Goal: Information Seeking & Learning: Learn about a topic

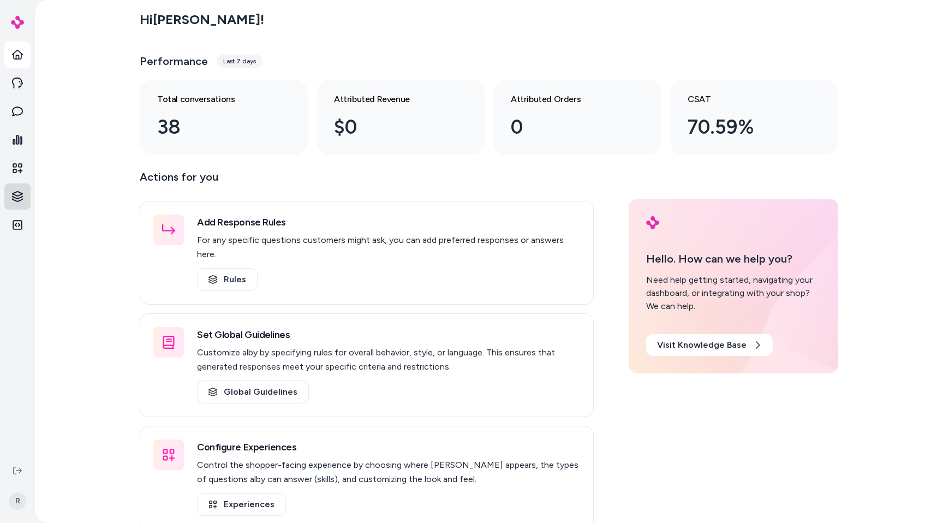
click at [23, 190] on html "R Hi [PERSON_NAME] ! Performance Last 7 days Total conversations 38 Attributed …" at bounding box center [471, 261] width 943 height 523
click at [70, 293] on p "Survey Questions" at bounding box center [78, 294] width 63 height 11
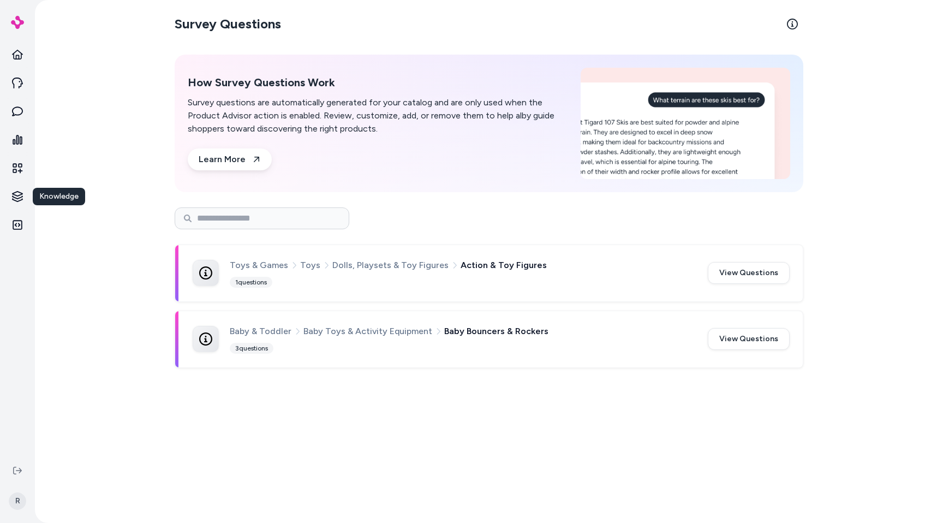
click at [481, 227] on div at bounding box center [489, 218] width 629 height 22
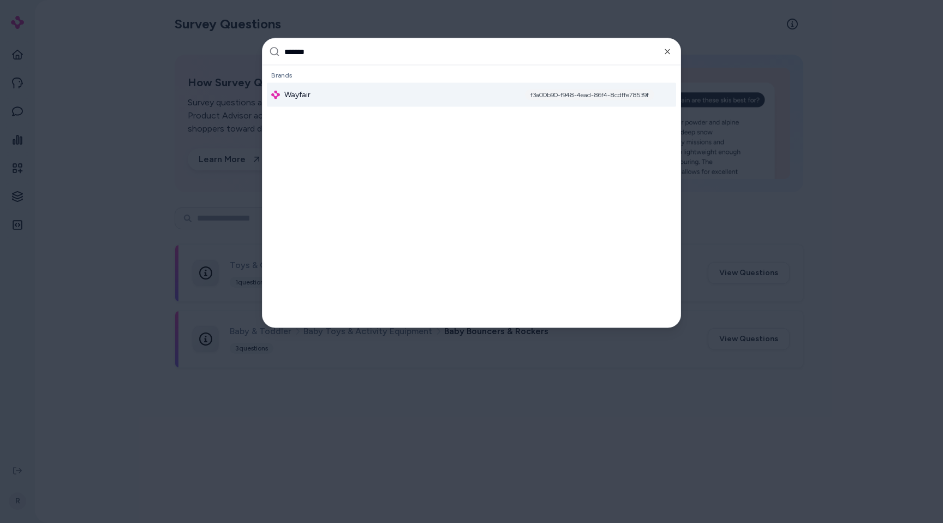
type input "*******"
click at [303, 100] on div "Wayfair f3a00b90-f948-4ead-86f4-8cdffe78539f" at bounding box center [471, 95] width 409 height 24
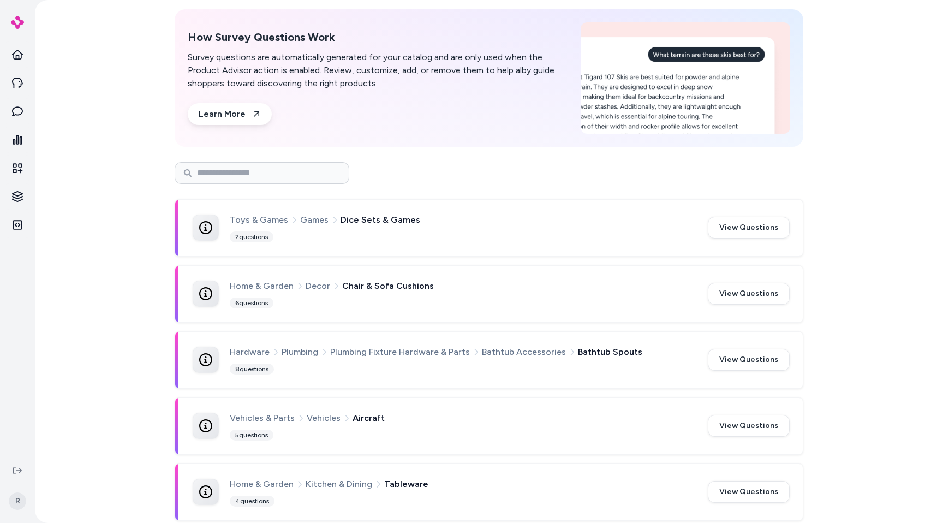
scroll to position [99, 0]
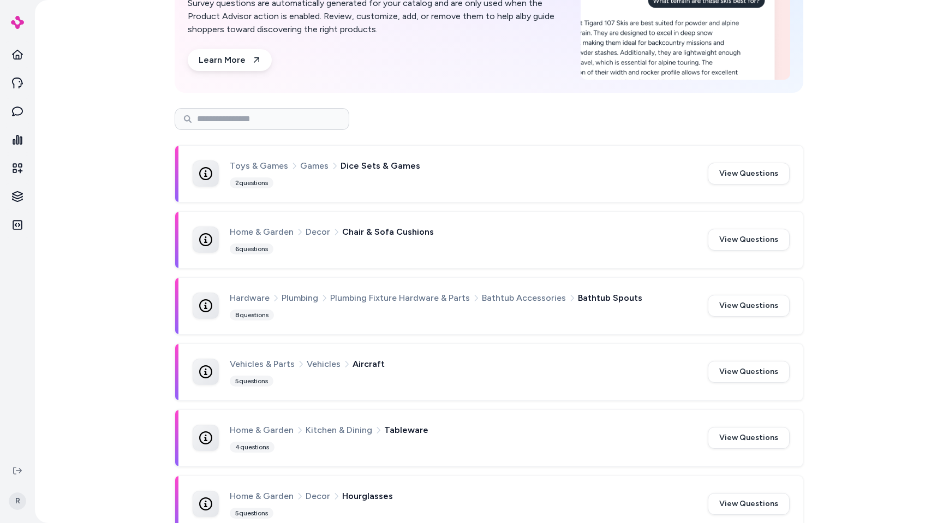
click at [883, 87] on div "Survey Questions How Survey Questions Work Survey questions are automatically g…" at bounding box center [489, 261] width 908 height 523
click at [200, 115] on input at bounding box center [262, 119] width 175 height 22
type input "********"
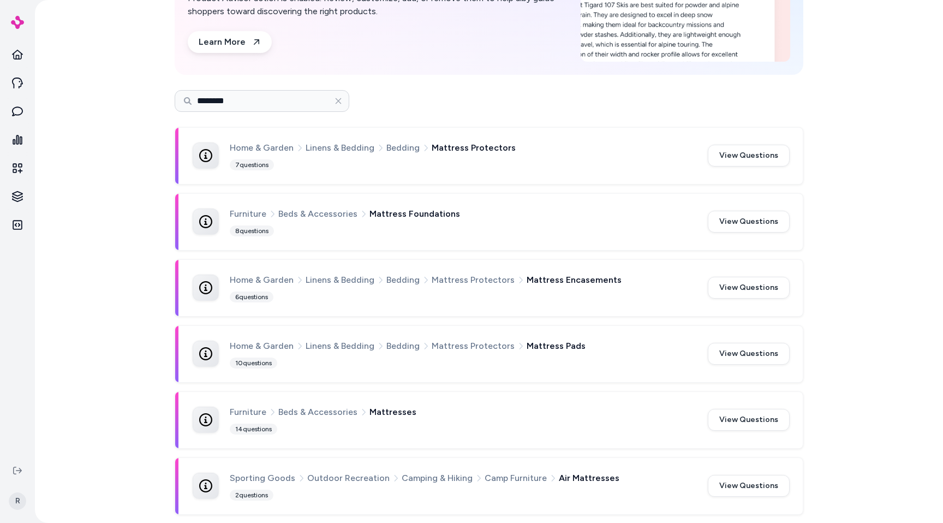
scroll to position [118, 0]
click at [293, 103] on input "********" at bounding box center [262, 101] width 175 height 22
click at [293, 100] on input "********" at bounding box center [262, 101] width 175 height 22
type input "*********"
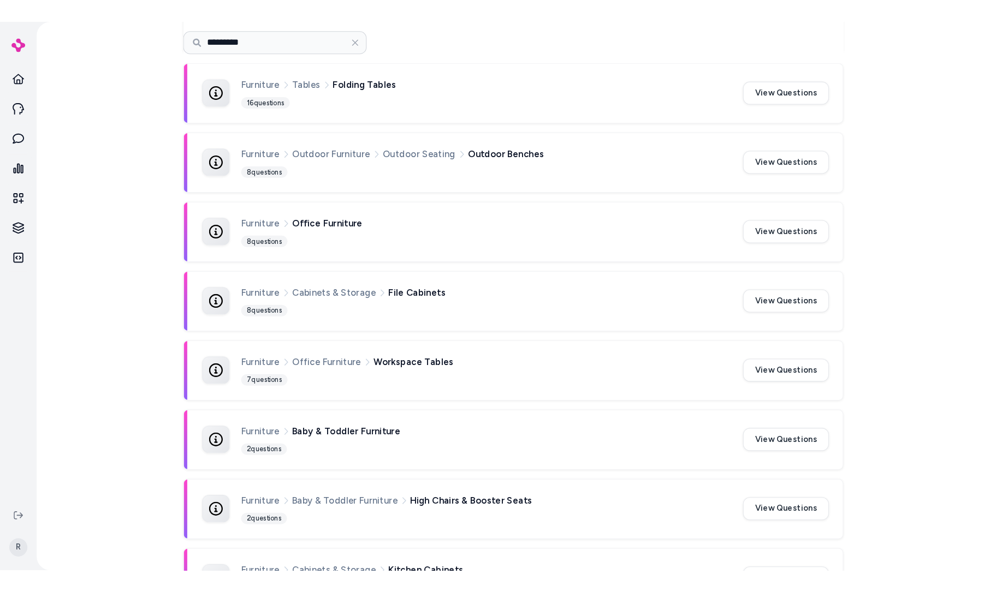
scroll to position [2228, 0]
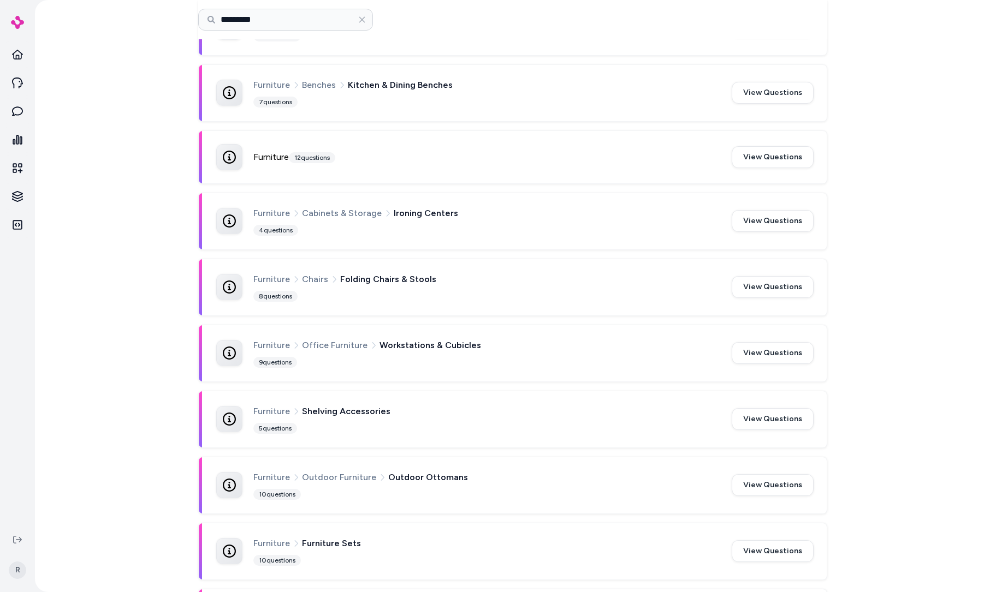
click at [903, 490] on div "Survey Questions How Survey Questions Work Survey questions are automatically g…" at bounding box center [512, 296] width 955 height 592
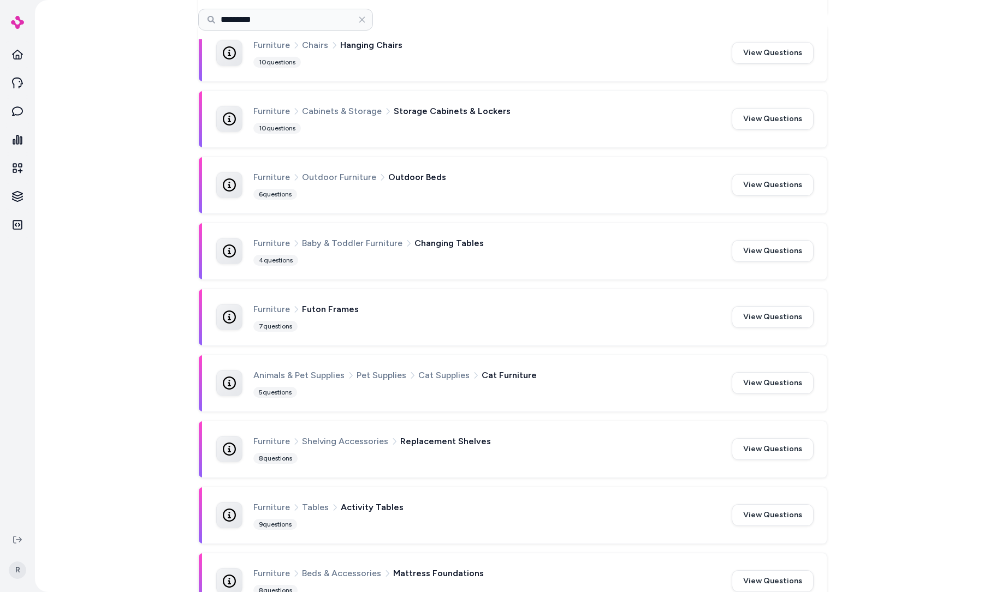
click at [894, 454] on div "Survey Questions How Survey Questions Work Survey questions are automatically g…" at bounding box center [512, 296] width 955 height 592
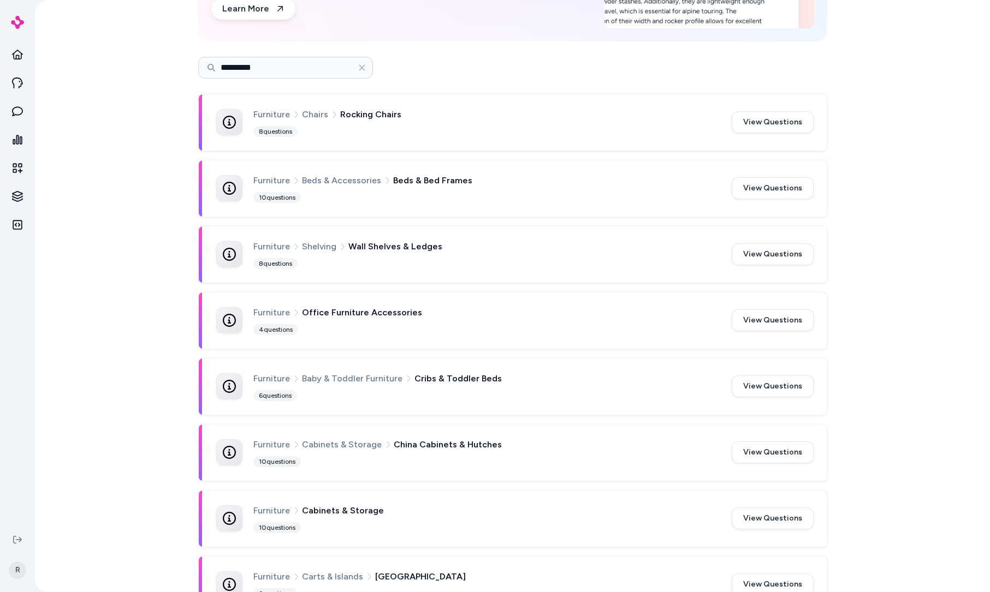
scroll to position [0, 0]
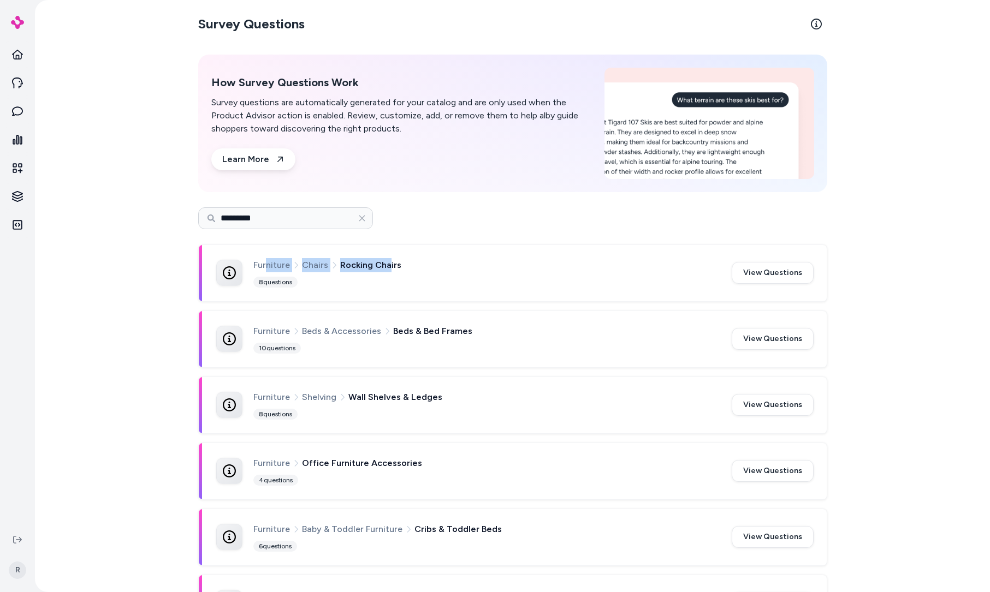
drag, startPoint x: 267, startPoint y: 266, endPoint x: 398, endPoint y: 267, distance: 131.0
click at [389, 266] on div "Furniture Chairs Rocking Chairs" at bounding box center [485, 265] width 465 height 14
click at [412, 269] on div "Furniture Chairs Rocking Chairs" at bounding box center [485, 265] width 465 height 14
drag, startPoint x: 388, startPoint y: 266, endPoint x: 247, endPoint y: 262, distance: 140.9
click at [247, 262] on div "Furniture Chairs Rocking Chairs 8 questions" at bounding box center [467, 273] width 502 height 30
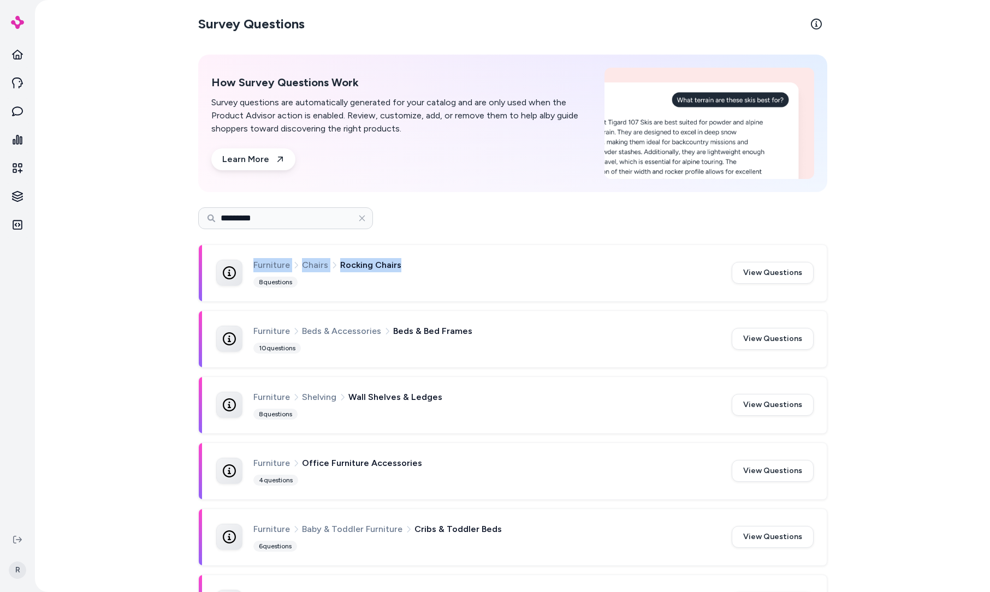
click at [265, 257] on div "Furniture Chairs Rocking Chairs 8 questions View Questions" at bounding box center [513, 273] width 628 height 56
drag, startPoint x: 251, startPoint y: 266, endPoint x: 465, endPoint y: 271, distance: 213.5
click at [465, 271] on div "Furniture Chairs Rocking Chairs" at bounding box center [485, 265] width 465 height 14
click at [465, 272] on div "Furniture Chairs Rocking Chairs 8 questions" at bounding box center [485, 273] width 465 height 30
click at [258, 216] on input "*********" at bounding box center [285, 218] width 175 height 22
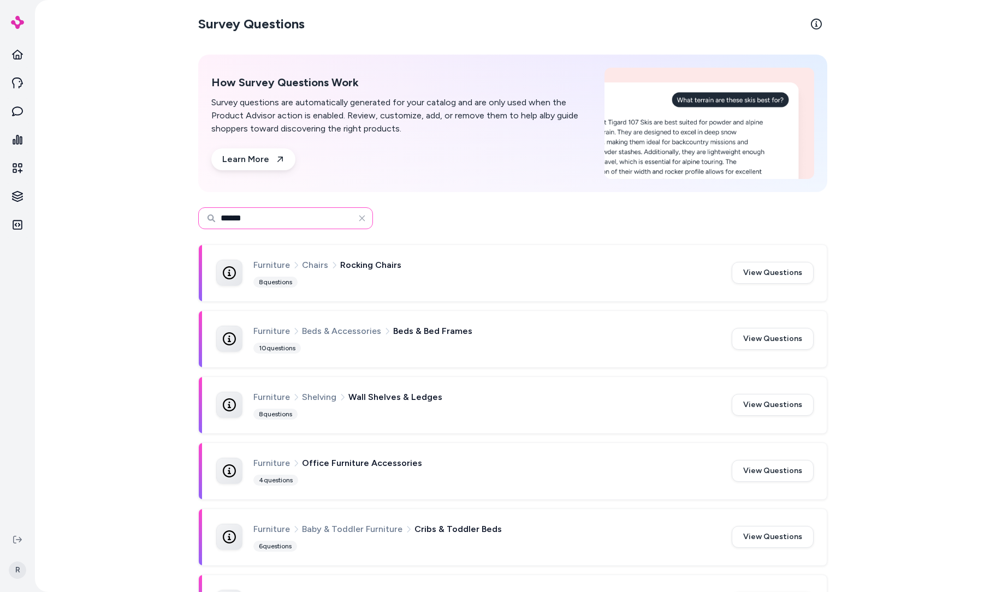
type input "******"
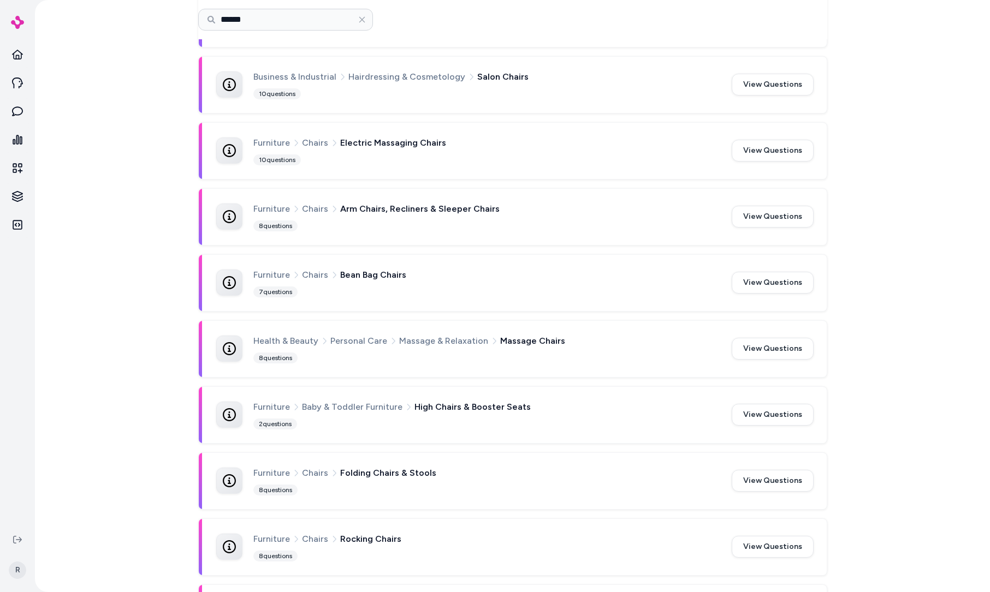
scroll to position [775, 0]
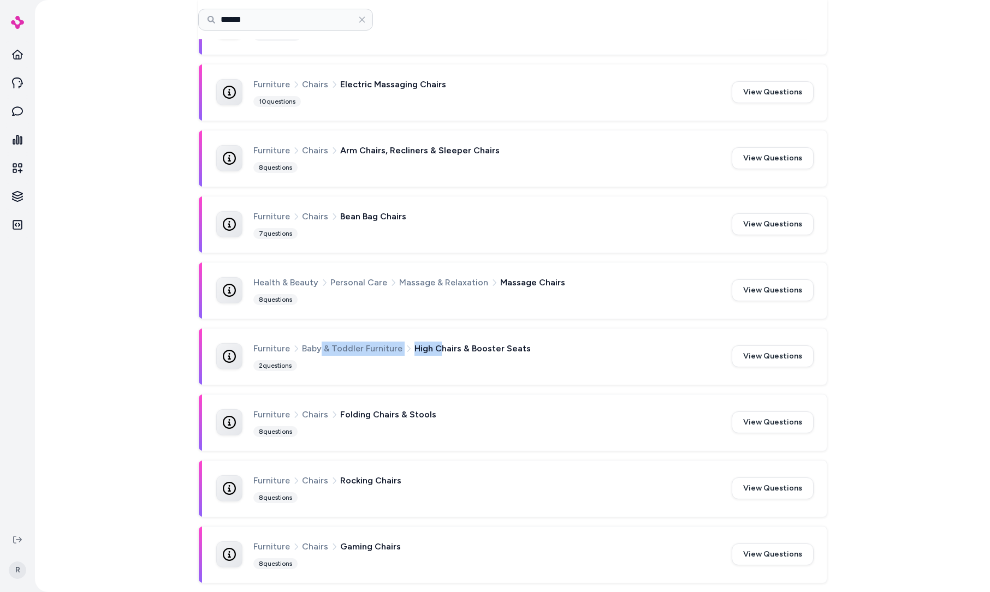
drag, startPoint x: 322, startPoint y: 348, endPoint x: 436, endPoint y: 353, distance: 114.2
click at [435, 353] on div "Furniture Baby & Toddler Furniture High Chairs & Booster Seats" at bounding box center [485, 349] width 465 height 14
click at [473, 349] on span "High Chairs & Booster Seats" at bounding box center [472, 349] width 116 height 14
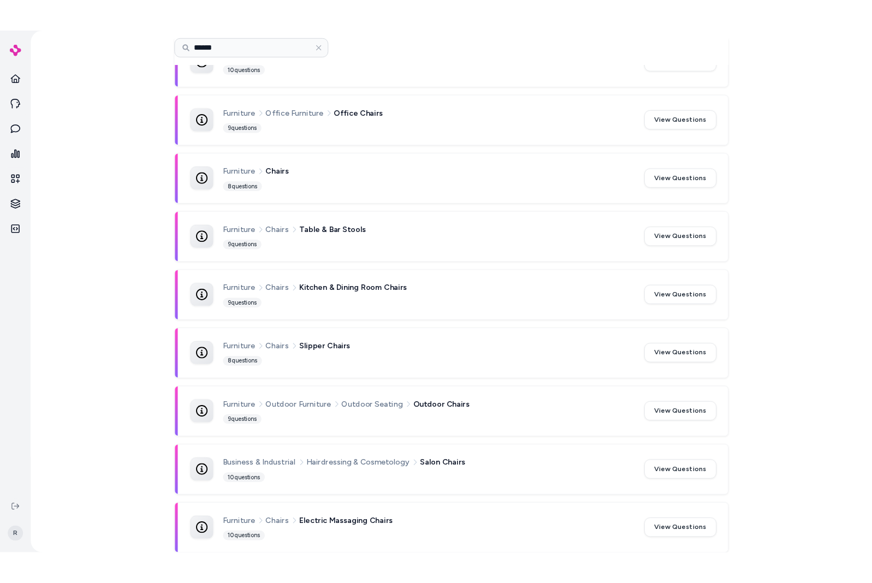
scroll to position [0, 0]
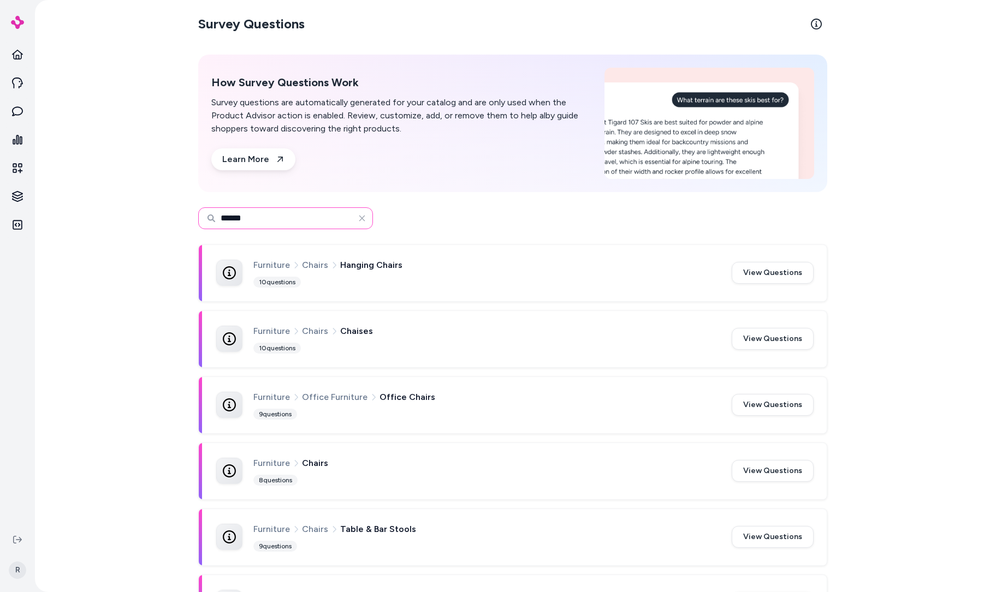
click at [332, 218] on input "******" at bounding box center [285, 218] width 175 height 22
type input "*****"
type input "*******"
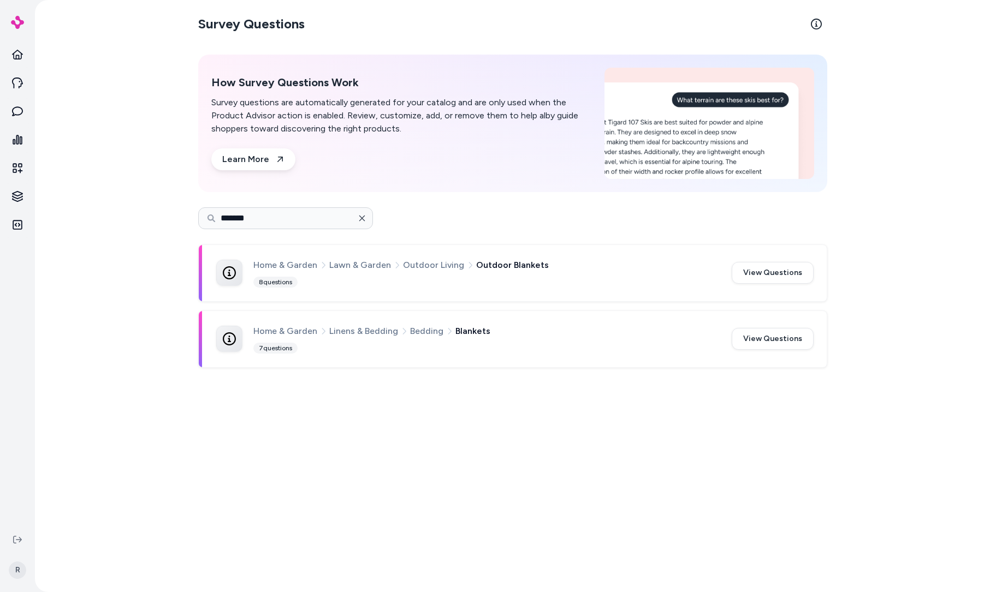
click at [358, 217] on icon "button" at bounding box center [362, 218] width 9 height 9
type input "*******"
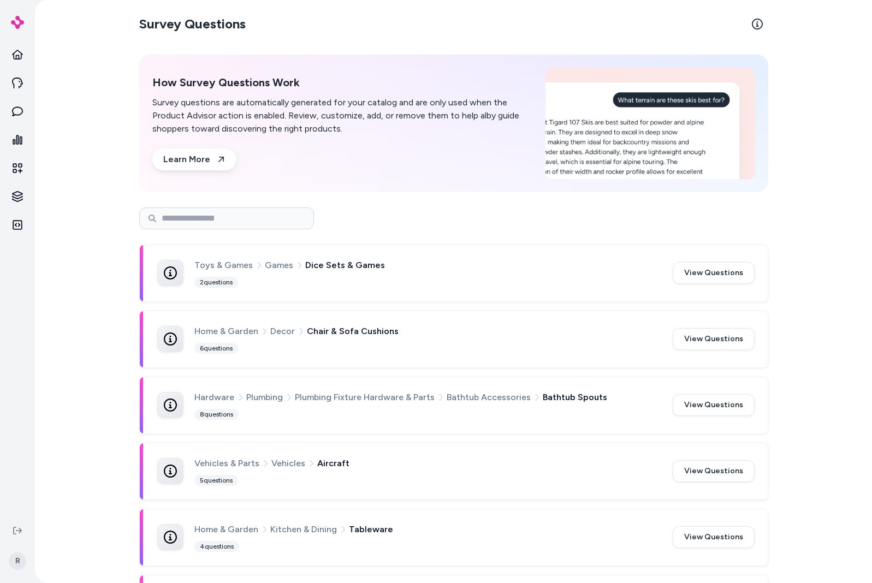
click at [193, 232] on div at bounding box center [453, 218] width 629 height 39
click at [193, 224] on input at bounding box center [226, 218] width 175 height 22
type input "******"
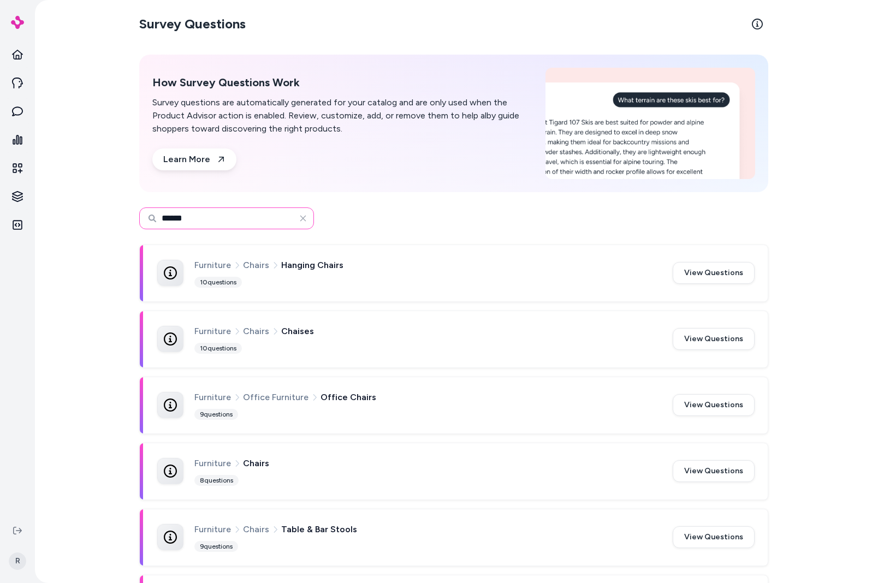
scroll to position [2, 0]
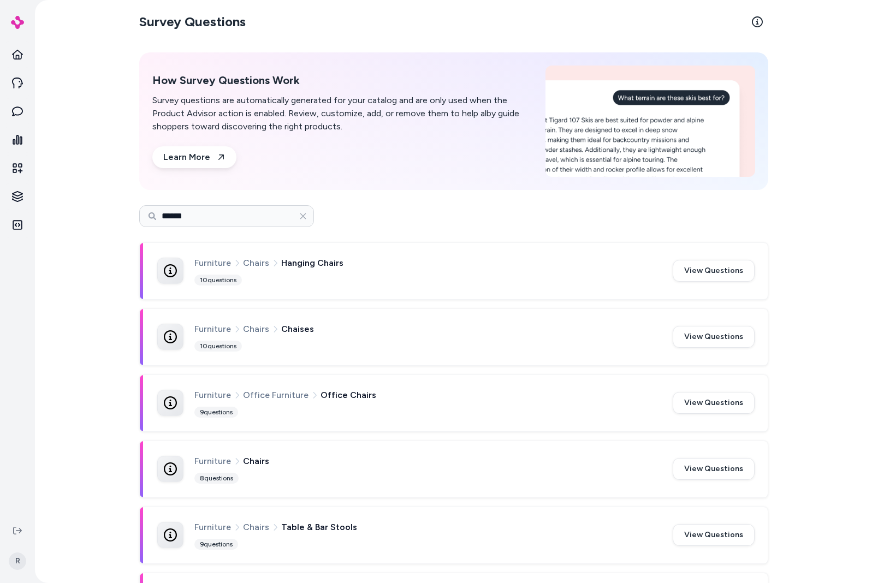
click at [291, 283] on div "Furniture Chairs Hanging Chairs 10 questions" at bounding box center [426, 271] width 465 height 30
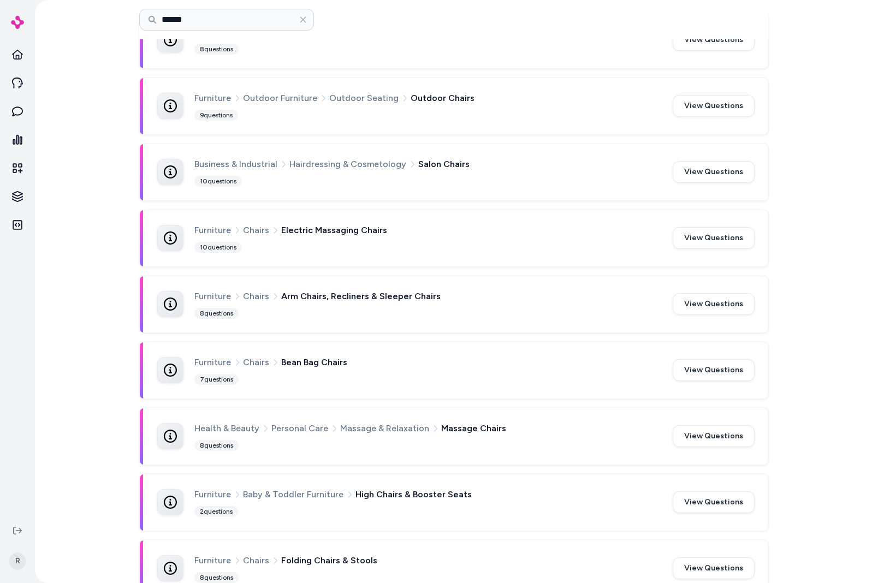
scroll to position [784, 0]
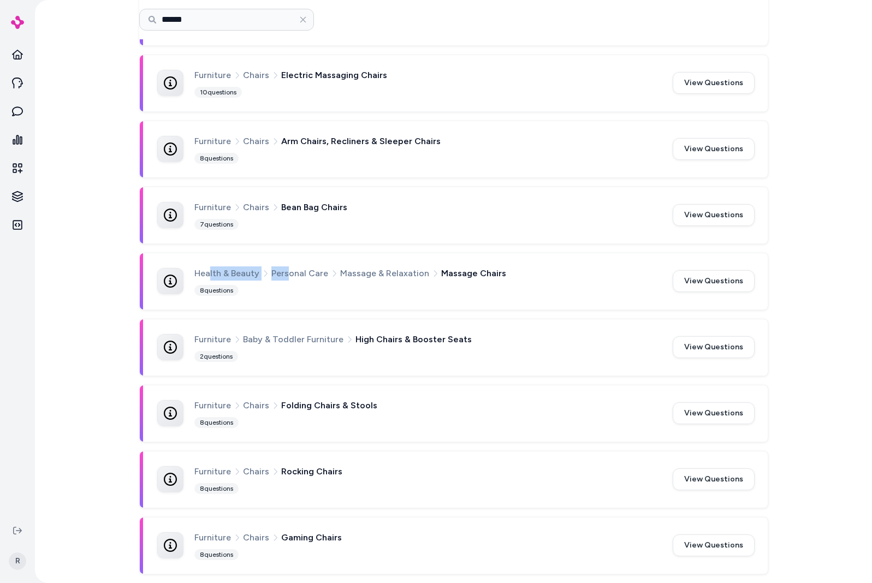
drag, startPoint x: 205, startPoint y: 273, endPoint x: 287, endPoint y: 273, distance: 81.3
click at [285, 273] on div "Health & Beauty Personal Care Massage & Relaxation Massage Chairs" at bounding box center [426, 273] width 465 height 14
click at [340, 271] on span "Massage & Relaxation" at bounding box center [384, 273] width 89 height 14
drag, startPoint x: 495, startPoint y: 271, endPoint x: 416, endPoint y: 270, distance: 78.6
click at [416, 270] on div "Health & Beauty Personal Care Massage & Relaxation Massage Chairs" at bounding box center [426, 273] width 465 height 14
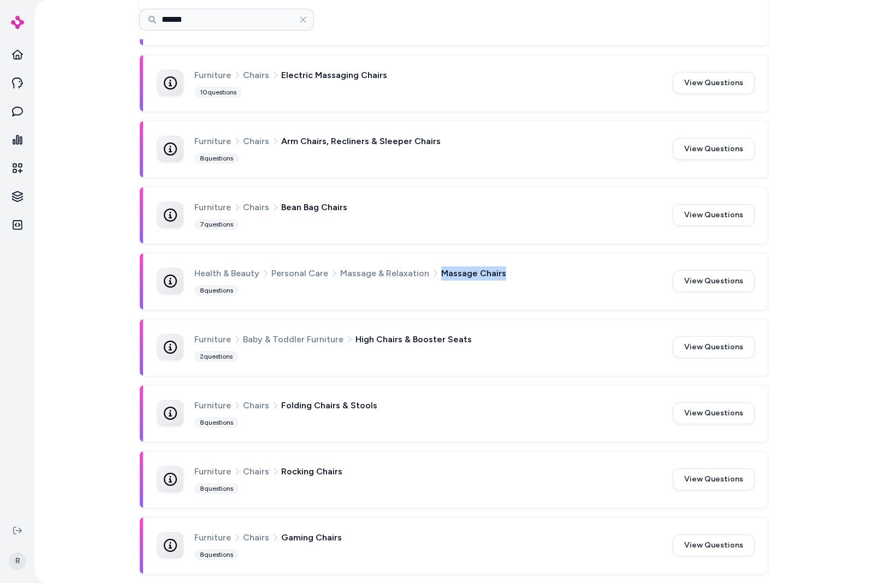
click at [416, 272] on span "Massage & Relaxation" at bounding box center [384, 273] width 89 height 14
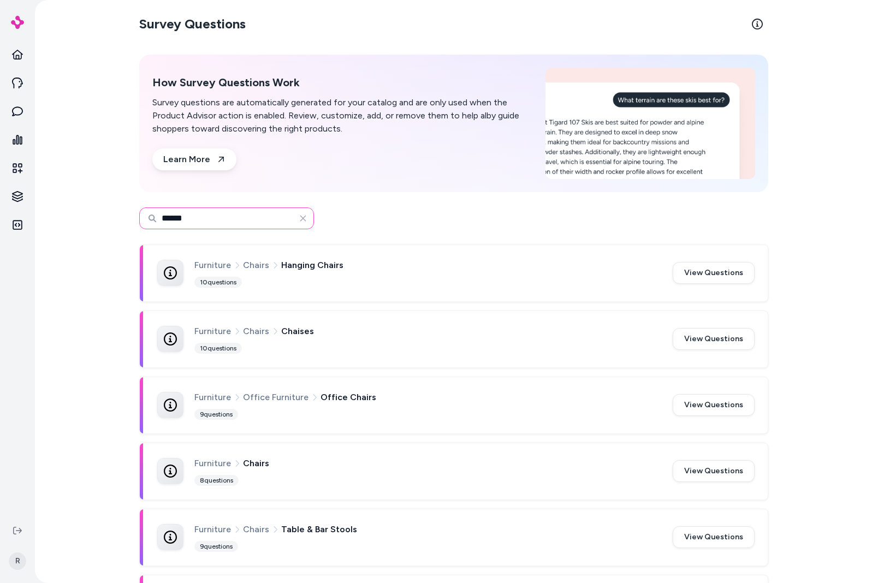
click at [236, 217] on input "******" at bounding box center [226, 218] width 175 height 22
type input "*****"
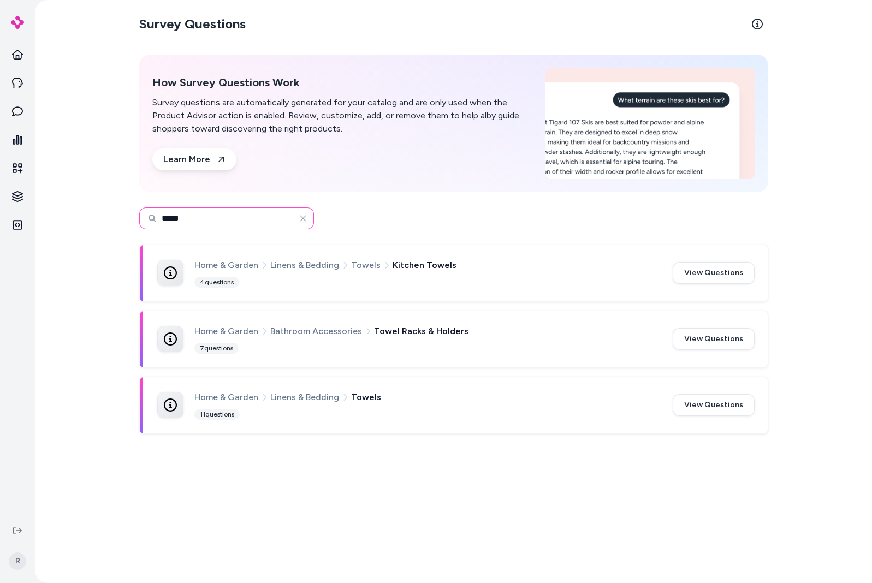
click at [222, 209] on input "*****" at bounding box center [226, 218] width 175 height 22
click at [213, 219] on input "*****" at bounding box center [226, 218] width 175 height 22
click at [212, 219] on input "*****" at bounding box center [226, 218] width 175 height 22
click at [212, 218] on input "*****" at bounding box center [226, 218] width 175 height 22
drag, startPoint x: 412, startPoint y: 212, endPoint x: 405, endPoint y: 212, distance: 7.1
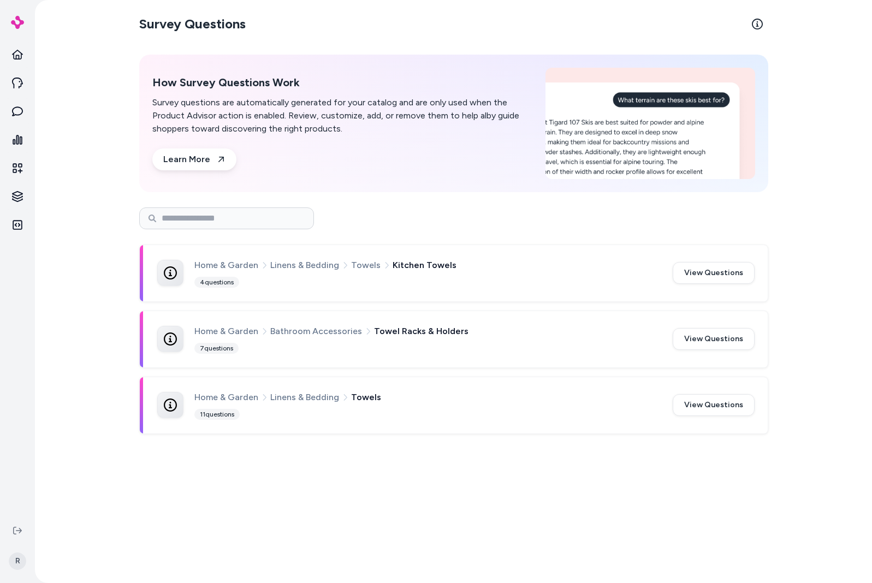
click at [412, 212] on div at bounding box center [453, 218] width 629 height 22
drag, startPoint x: 274, startPoint y: 213, endPoint x: 250, endPoint y: 215, distance: 24.1
click at [272, 213] on input at bounding box center [226, 218] width 175 height 22
click at [18, 190] on html "Knowledge Knowledge R Survey Questions How Survey Questions Work Survey questio…" at bounding box center [436, 291] width 872 height 583
click at [90, 297] on p "Survey Questions" at bounding box center [78, 294] width 63 height 11
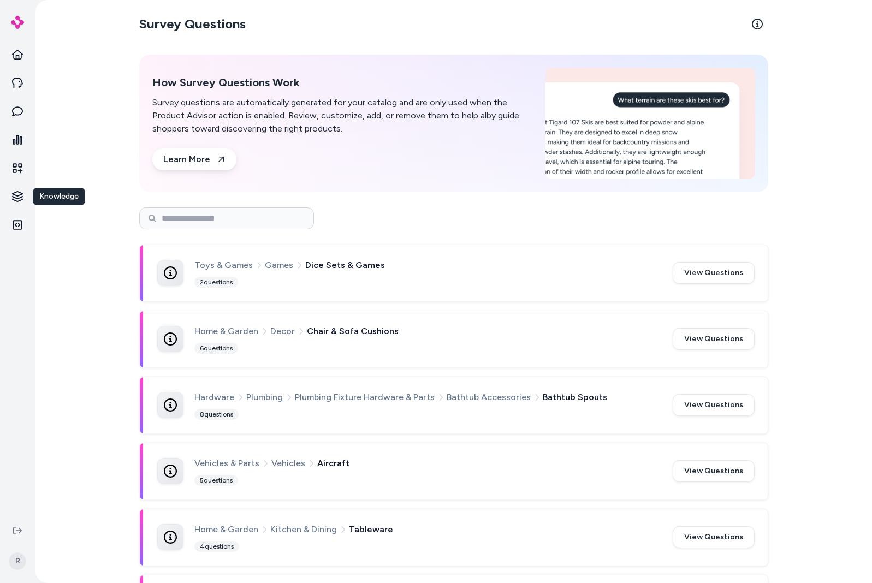
click at [484, 231] on div at bounding box center [453, 218] width 629 height 39
click at [338, 225] on div at bounding box center [453, 218] width 629 height 22
click at [283, 219] on input at bounding box center [226, 218] width 175 height 22
type input "*"
click at [260, 222] on input "*****" at bounding box center [226, 218] width 175 height 22
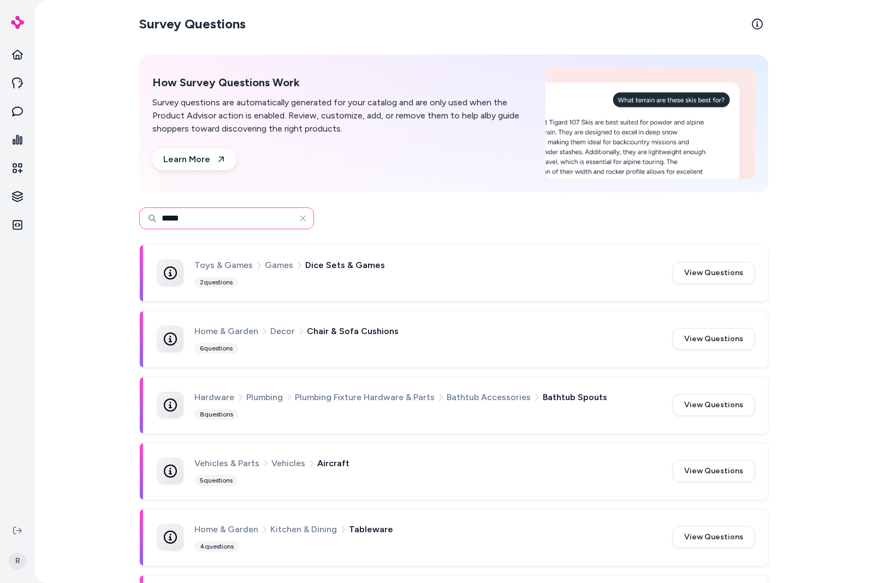
type input "*****"
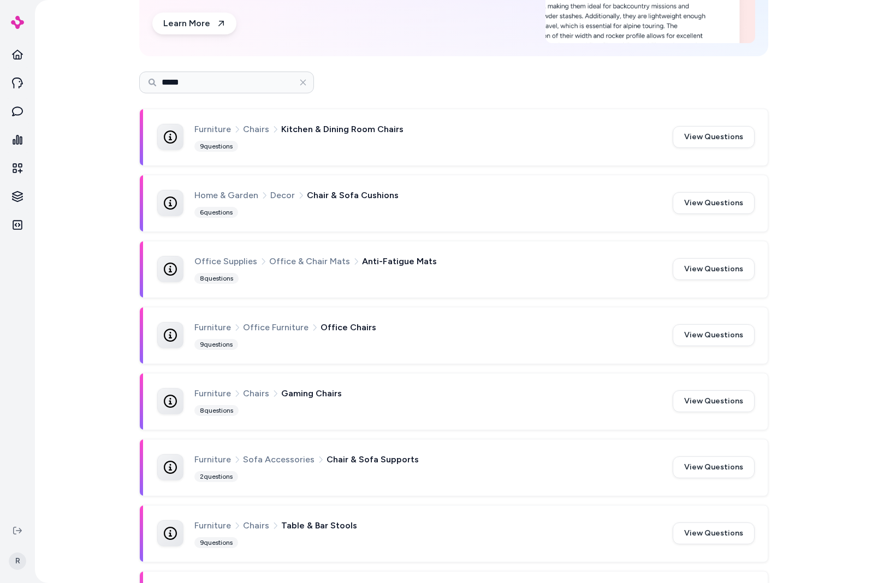
scroll to position [152, 0]
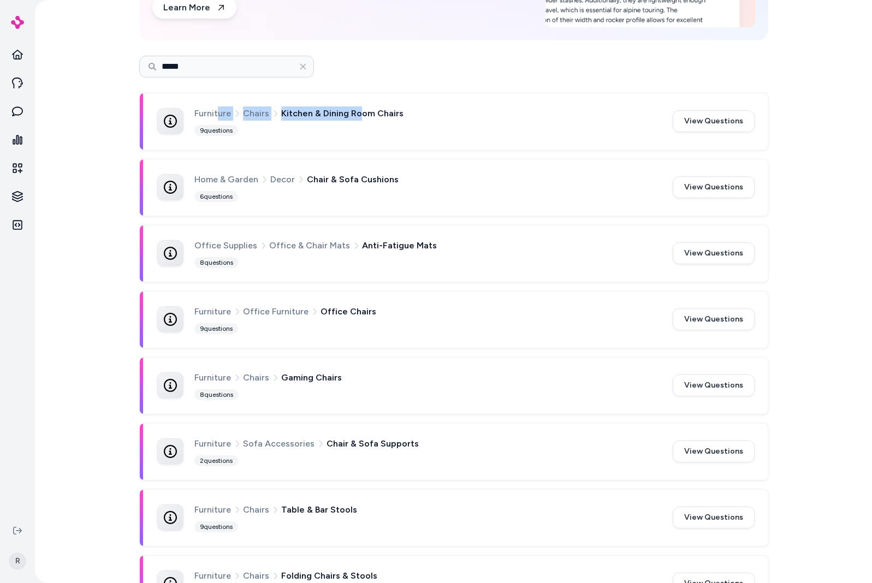
drag, startPoint x: 215, startPoint y: 114, endPoint x: 354, endPoint y: 114, distance: 139.2
click at [355, 112] on div "Furniture Chairs Kitchen & Dining Room Chairs" at bounding box center [426, 113] width 465 height 14
click at [272, 150] on div "Furniture Chairs Kitchen & Dining Room Chairs 9 questions View Questions" at bounding box center [453, 121] width 629 height 57
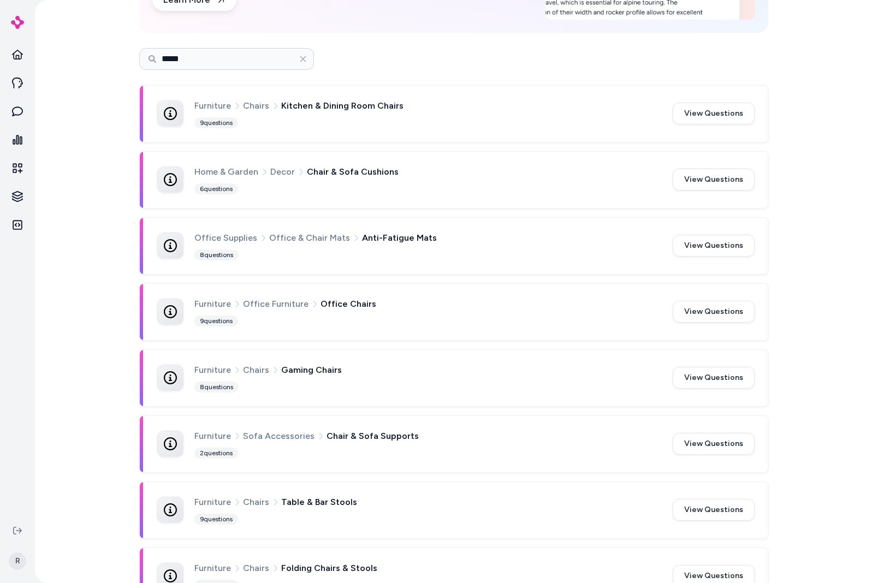
scroll to position [170, 0]
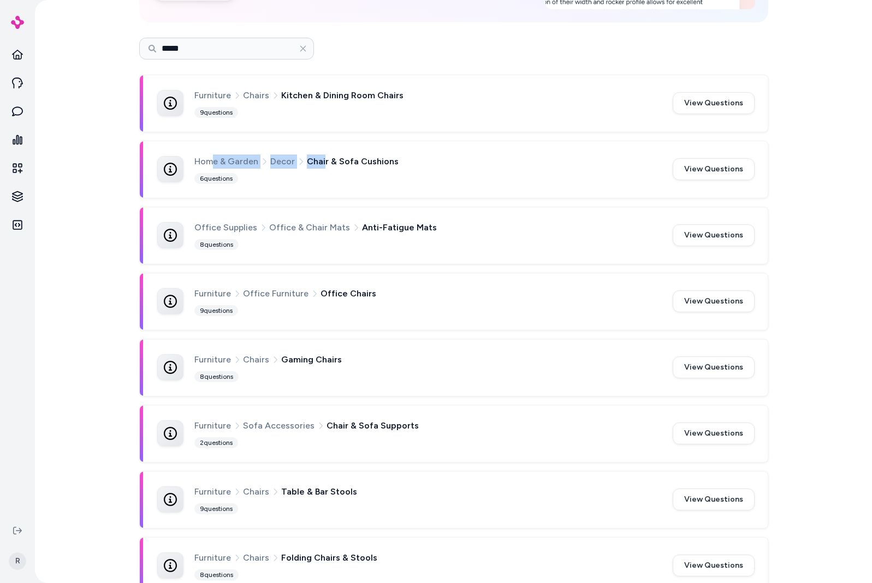
drag, startPoint x: 210, startPoint y: 161, endPoint x: 306, endPoint y: 175, distance: 97.0
click at [321, 162] on div "Home & Garden Decor Chair & Sofa Cushions" at bounding box center [426, 161] width 465 height 14
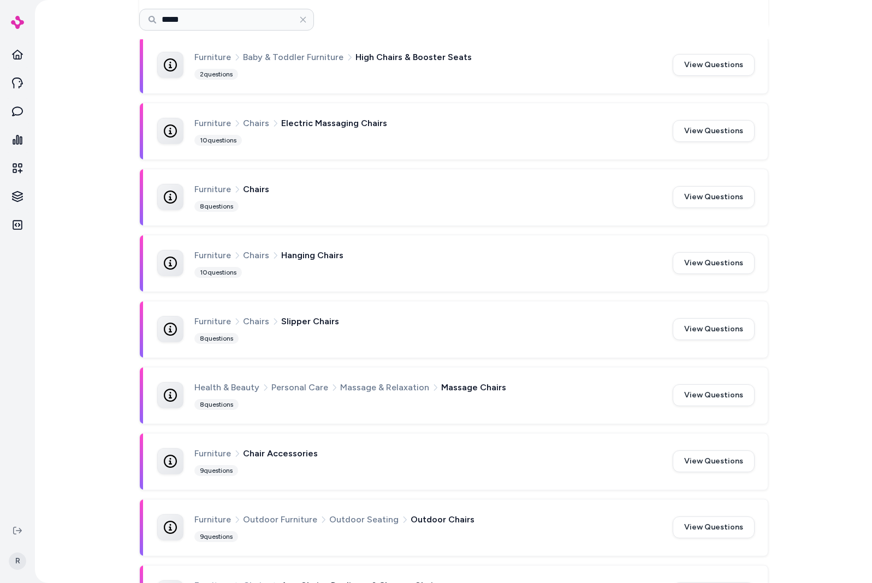
scroll to position [841, 0]
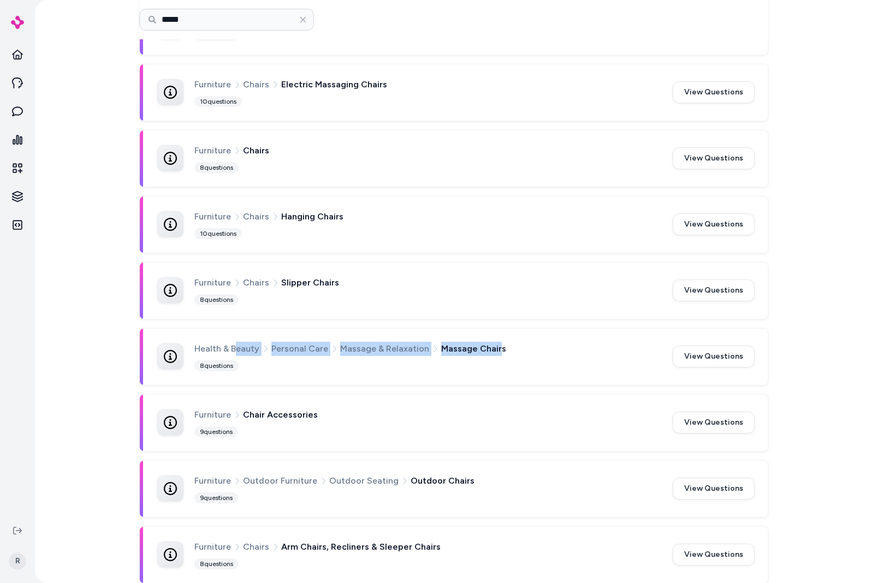
drag, startPoint x: 237, startPoint y: 347, endPoint x: 498, endPoint y: 350, distance: 261.5
click at [490, 351] on div "Health & Beauty Personal Care Massage & Relaxation Massage Chairs" at bounding box center [426, 349] width 465 height 14
click at [502, 349] on div "Health & Beauty Personal Care Massage & Relaxation Massage Chairs" at bounding box center [426, 349] width 465 height 14
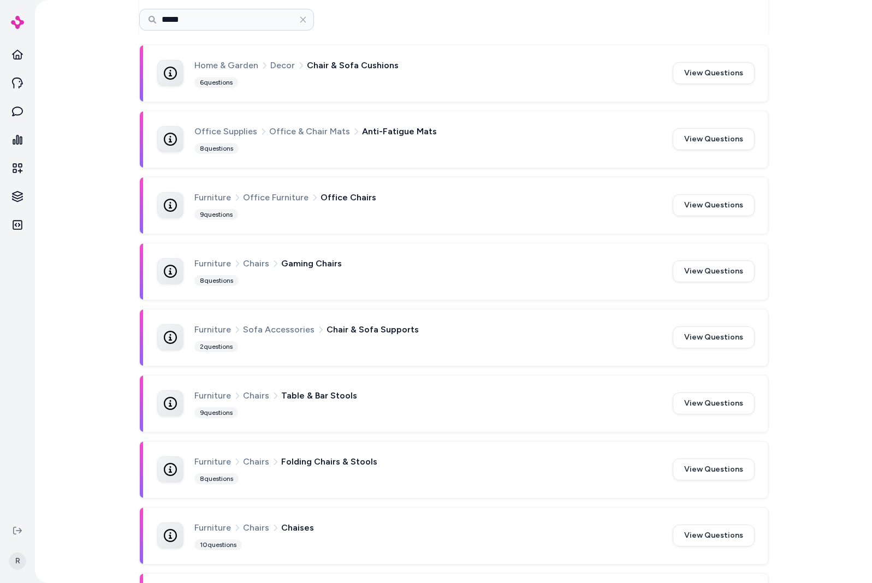
scroll to position [0, 0]
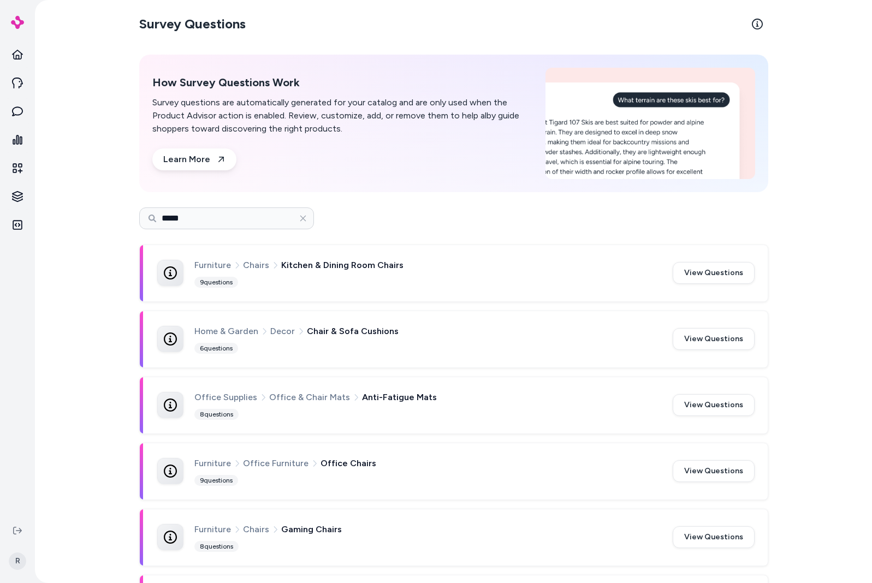
click at [263, 262] on span "Chairs" at bounding box center [256, 265] width 26 height 14
click at [271, 264] on icon at bounding box center [275, 265] width 8 height 8
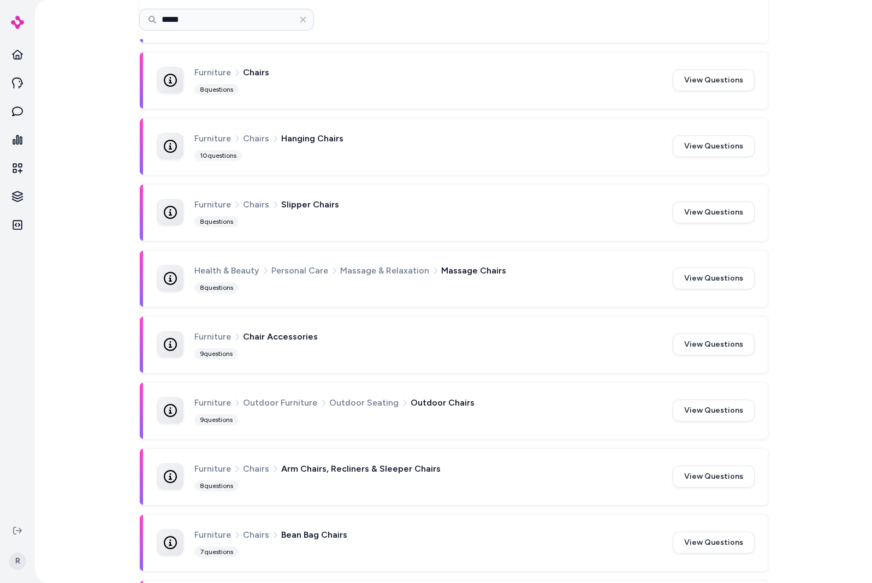
scroll to position [983, 0]
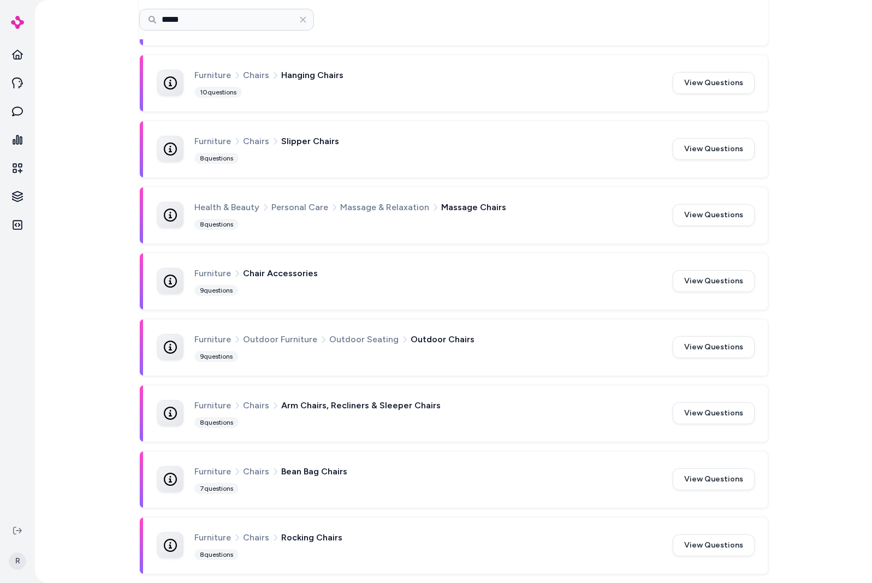
click at [80, 284] on div "Survey Questions How Survey Questions Work Survey questions are automatically g…" at bounding box center [453, 291] width 837 height 583
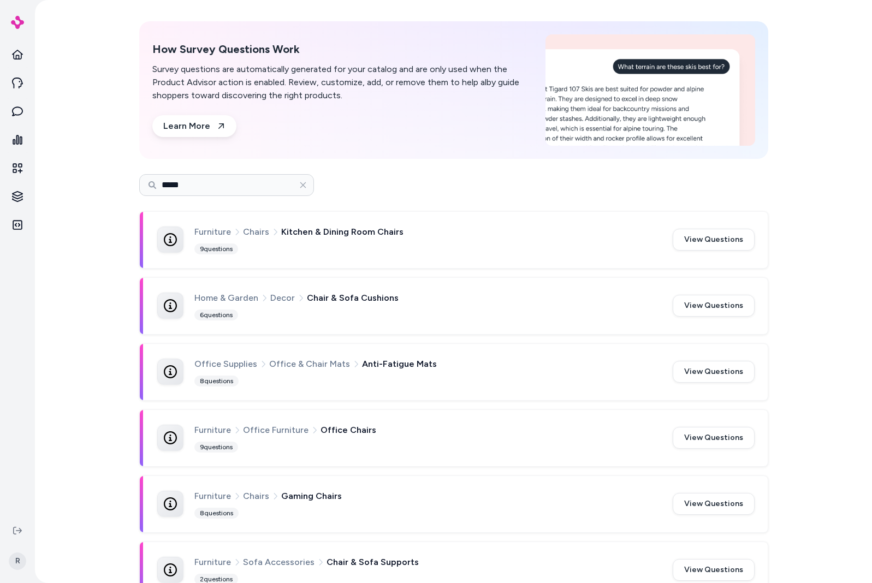
scroll to position [0, 0]
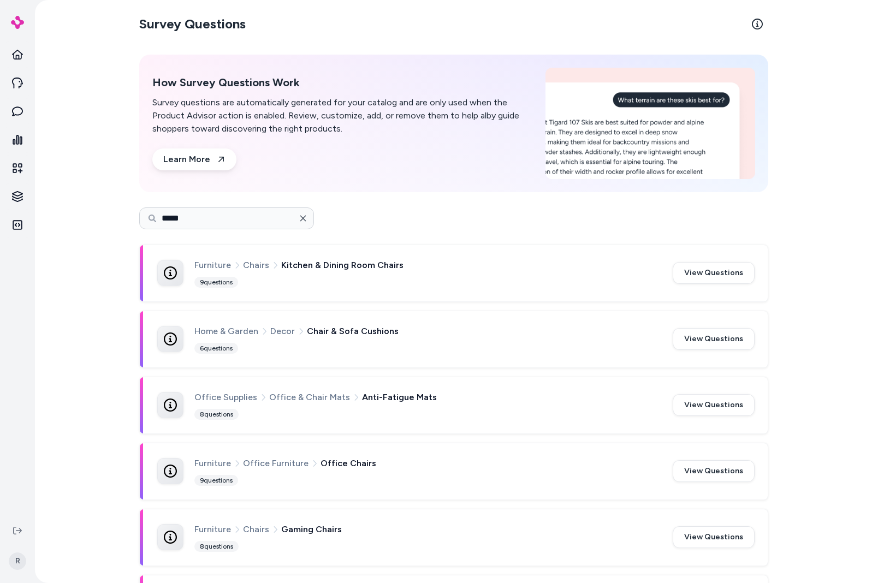
click at [302, 218] on icon "button" at bounding box center [303, 218] width 9 height 9
type input "*****"
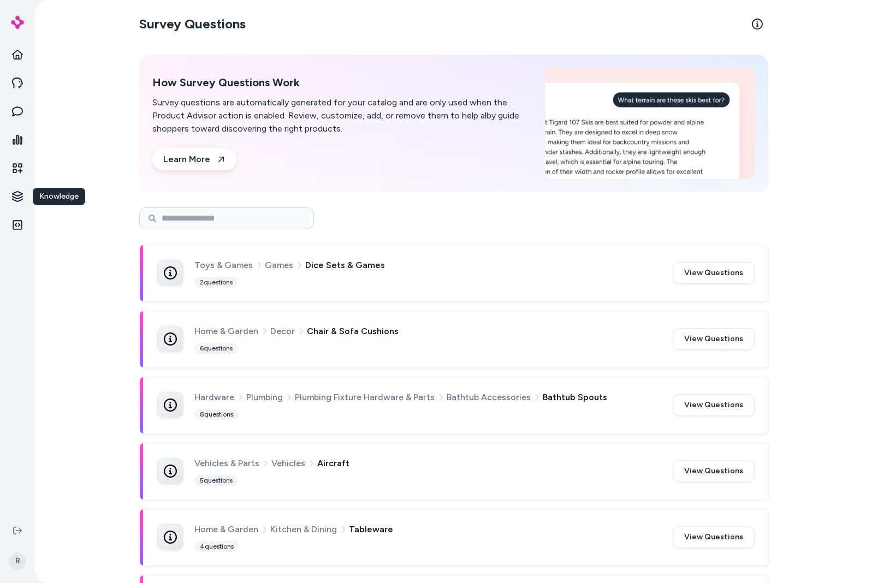
click at [20, 199] on html "Knowledge Knowledge R Survey Questions How Survey Questions Work Survey questio…" at bounding box center [436, 291] width 872 height 583
click at [72, 201] on link "Products" at bounding box center [79, 196] width 80 height 20
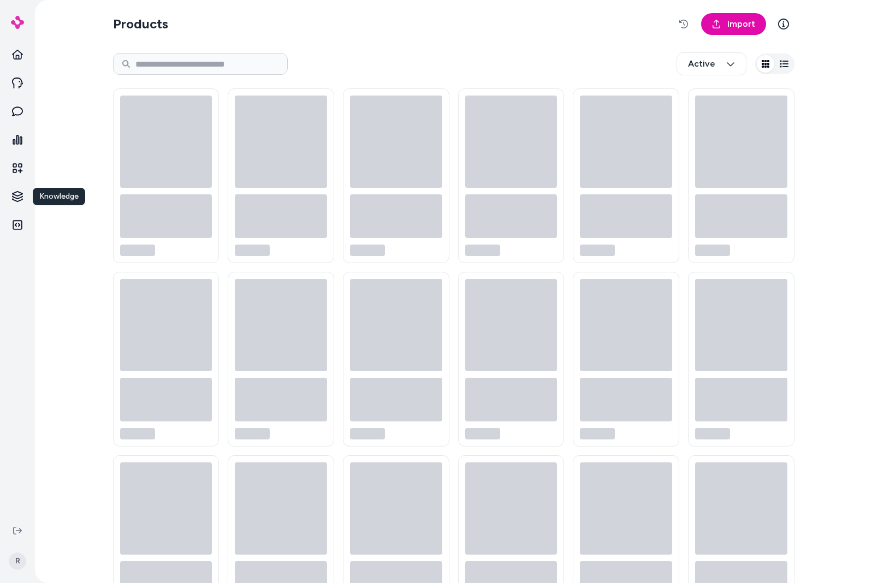
click at [414, 35] on section "Products Import" at bounding box center [453, 24] width 681 height 31
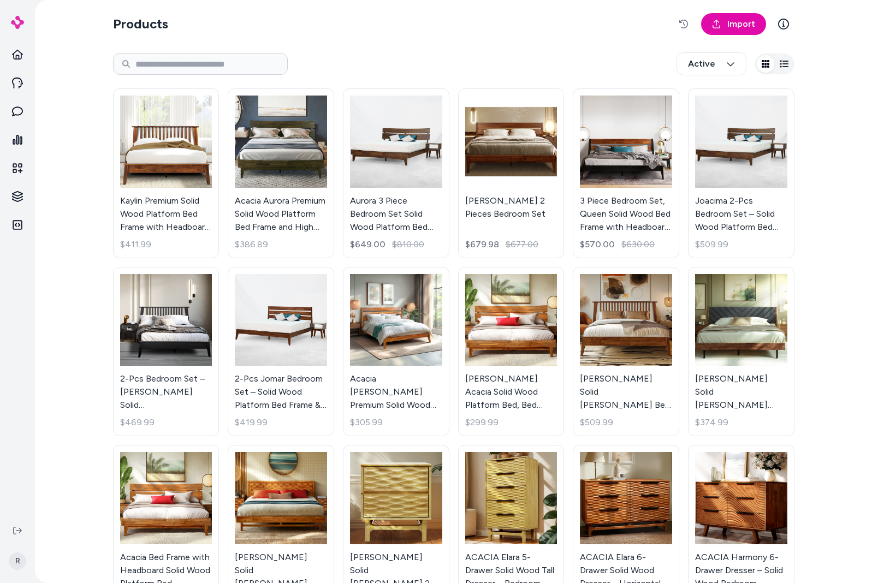
click at [784, 68] on icon "button" at bounding box center [783, 63] width 9 height 9
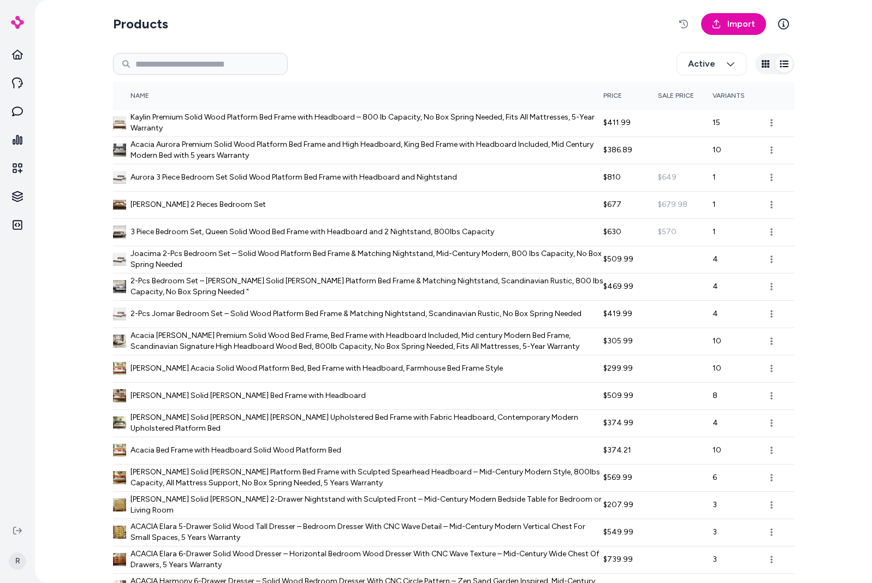
click at [383, 78] on div "Active" at bounding box center [453, 64] width 681 height 36
click at [381, 40] on div "Products Import Active Name Price Sale Price Variants Kaylin Premium Solid Wood…" at bounding box center [453, 332] width 699 height 664
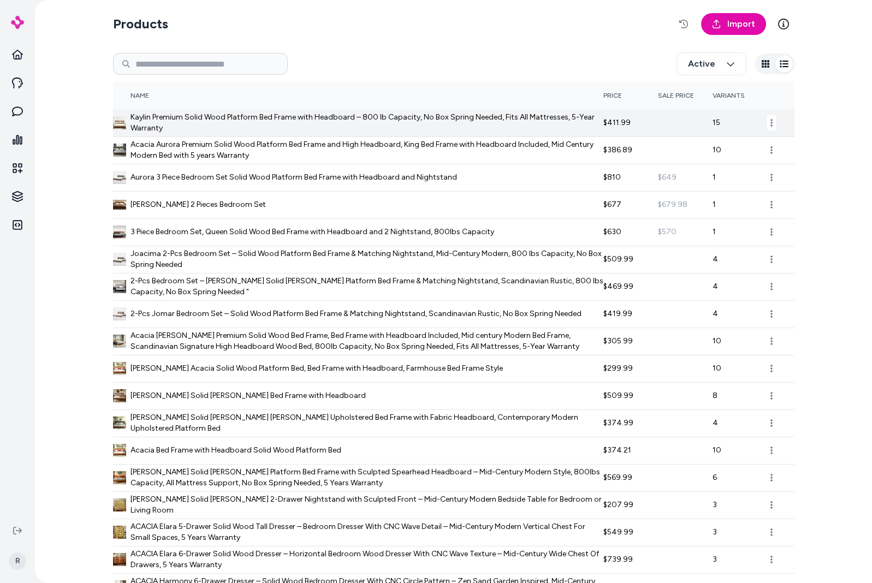
click at [234, 134] on td "Kaylin Premium Solid Wood Platform Bed Frame with Headboard – 800 lb Capacity, …" at bounding box center [358, 122] width 490 height 27
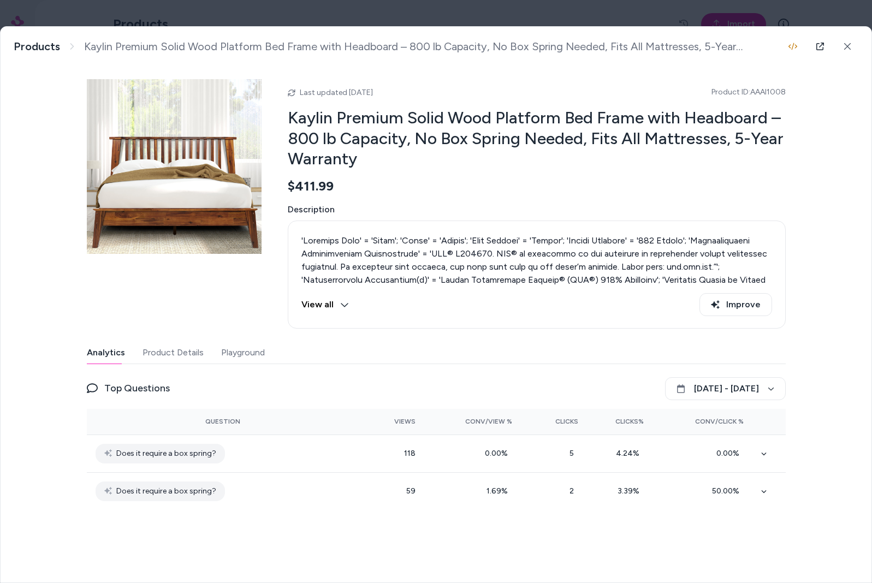
click at [690, 313] on div "View all Improve" at bounding box center [536, 304] width 471 height 23
click at [676, 391] on button "[DATE] - [DATE]" at bounding box center [725, 388] width 121 height 23
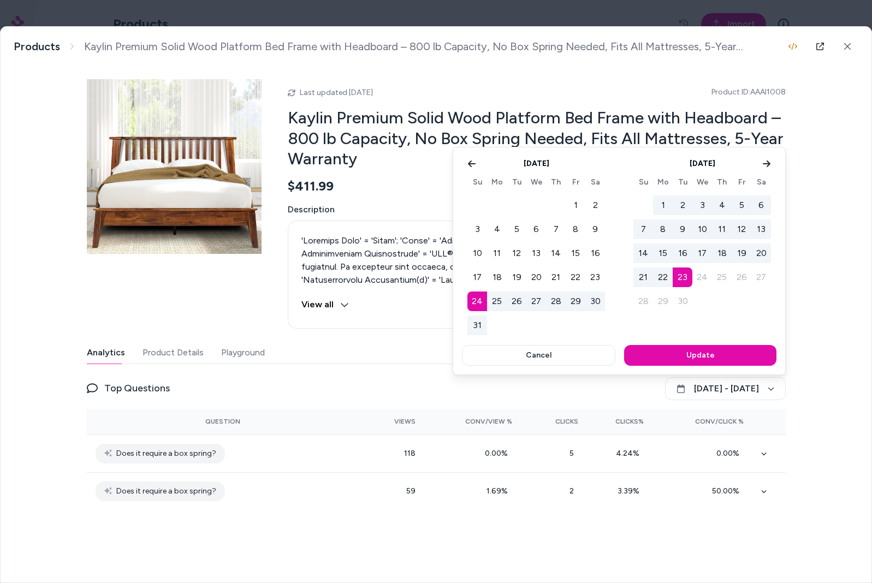
click at [673, 391] on div at bounding box center [436, 291] width 872 height 583
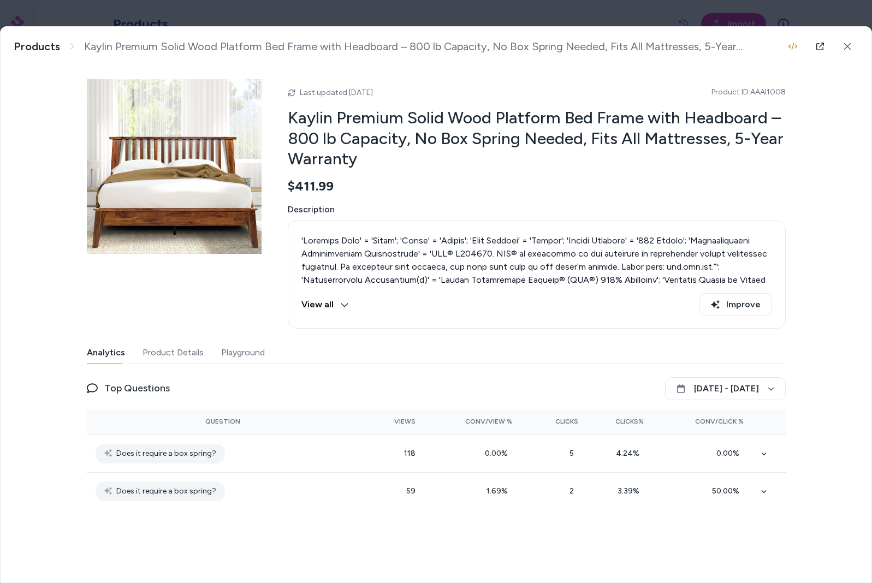
click at [176, 355] on button "Product Details" at bounding box center [172, 353] width 61 height 22
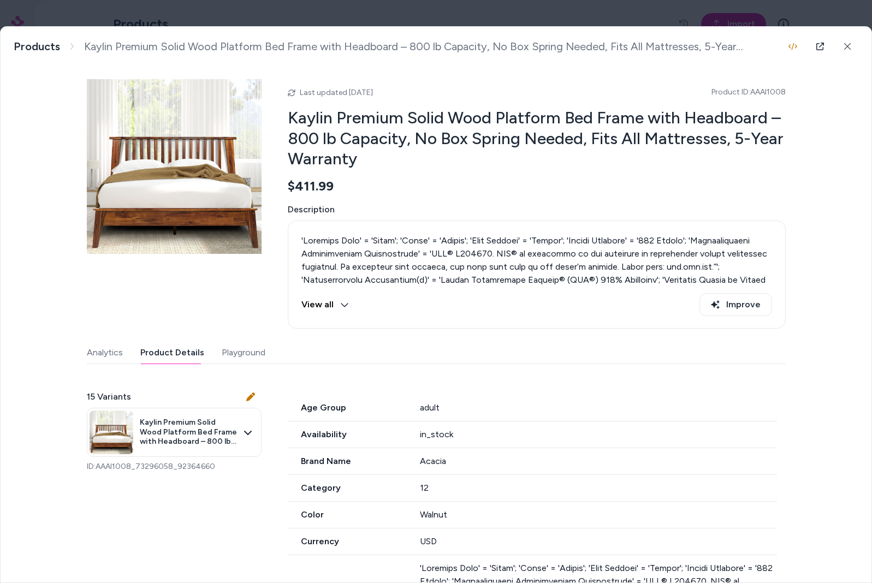
click at [247, 355] on button "Playground" at bounding box center [244, 353] width 44 height 22
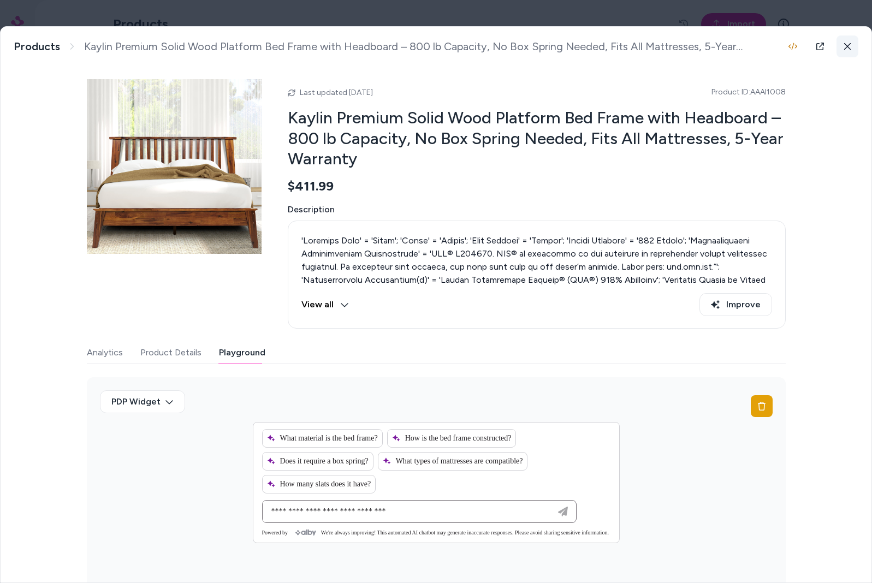
click at [843, 49] on icon at bounding box center [847, 47] width 8 height 8
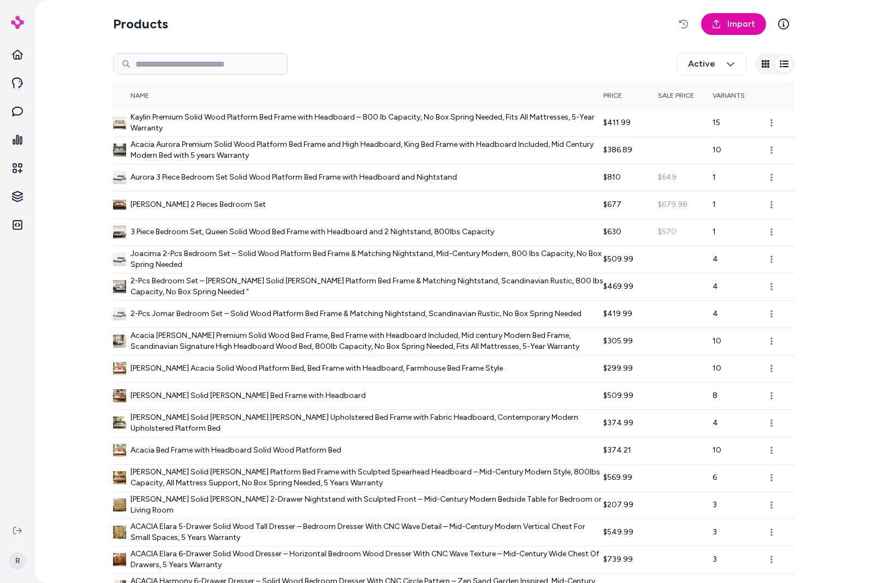
click at [762, 67] on icon "button" at bounding box center [765, 64] width 8 height 8
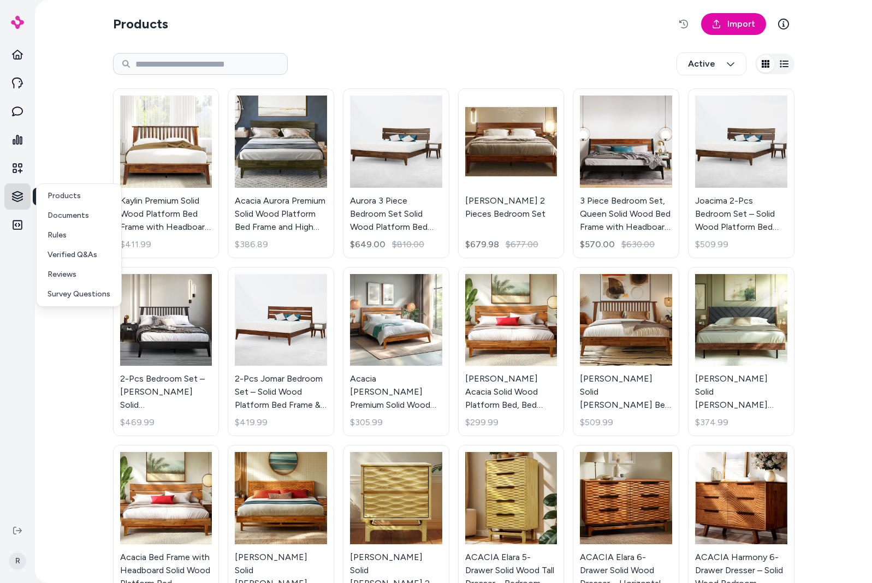
click at [15, 199] on html "Knowledge Knowledge R Products Import Active Kaylin Premium Solid Wood Platform…" at bounding box center [436, 291] width 872 height 583
click at [98, 301] on link "Survey Questions" at bounding box center [79, 294] width 80 height 20
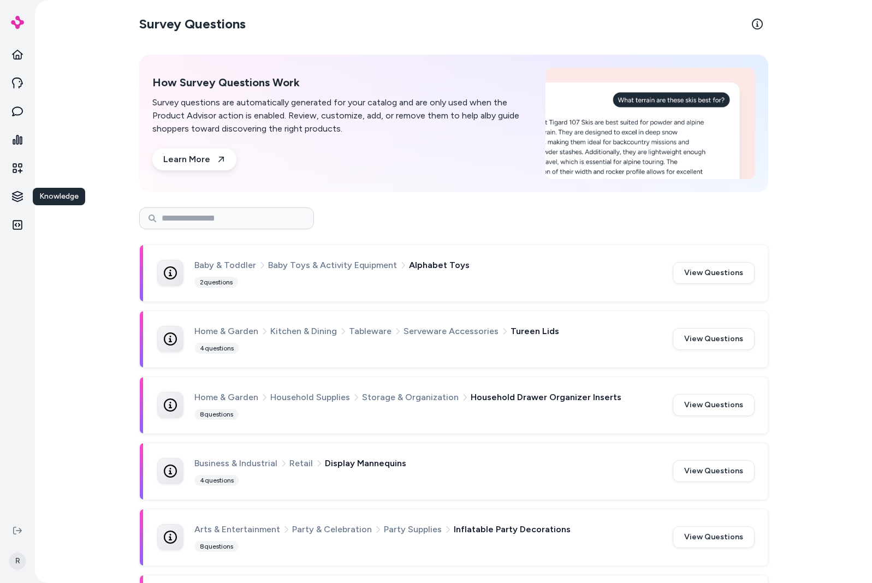
click at [706, 267] on button "View Questions" at bounding box center [713, 273] width 82 height 22
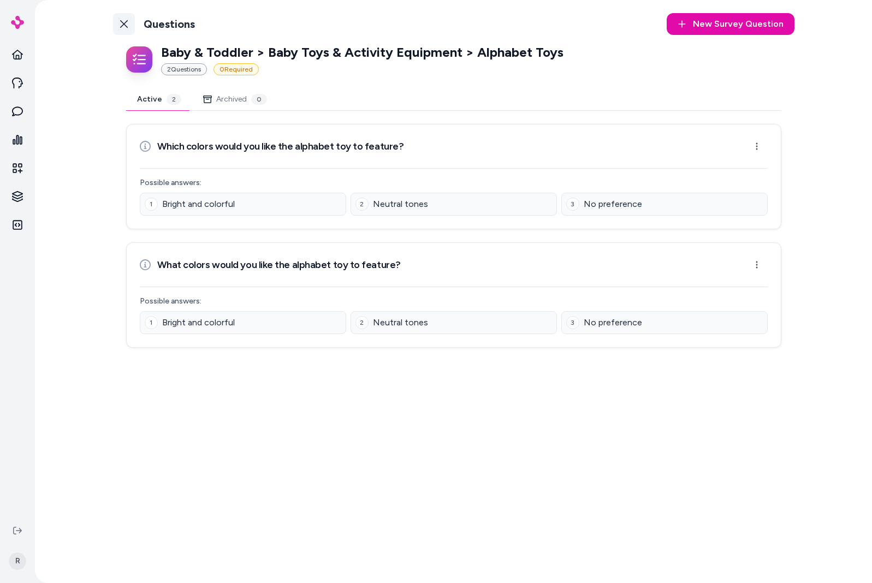
click at [128, 27] on link "Back to Categories" at bounding box center [124, 24] width 22 height 22
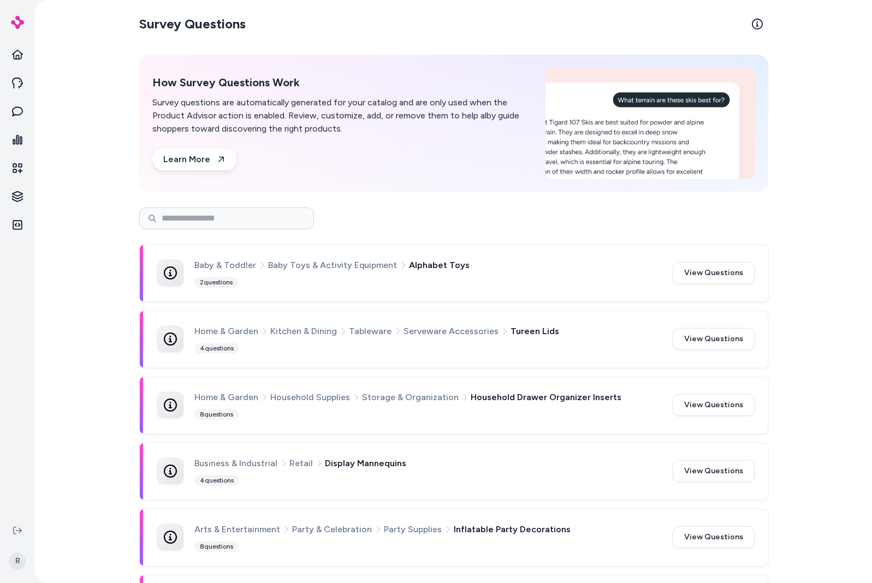
click at [408, 236] on div at bounding box center [453, 218] width 629 height 39
click at [142, 219] on input at bounding box center [226, 218] width 175 height 22
drag, startPoint x: 537, startPoint y: 216, endPoint x: 552, endPoint y: 218, distance: 16.1
click at [539, 216] on div at bounding box center [453, 218] width 629 height 22
click at [267, 219] on input at bounding box center [226, 218] width 175 height 22
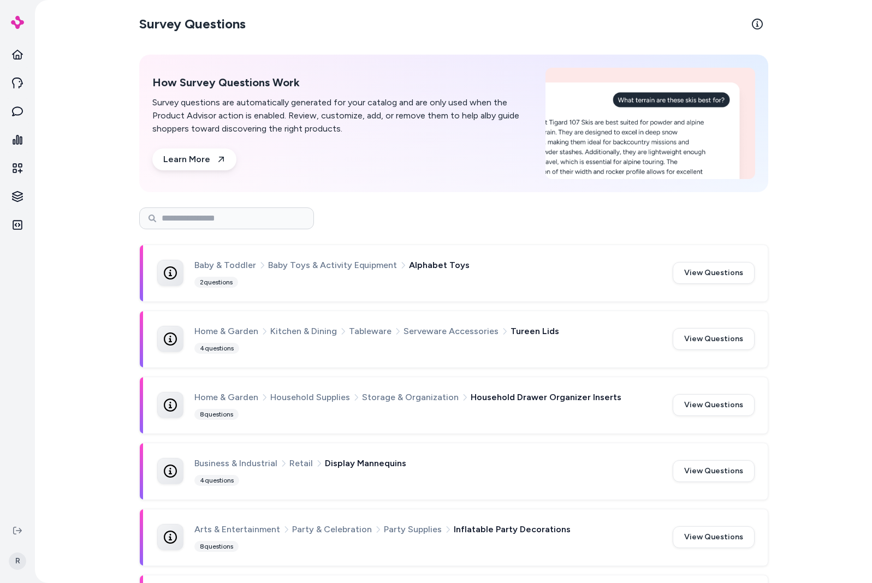
drag, startPoint x: 449, startPoint y: 228, endPoint x: 292, endPoint y: 232, distance: 156.7
click at [447, 229] on div at bounding box center [453, 218] width 629 height 39
drag, startPoint x: 186, startPoint y: 224, endPoint x: 192, endPoint y: 228, distance: 6.4
click at [186, 224] on input at bounding box center [226, 218] width 175 height 22
click at [479, 224] on div at bounding box center [453, 218] width 629 height 22
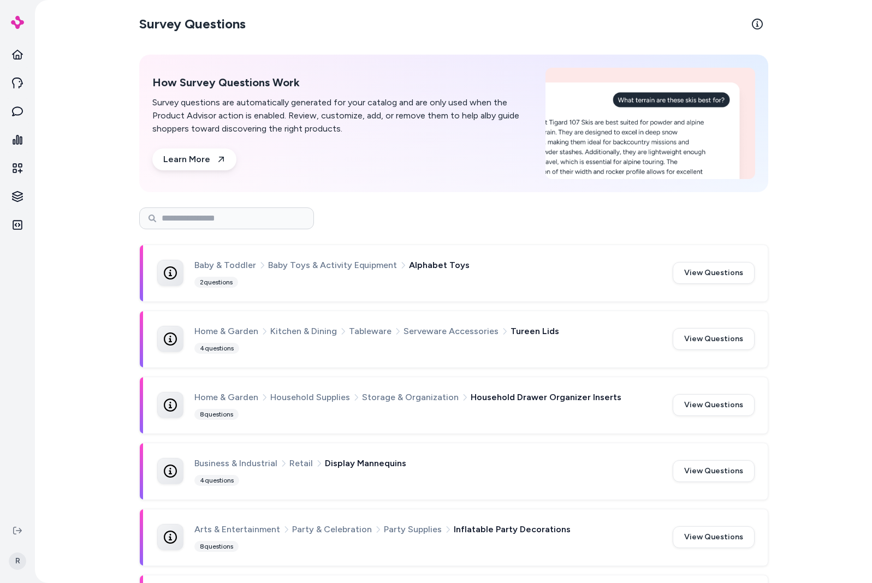
drag, startPoint x: 323, startPoint y: 215, endPoint x: 350, endPoint y: 213, distance: 27.3
click at [324, 216] on div at bounding box center [453, 218] width 629 height 22
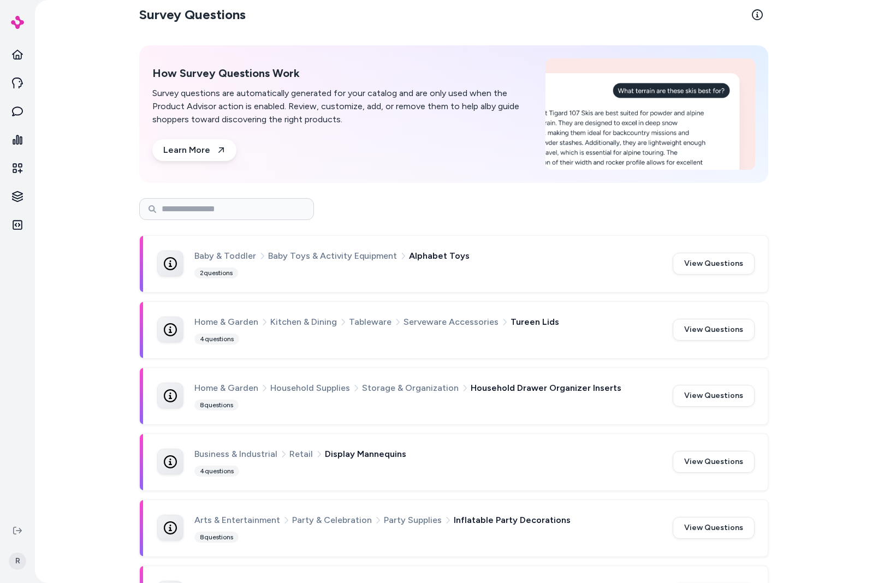
scroll to position [20, 0]
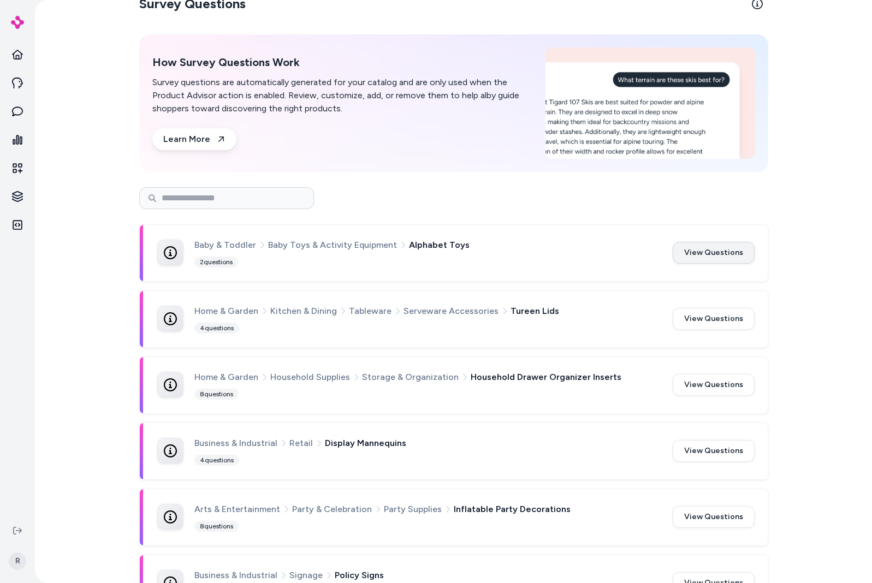
click at [702, 259] on button "View Questions" at bounding box center [713, 253] width 82 height 22
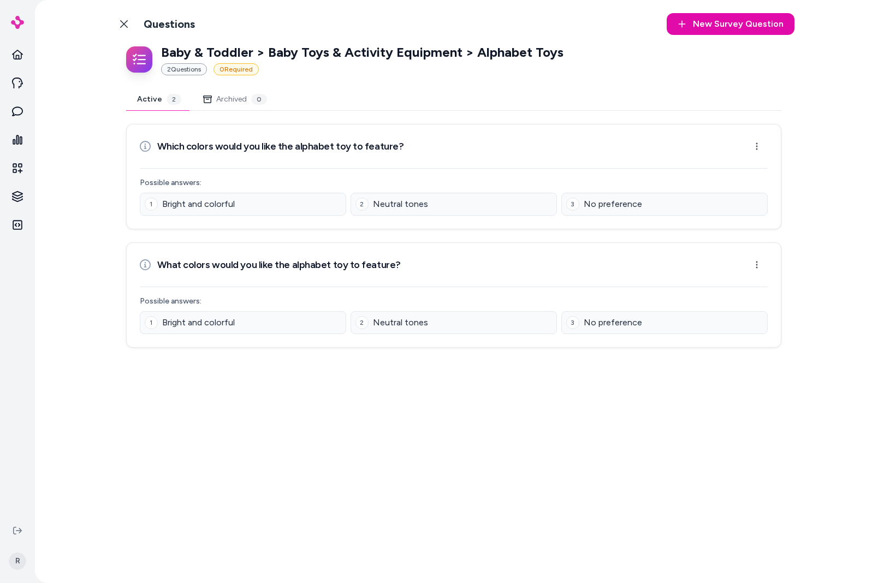
click at [538, 428] on div "Back to Categories Questions New Survey Question New Baby & Toddler > Baby Toys…" at bounding box center [453, 291] width 699 height 583
click at [118, 24] on link "Back to Categories" at bounding box center [124, 24] width 22 height 22
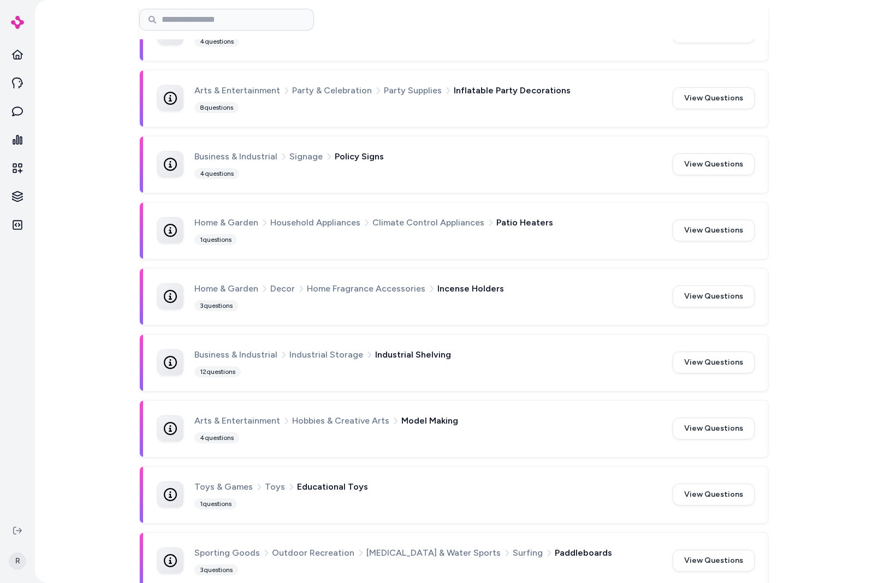
scroll to position [687, 0]
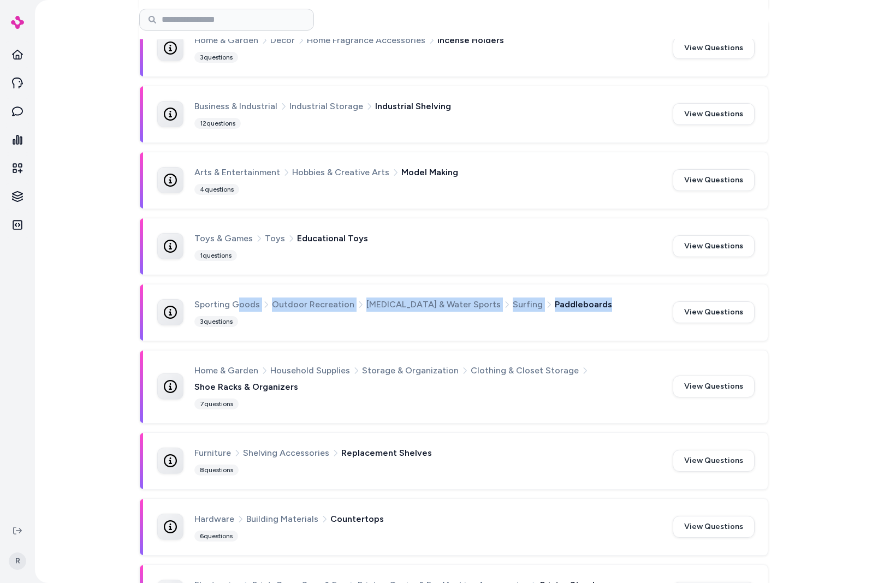
drag, startPoint x: 259, startPoint y: 301, endPoint x: 659, endPoint y: 307, distance: 400.1
click at [659, 306] on div "Sporting Goods Outdoor Recreation [MEDICAL_DATA] & Water Sports Surfing Paddleb…" at bounding box center [426, 304] width 465 height 14
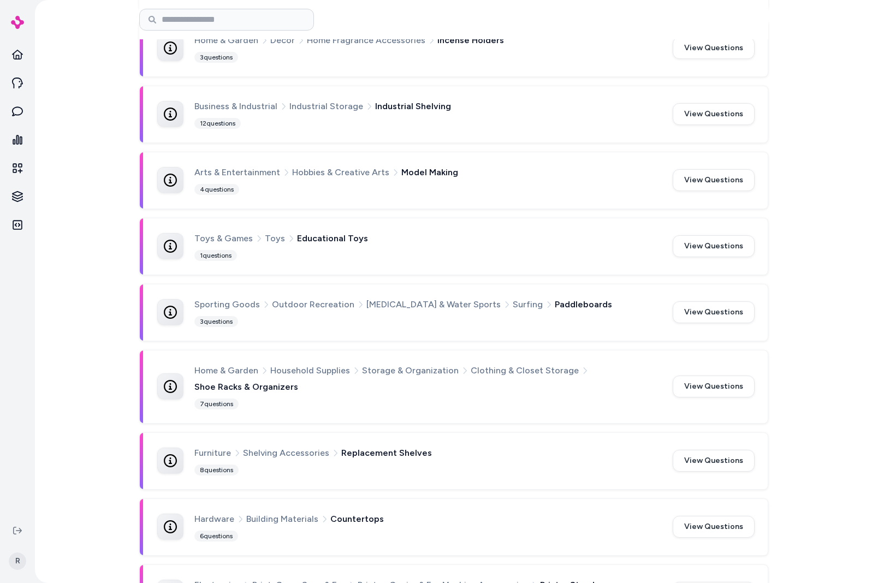
drag, startPoint x: 590, startPoint y: 325, endPoint x: 462, endPoint y: 344, distance: 128.6
click at [585, 331] on div "Sporting Goods Outdoor Recreation [MEDICAL_DATA] & Water Sports Surfing Paddleb…" at bounding box center [454, 312] width 628 height 56
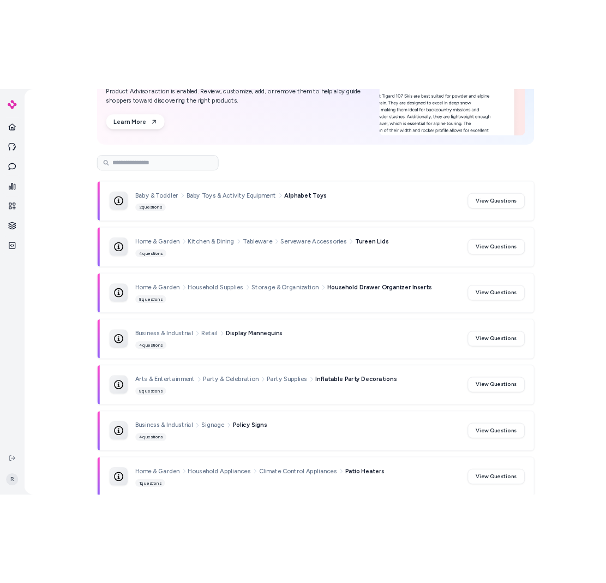
scroll to position [122, 0]
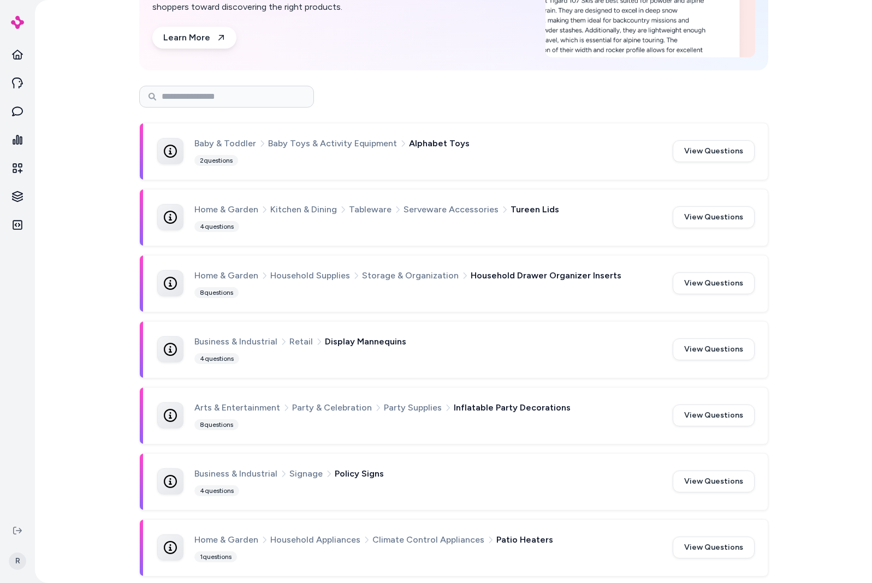
drag, startPoint x: 253, startPoint y: 147, endPoint x: 866, endPoint y: 199, distance: 615.8
click at [258, 147] on icon at bounding box center [262, 144] width 8 height 8
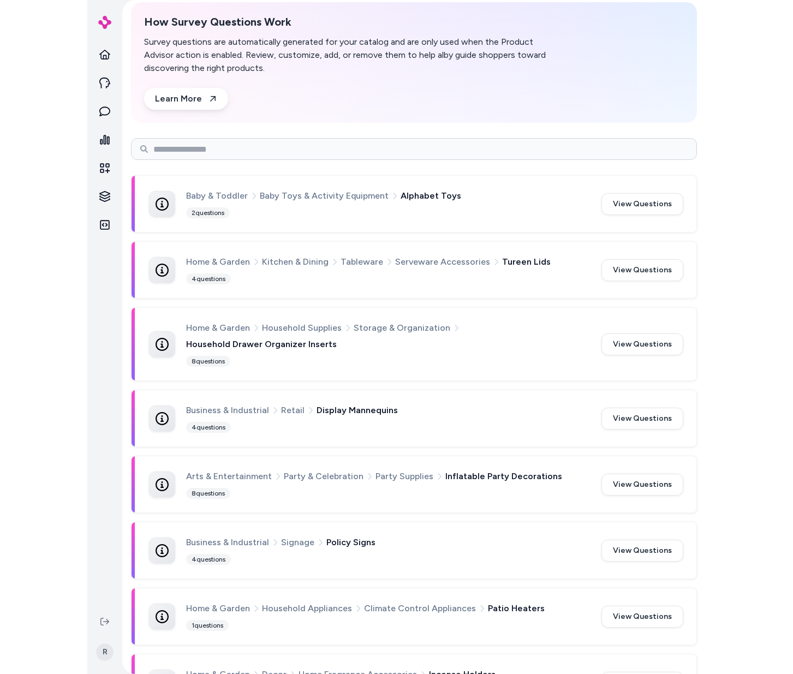
scroll to position [0, 0]
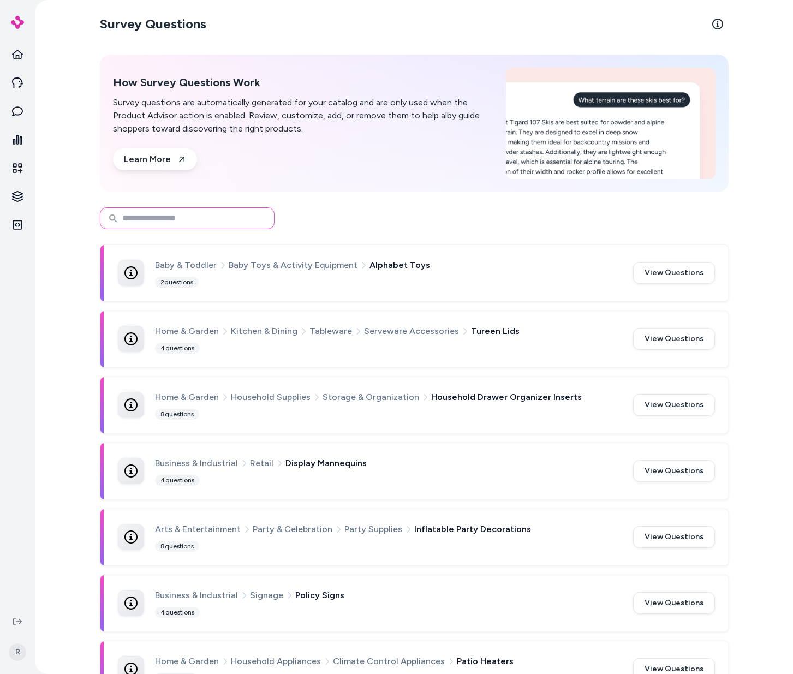
drag, startPoint x: 213, startPoint y: 225, endPoint x: 228, endPoint y: 219, distance: 15.9
click at [213, 225] on input at bounding box center [187, 218] width 175 height 22
type input "*****"
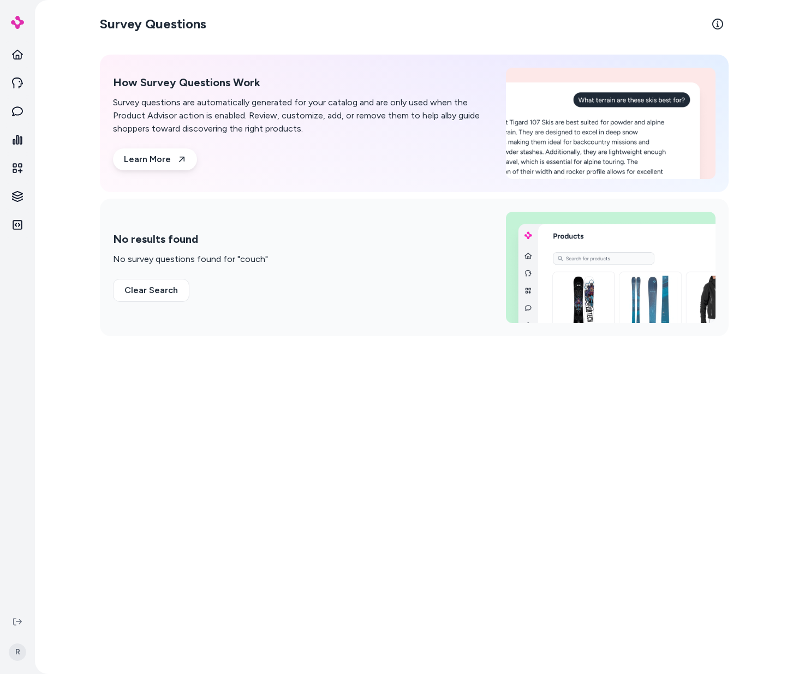
click at [141, 298] on button "Clear Search" at bounding box center [151, 290] width 76 height 23
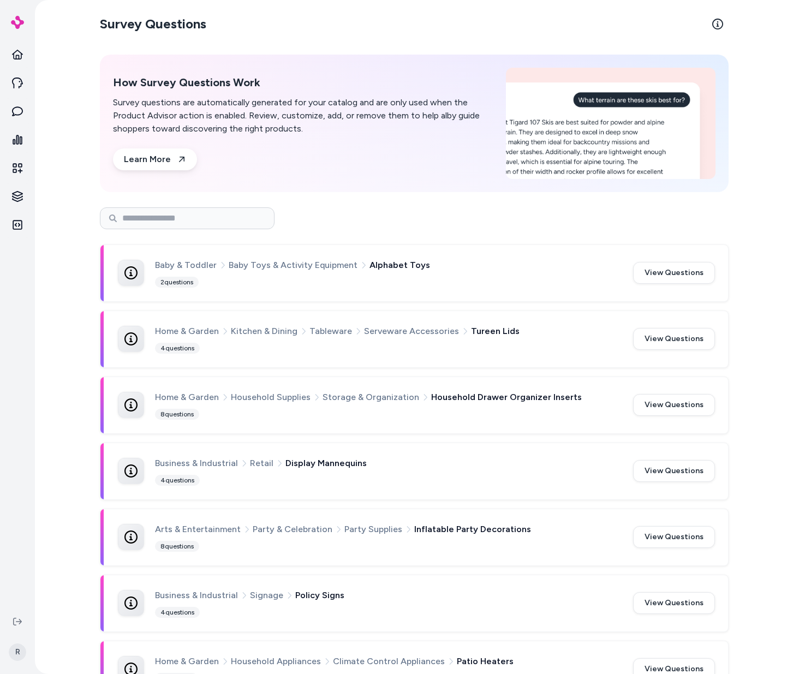
click at [154, 229] on div at bounding box center [414, 218] width 629 height 39
click at [156, 224] on input at bounding box center [187, 218] width 175 height 22
type input "*****"
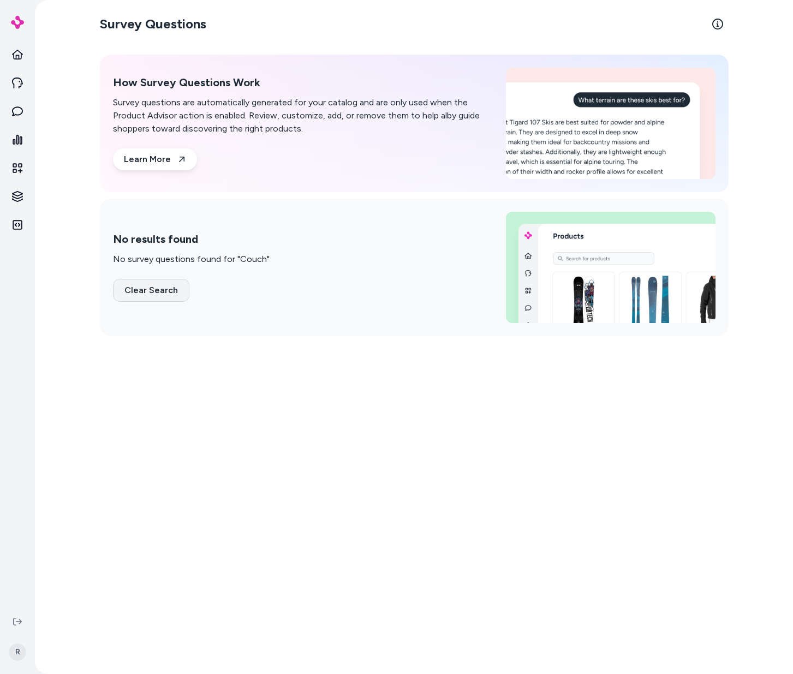
click at [158, 300] on button "Clear Search" at bounding box center [151, 290] width 76 height 23
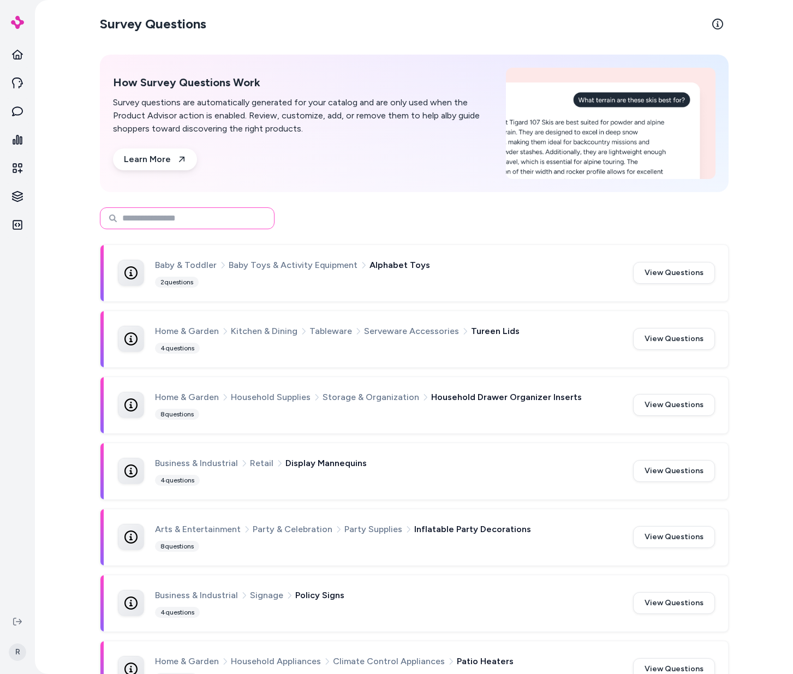
click at [141, 219] on input at bounding box center [187, 218] width 175 height 22
type input "*****"
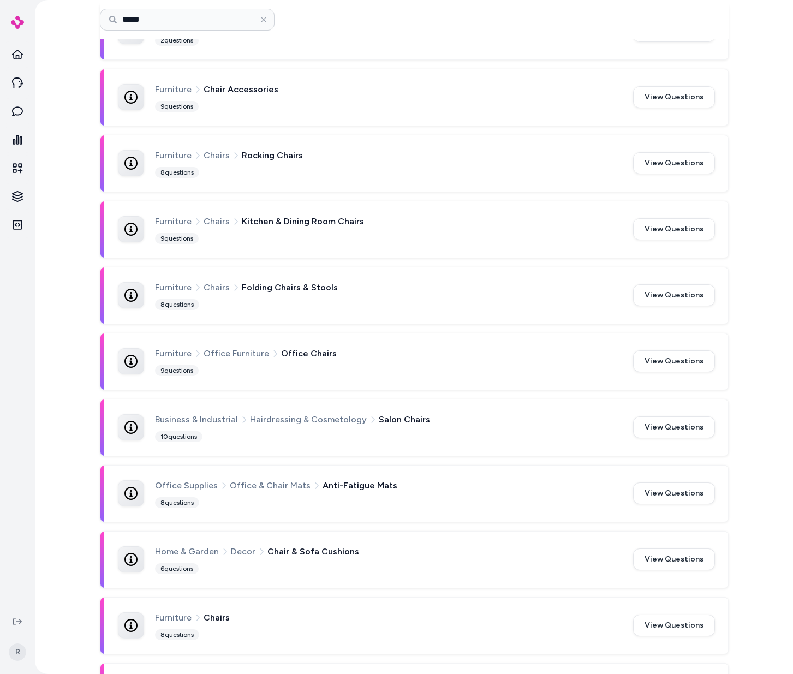
scroll to position [369, 0]
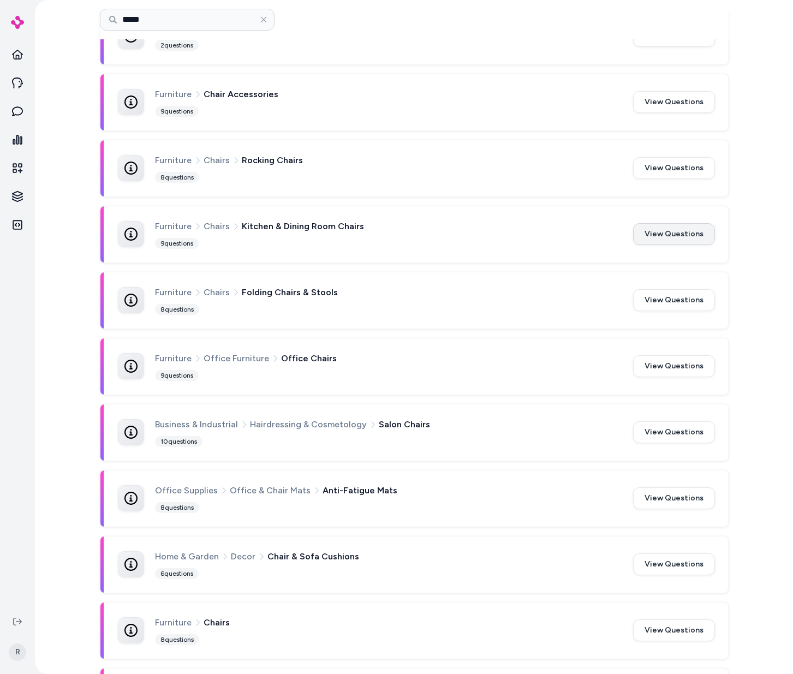
click at [668, 229] on button "View Questions" at bounding box center [674, 234] width 82 height 22
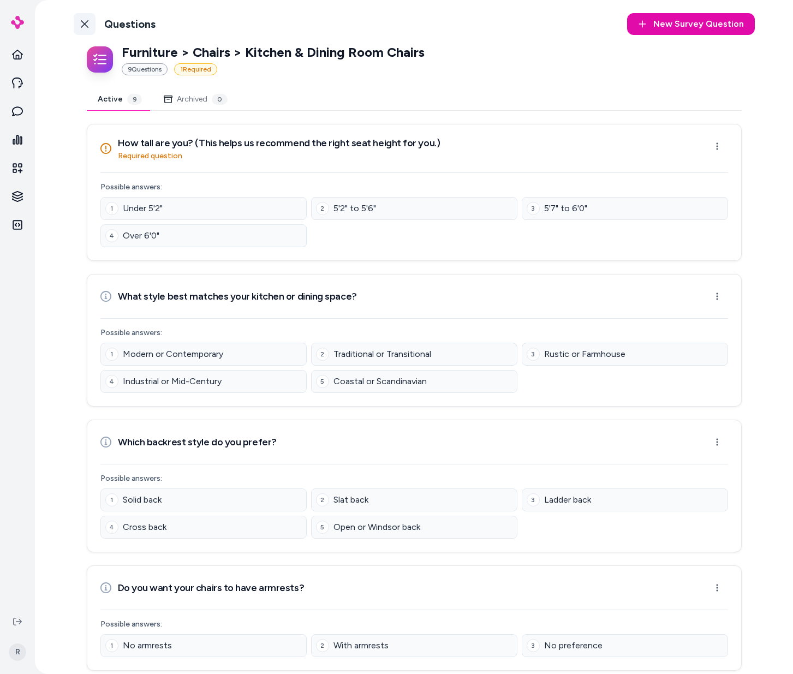
click at [82, 23] on icon at bounding box center [84, 24] width 9 height 9
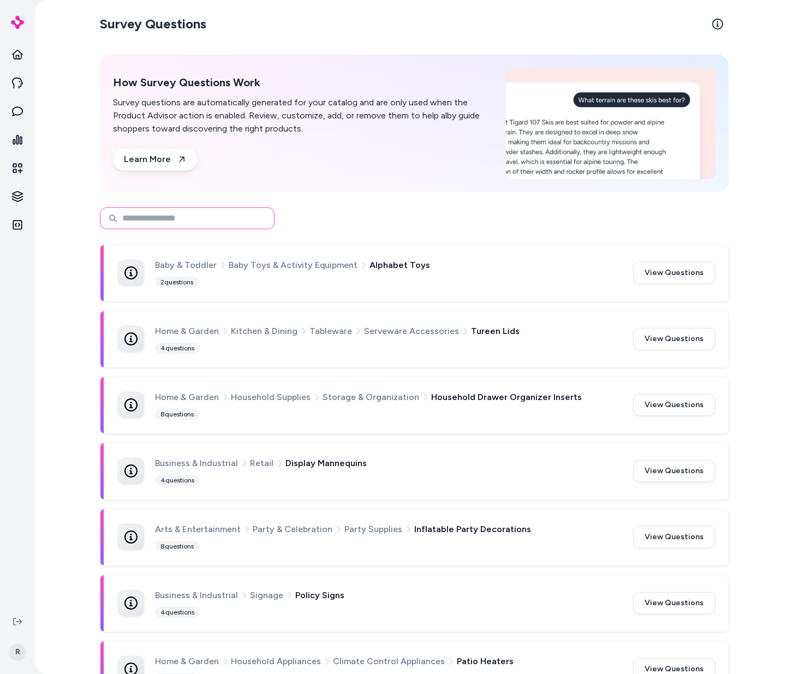
click at [176, 225] on input at bounding box center [187, 218] width 175 height 22
type input "******"
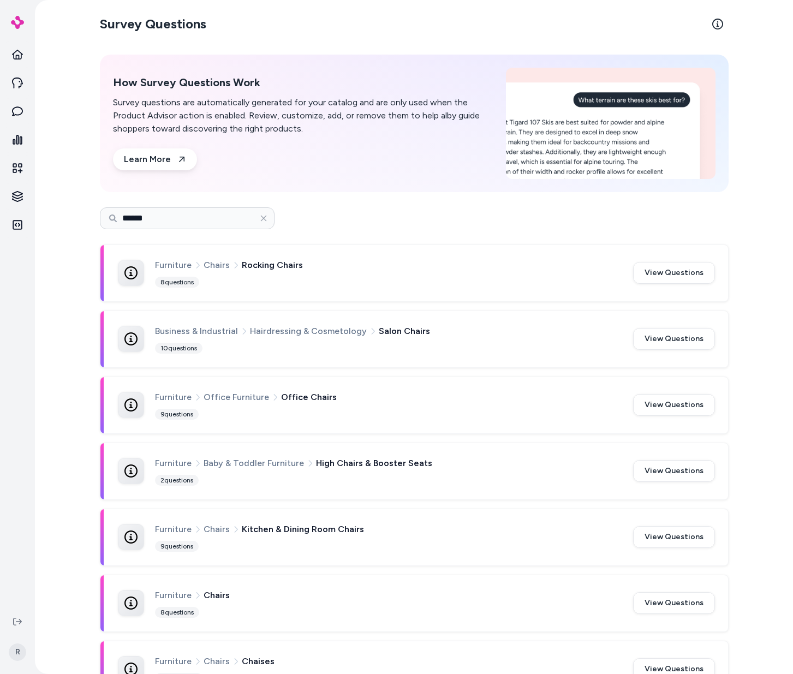
click at [214, 266] on span "Chairs" at bounding box center [217, 265] width 26 height 14
click at [212, 263] on span "Chairs" at bounding box center [217, 265] width 26 height 14
click at [213, 264] on span "Chairs" at bounding box center [217, 265] width 26 height 14
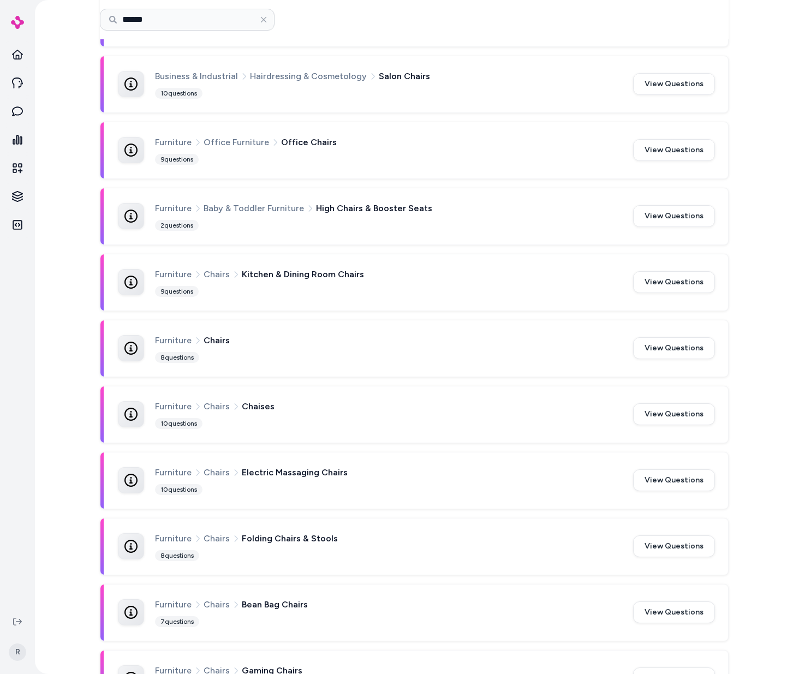
scroll to position [377, 0]
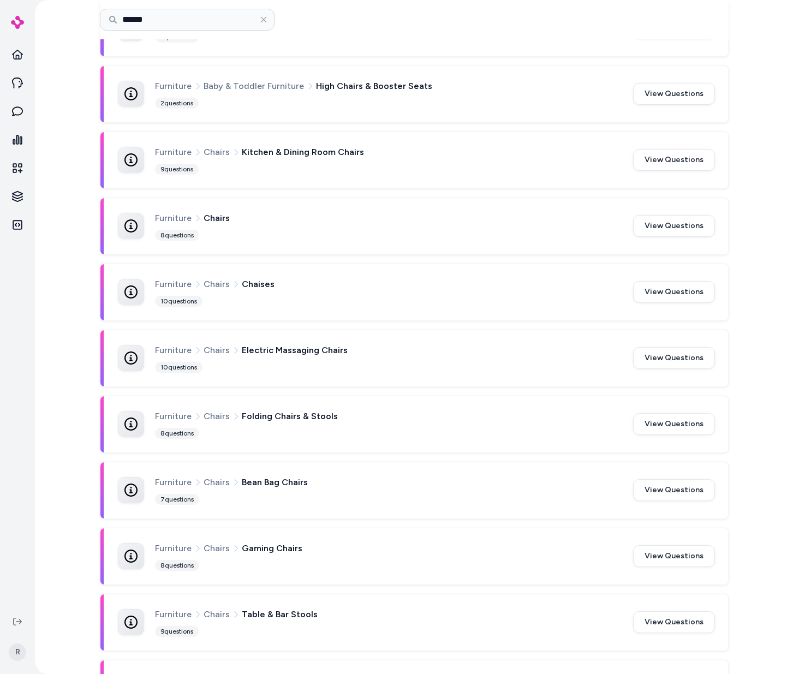
click at [211, 283] on span "Chairs" at bounding box center [217, 284] width 26 height 14
click at [242, 287] on span "Chaises" at bounding box center [258, 284] width 33 height 14
drag, startPoint x: 240, startPoint y: 285, endPoint x: 314, endPoint y: 284, distance: 74.2
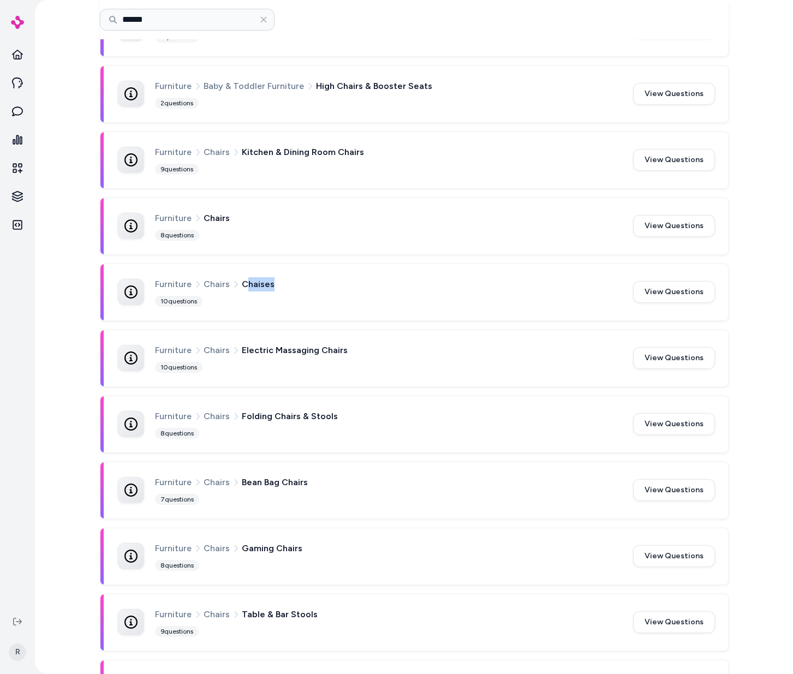
click at [314, 284] on div "Furniture Chairs Chaises" at bounding box center [387, 284] width 465 height 14
click at [307, 295] on div "Furniture Chairs Chaises 10 questions" at bounding box center [387, 292] width 465 height 30
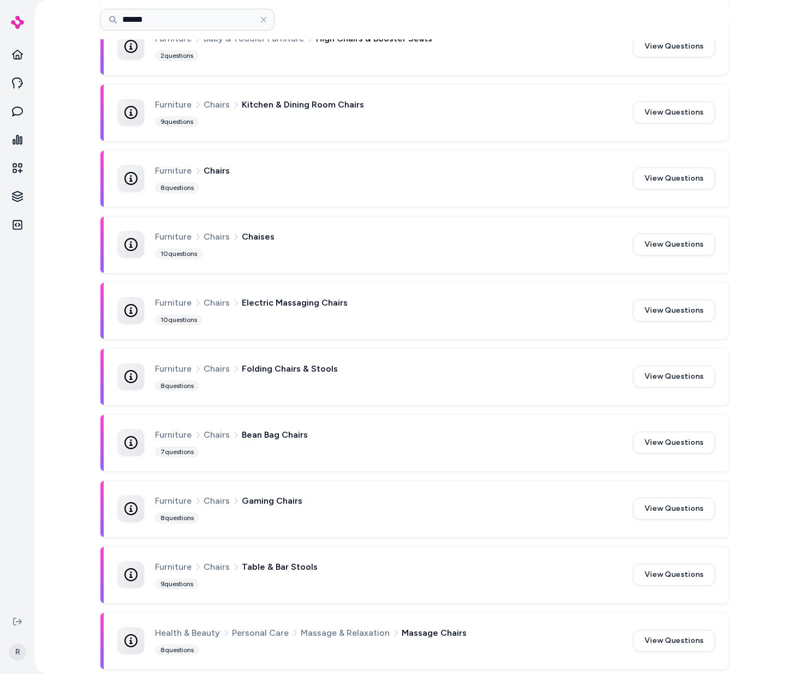
scroll to position [422, 0]
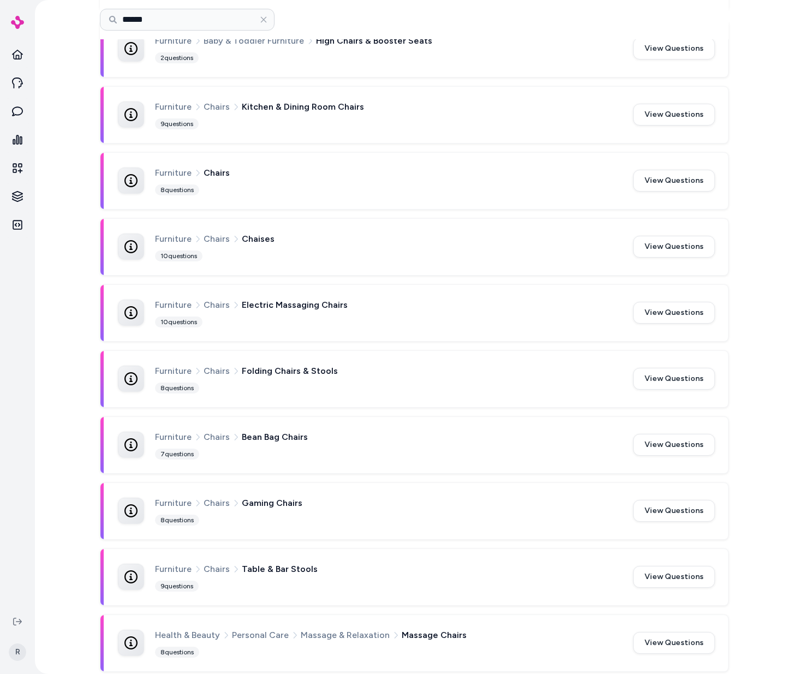
click at [211, 174] on span "Chairs" at bounding box center [217, 173] width 26 height 14
drag, startPoint x: 201, startPoint y: 171, endPoint x: 231, endPoint y: 172, distance: 30.1
click at [233, 172] on div "Furniture Chairs" at bounding box center [387, 173] width 465 height 14
click at [205, 241] on span "Chairs" at bounding box center [217, 239] width 26 height 14
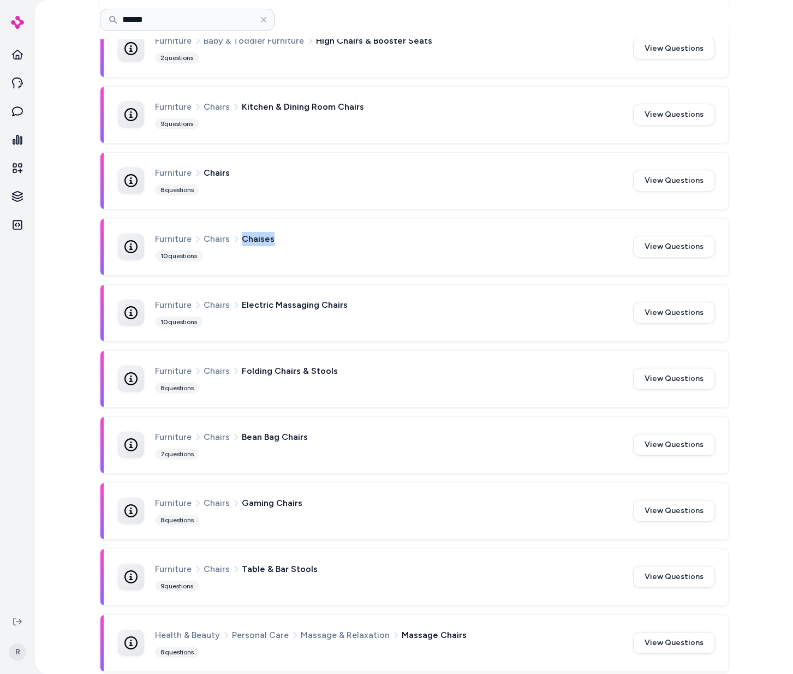
drag, startPoint x: 237, startPoint y: 239, endPoint x: 278, endPoint y: 240, distance: 40.4
click at [278, 240] on div "Furniture Chairs Chaises" at bounding box center [387, 239] width 465 height 14
drag, startPoint x: 245, startPoint y: 306, endPoint x: 373, endPoint y: 311, distance: 128.9
click at [374, 310] on div "Furniture Chairs Electric Massaging Chairs" at bounding box center [387, 305] width 465 height 14
drag, startPoint x: 303, startPoint y: 374, endPoint x: 395, endPoint y: 381, distance: 92.5
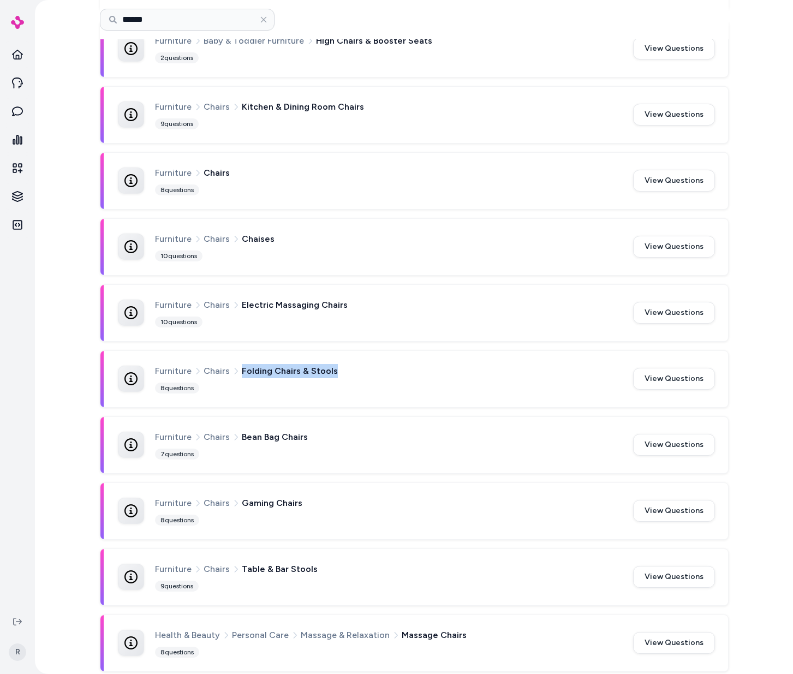
click at [418, 373] on div "Furniture Chairs Folding Chairs & Stools" at bounding box center [387, 371] width 465 height 14
drag, startPoint x: 238, startPoint y: 438, endPoint x: 328, endPoint y: 450, distance: 90.9
click at [329, 445] on div "Furniture Chairs Bean Bag Chairs 7 questions" at bounding box center [387, 445] width 465 height 30
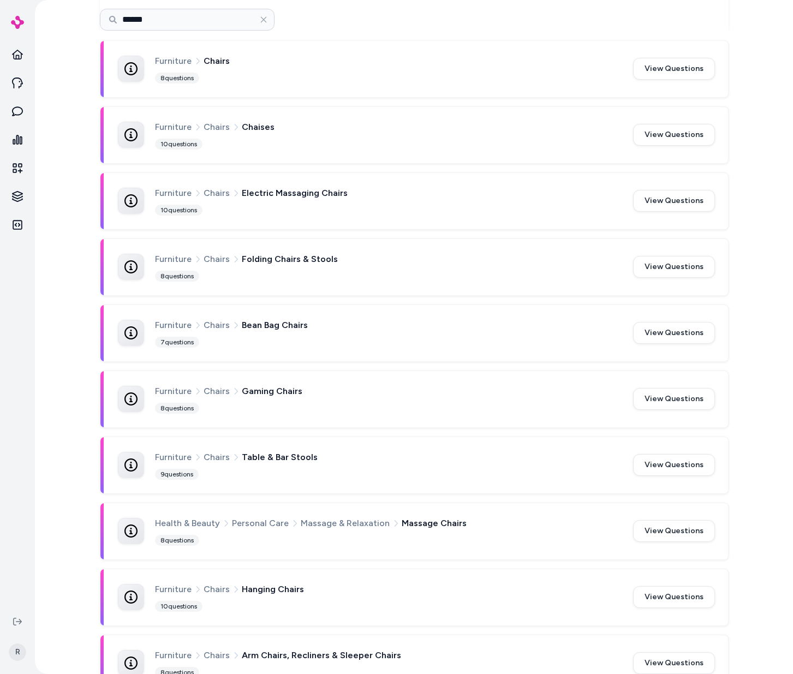
click at [243, 405] on div "Furniture Chairs Gaming Chairs 8 questions" at bounding box center [387, 399] width 465 height 30
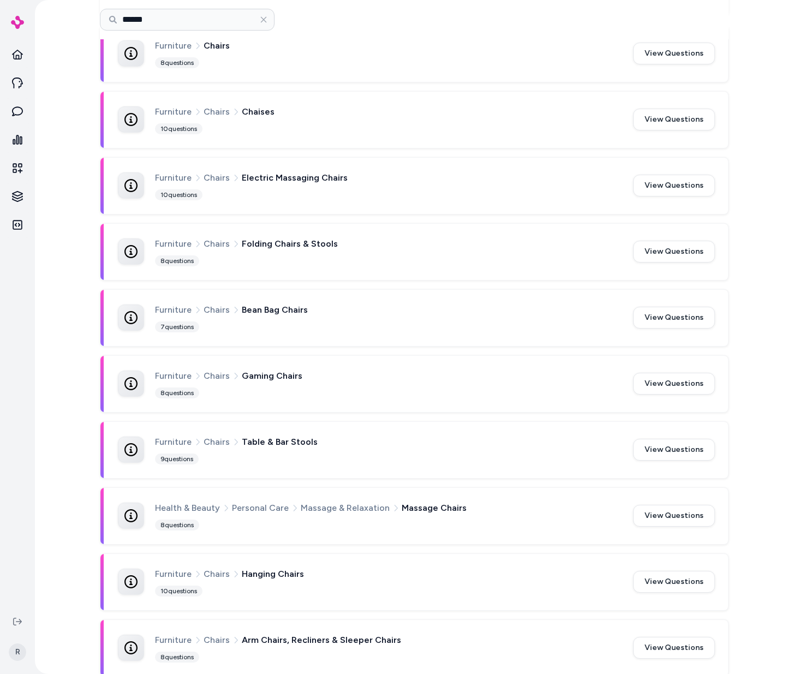
scroll to position [556, 0]
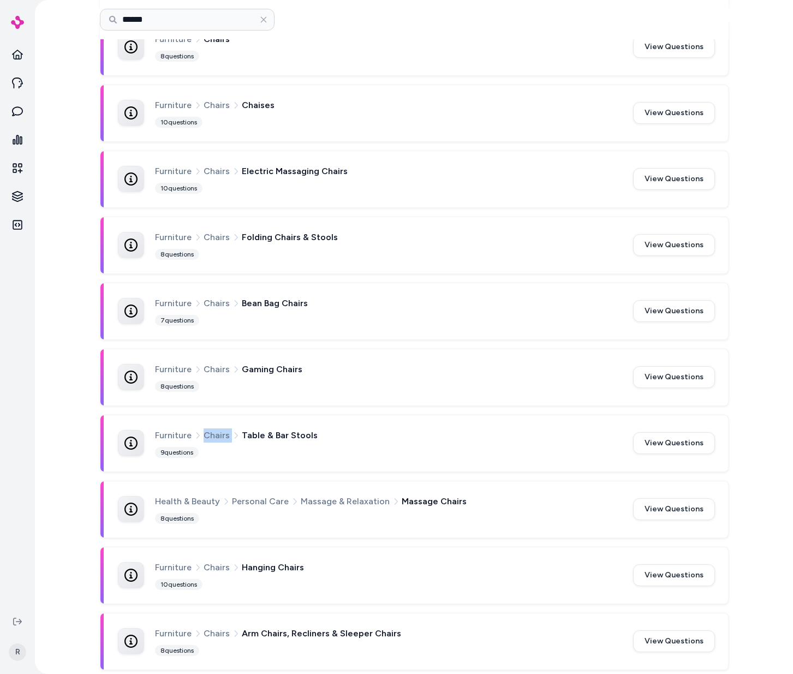
drag, startPoint x: 204, startPoint y: 434, endPoint x: 224, endPoint y: 443, distance: 22.5
click at [235, 441] on div "Furniture Chairs Table & Bar Stools" at bounding box center [387, 435] width 465 height 14
click at [224, 443] on div "Furniture Chairs Table & Bar Stools 9 questions" at bounding box center [387, 443] width 465 height 30
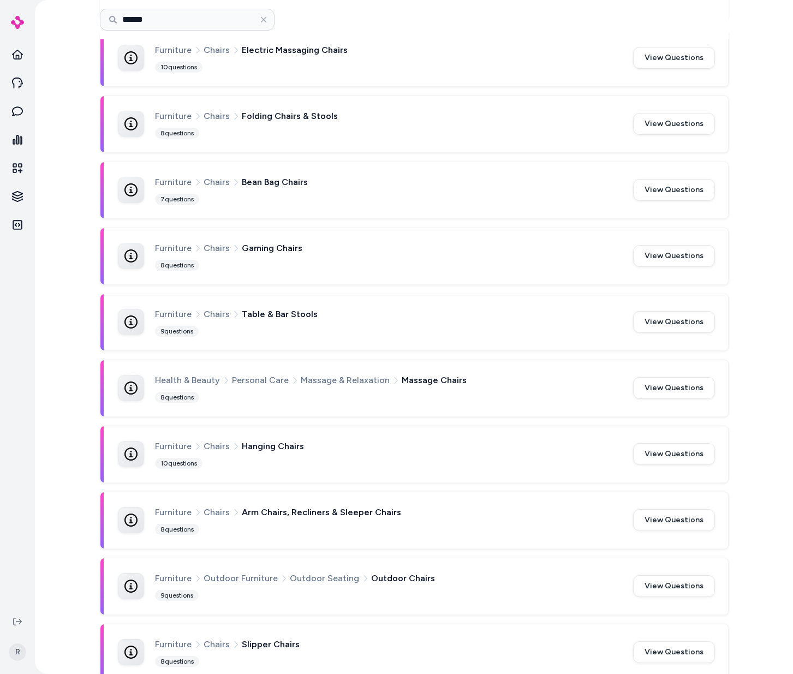
scroll to position [693, 0]
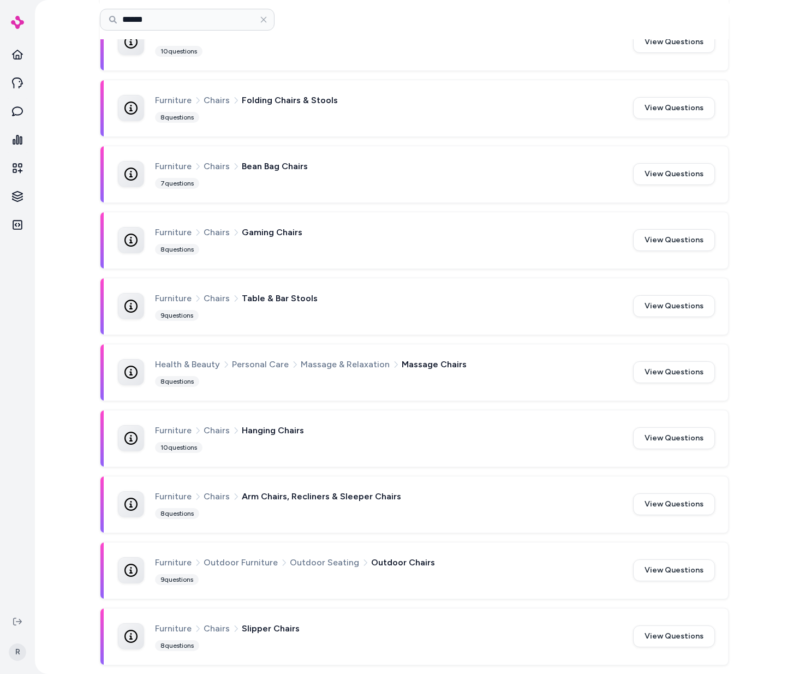
drag, startPoint x: 245, startPoint y: 434, endPoint x: 309, endPoint y: 474, distance: 75.3
click at [342, 441] on div "Furniture Chairs Hanging Chairs 10 questions" at bounding box center [387, 439] width 465 height 30
click at [296, 516] on div "Furniture Chairs Arm Chairs, Recliners & Sleeper Chairs 8 questions" at bounding box center [387, 505] width 465 height 30
click at [265, 399] on div "Health & Beauty Personal Care Massage & Relaxation Massage Chairs 8 questions V…" at bounding box center [414, 372] width 628 height 56
click at [265, 407] on div "Furniture Chairs Rocking Chairs 8 questions View Questions Business & Industria…" at bounding box center [414, 108] width 629 height 1114
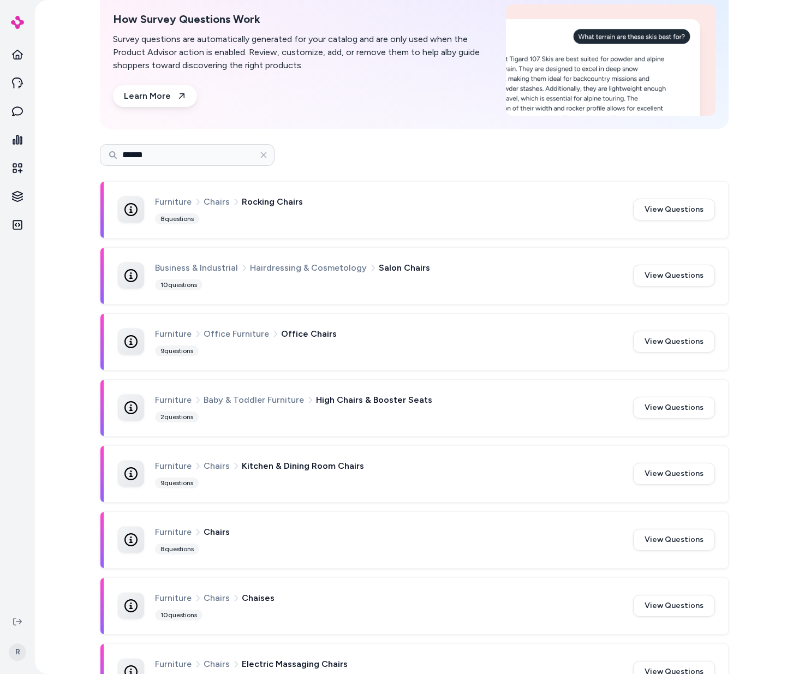
scroll to position [0, 0]
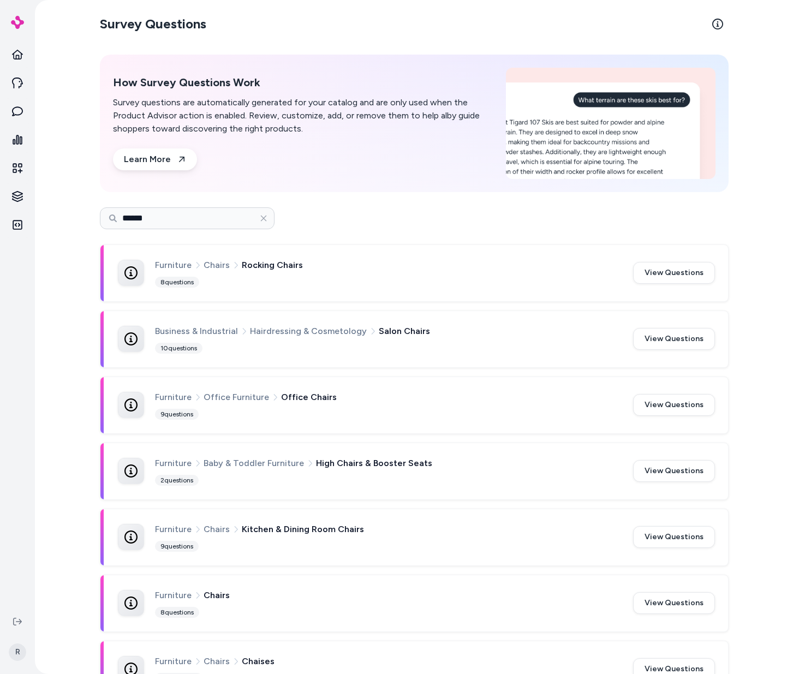
click at [250, 335] on span "Hairdressing & Cosmetology" at bounding box center [308, 331] width 117 height 14
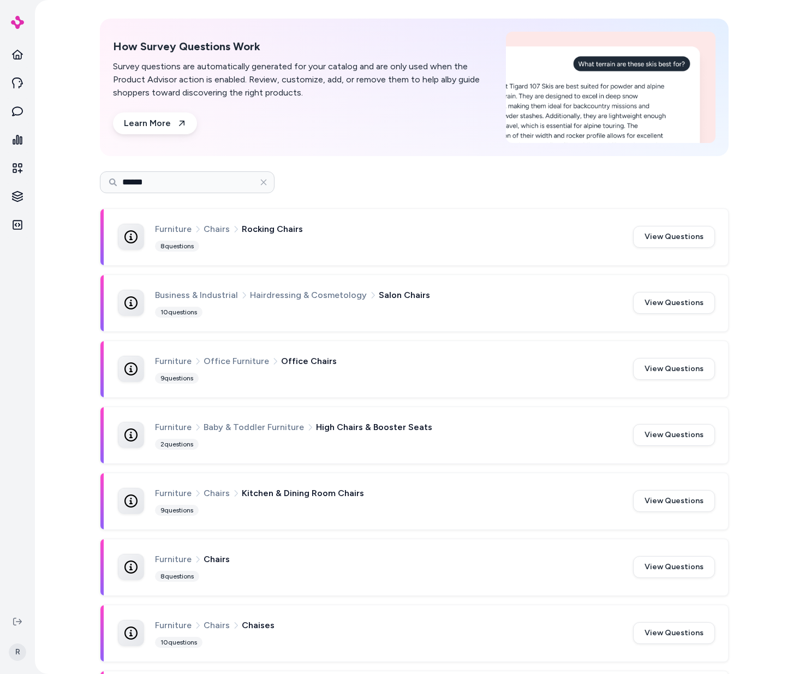
scroll to position [55, 0]
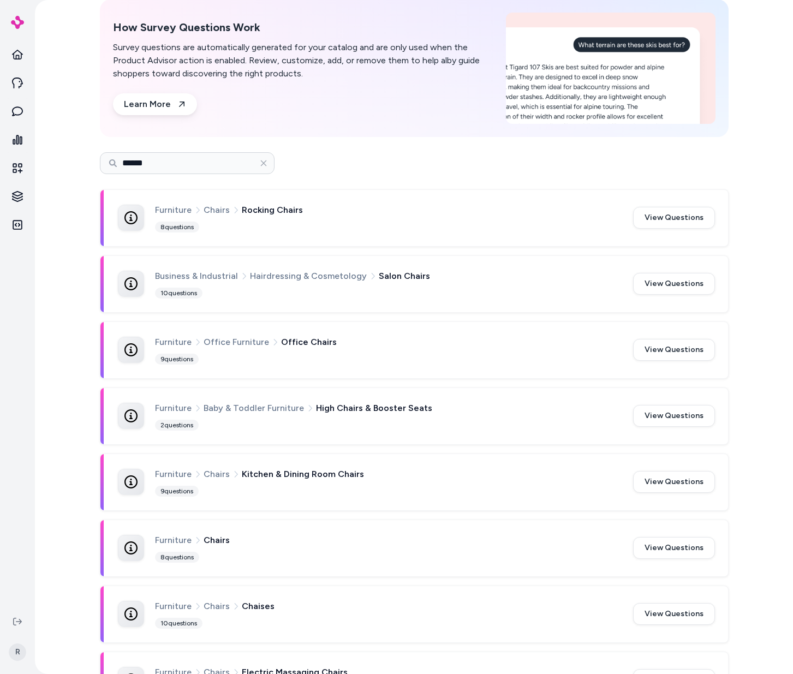
click at [314, 343] on span "Office Chairs" at bounding box center [309, 342] width 56 height 14
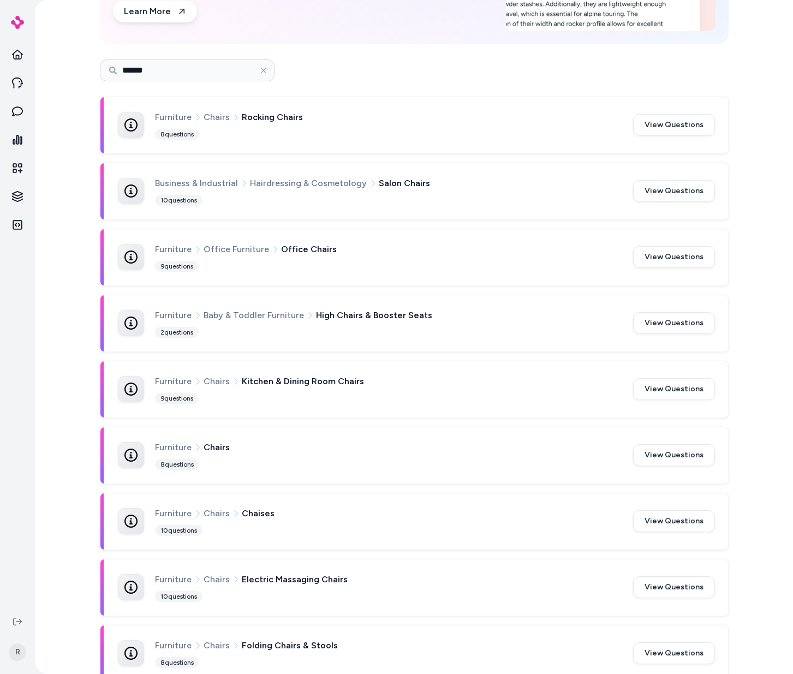
scroll to position [272, 0]
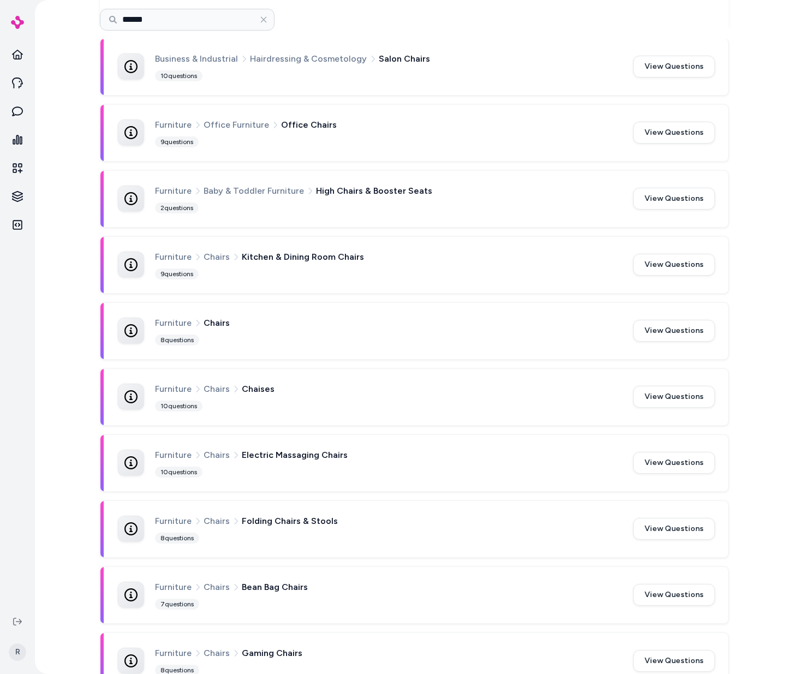
click at [266, 330] on div "Furniture Chairs 8 questions" at bounding box center [387, 331] width 465 height 30
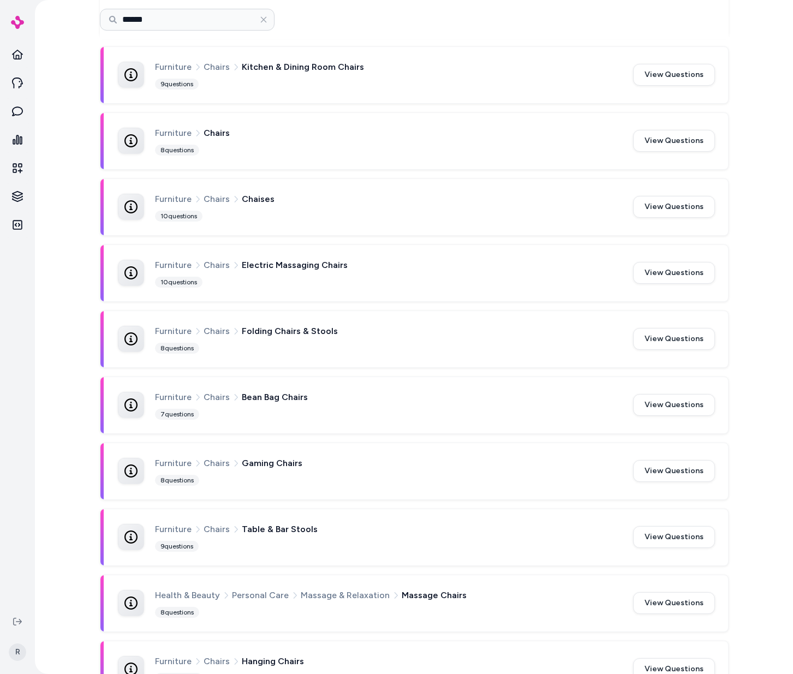
scroll to position [469, 0]
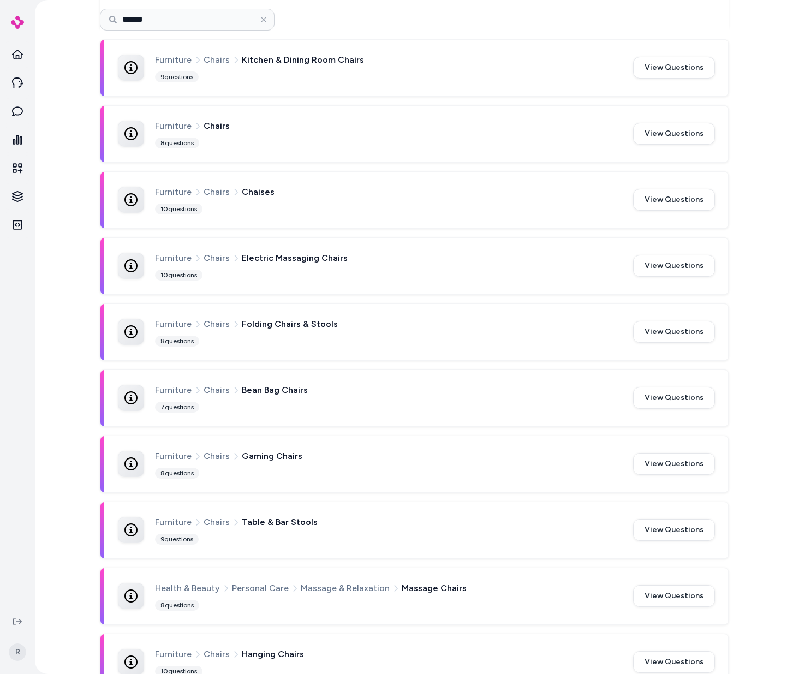
click at [328, 294] on div "Furniture Chairs Electric Massaging Chairs 10 questions View Questions" at bounding box center [414, 265] width 629 height 57
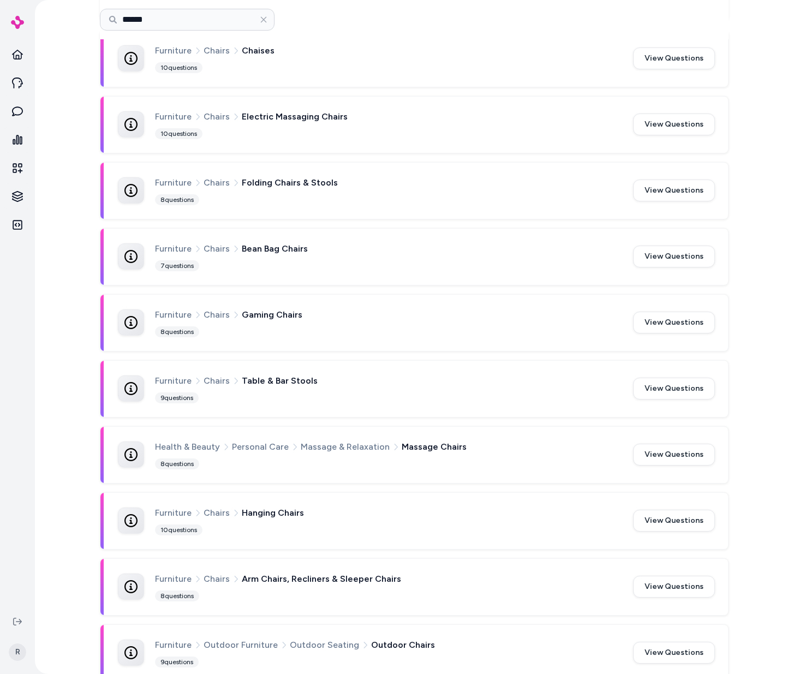
scroll to position [618, 0]
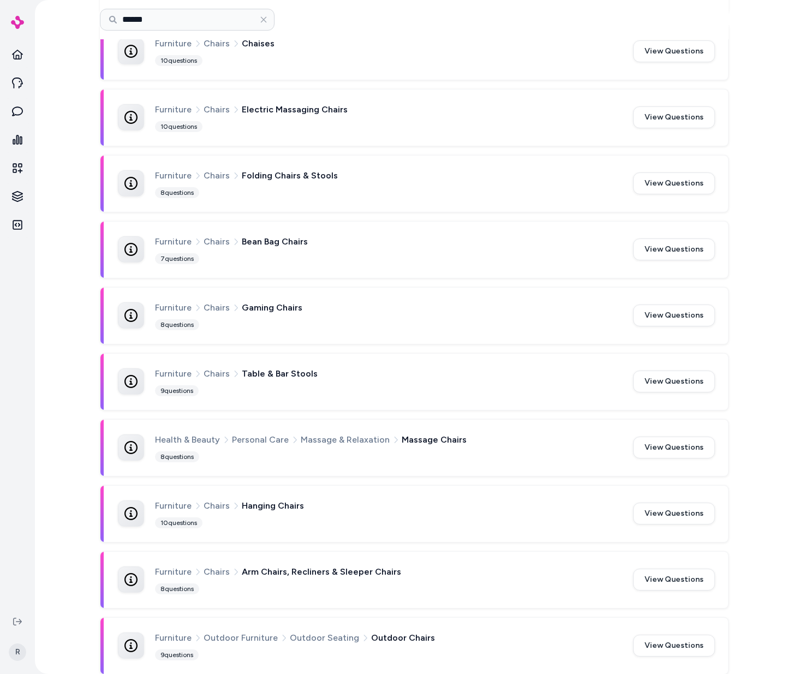
click at [295, 303] on div "Furniture Chairs Gaming Chairs" at bounding box center [387, 308] width 465 height 14
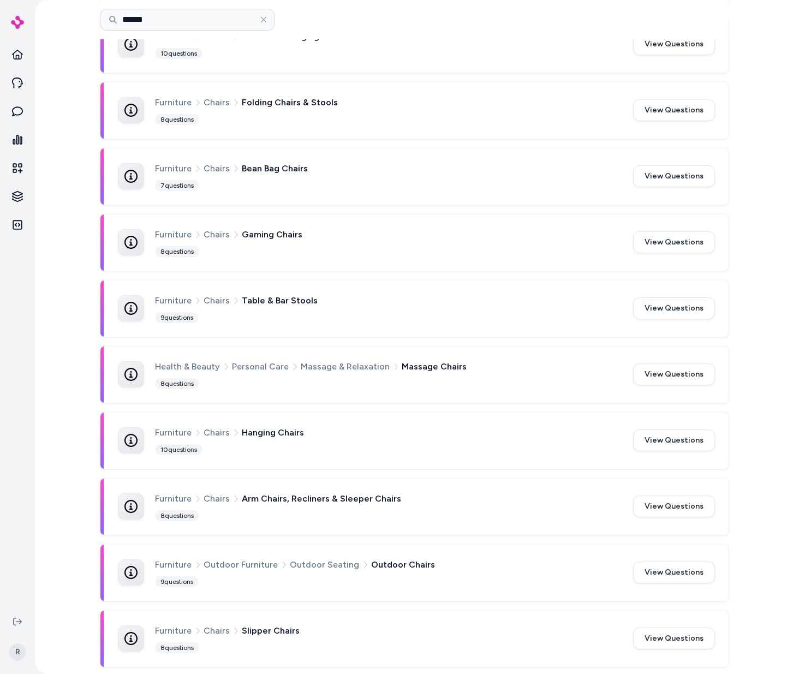
scroll to position [693, 0]
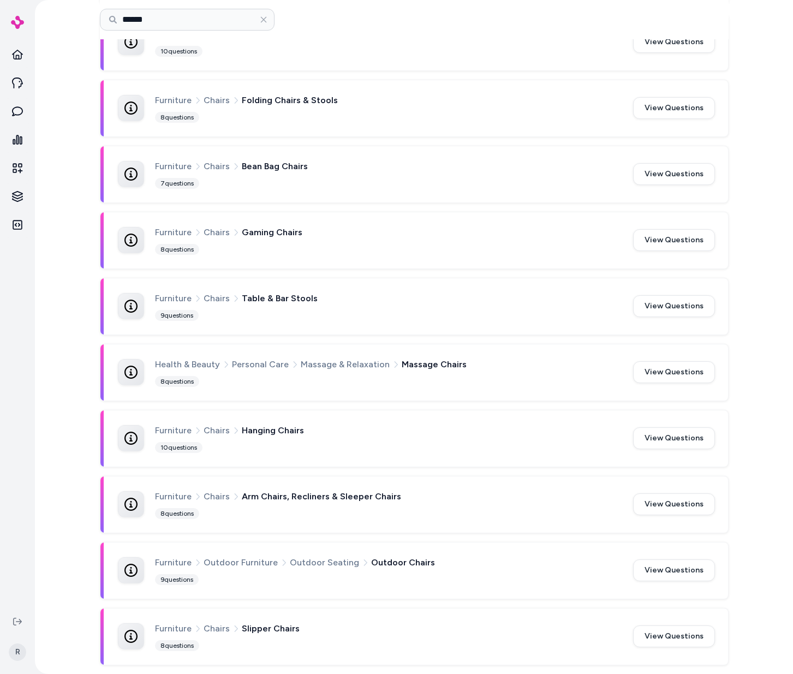
click at [281, 469] on div "Furniture Chairs Rocking Chairs 8 questions View Questions Business & Industria…" at bounding box center [414, 108] width 629 height 1114
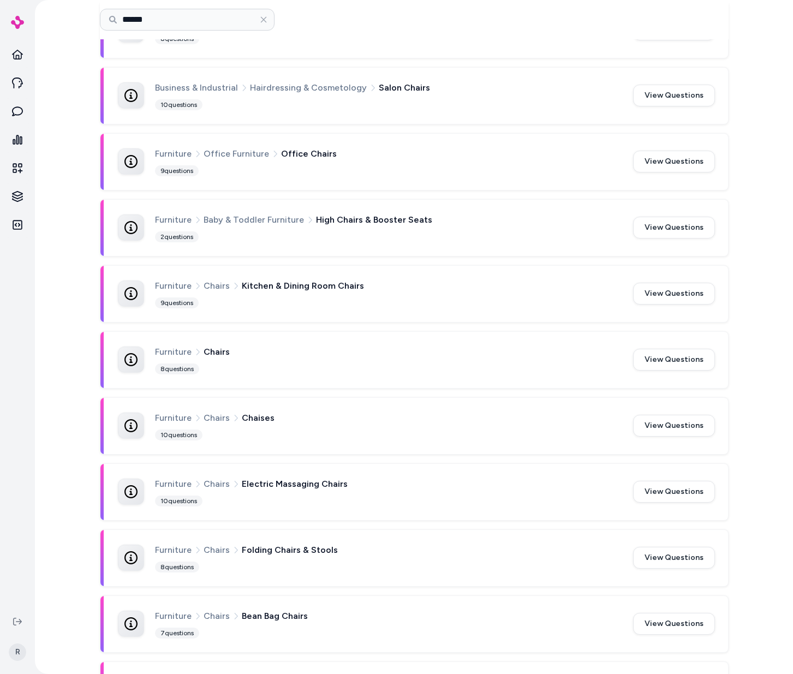
scroll to position [241, 0]
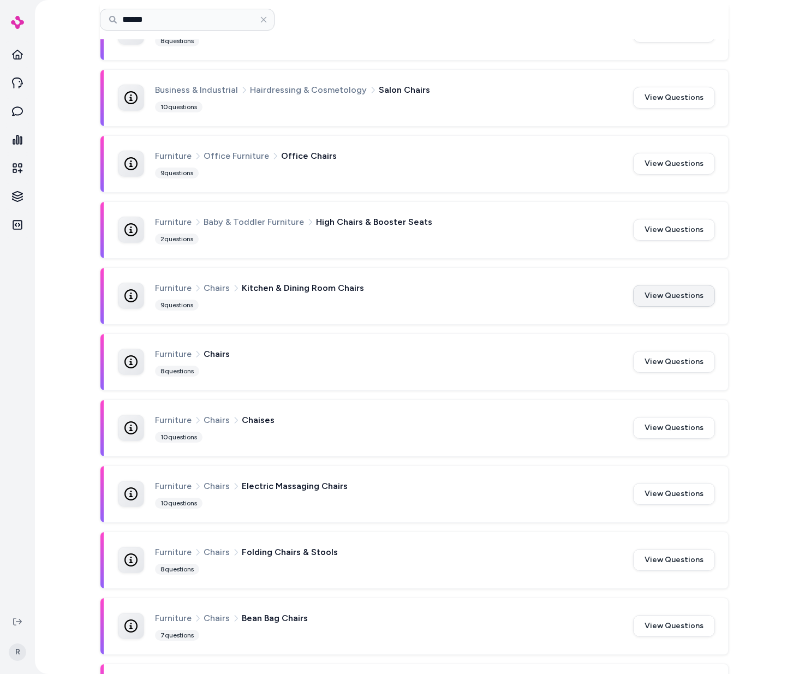
click at [662, 294] on button "View Questions" at bounding box center [674, 296] width 82 height 22
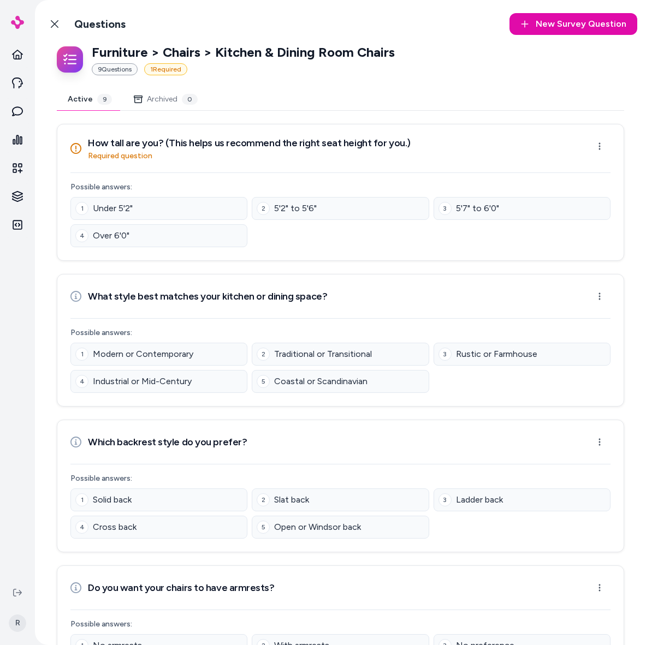
click at [55, 26] on icon at bounding box center [54, 24] width 9 height 9
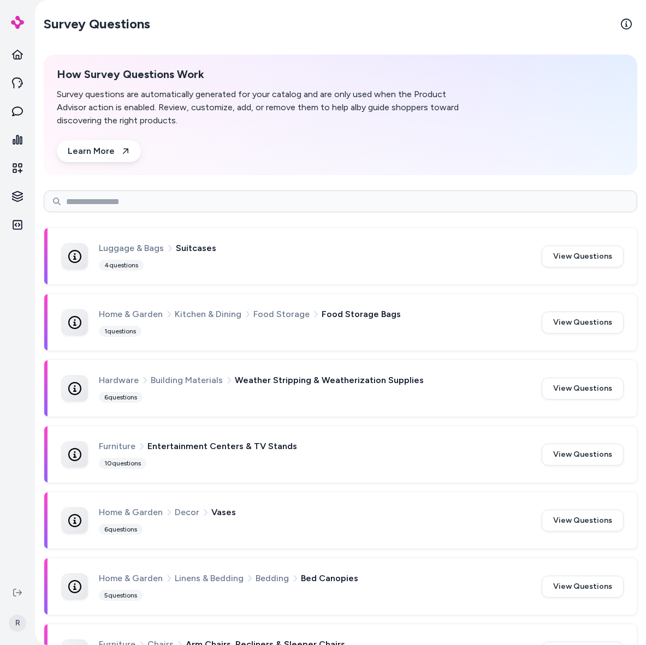
type input "**********"
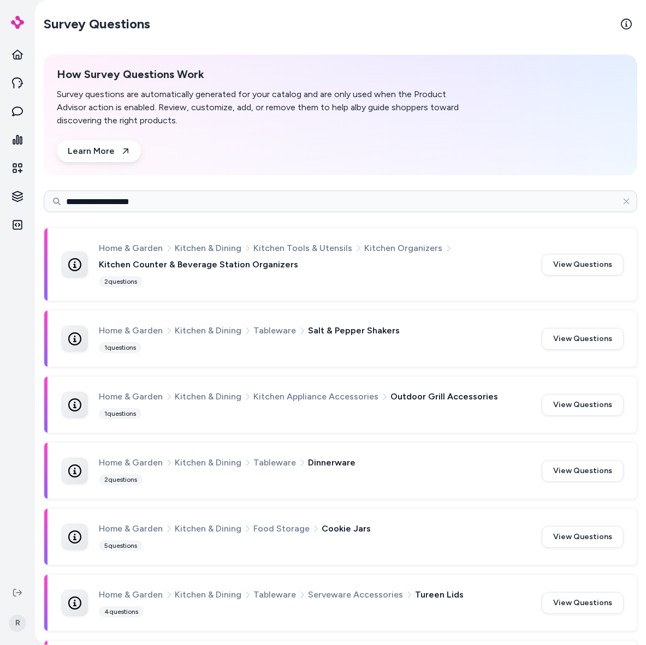
drag, startPoint x: 246, startPoint y: 312, endPoint x: 277, endPoint y: 293, distance: 37.3
click at [162, 214] on div "**********" at bounding box center [340, 201] width 593 height 39
click at [162, 203] on input "**********" at bounding box center [340, 202] width 593 height 22
type input "*"
type input "**********"
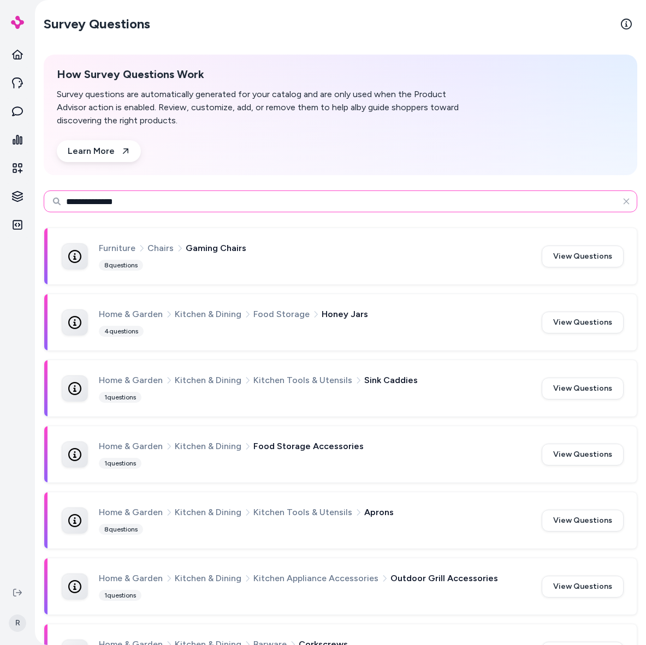
click at [201, 208] on input "**********" at bounding box center [340, 202] width 593 height 22
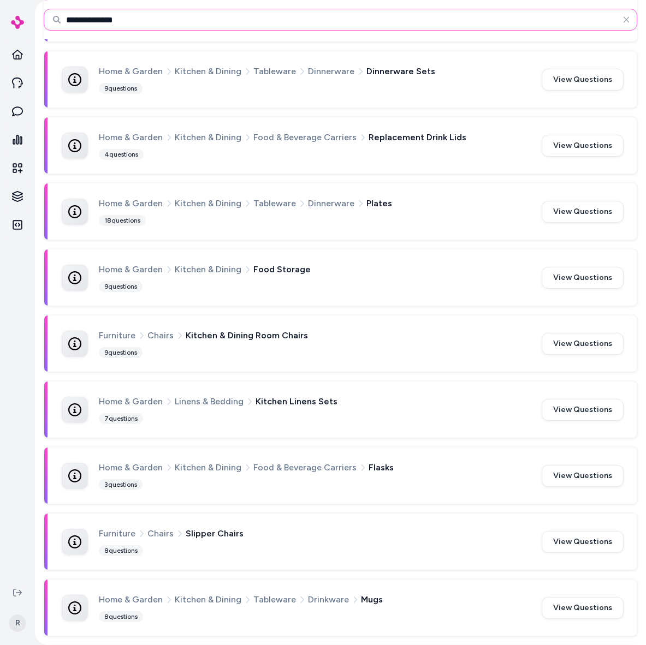
scroll to position [1810, 0]
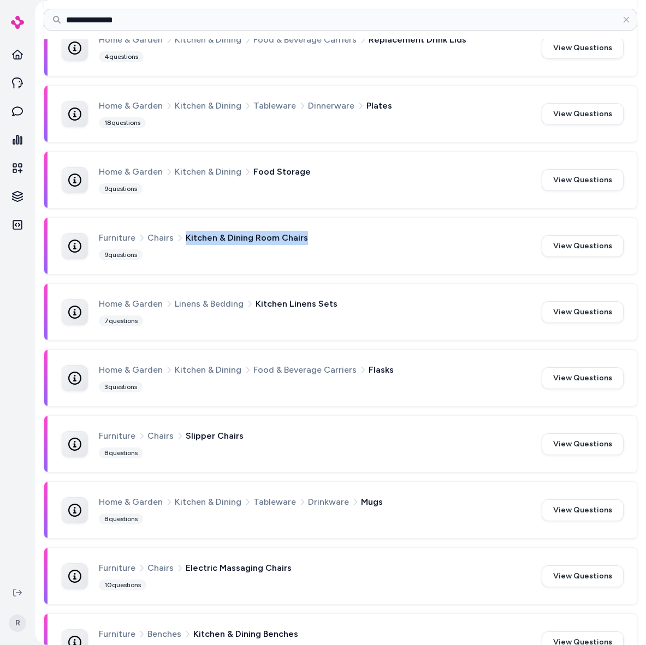
drag, startPoint x: 184, startPoint y: 237, endPoint x: 305, endPoint y: 235, distance: 121.2
click at [305, 235] on div "Furniture Chairs Kitchen & Dining Room Chairs" at bounding box center [314, 238] width 430 height 14
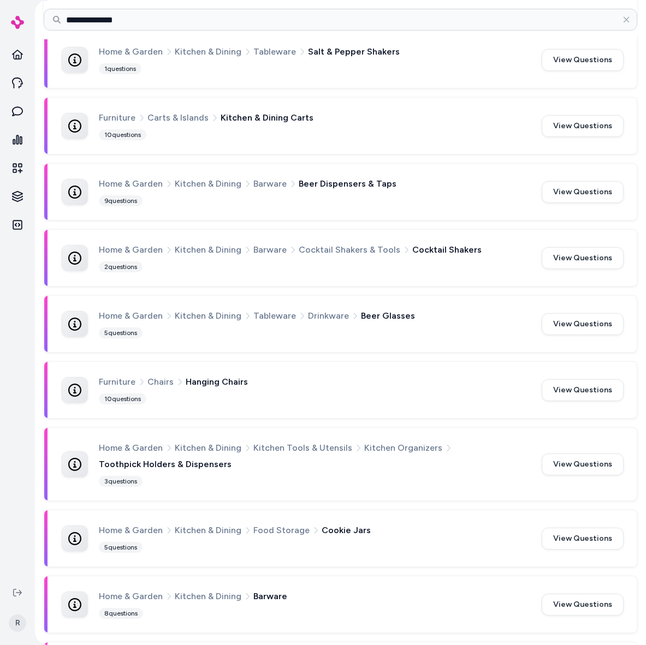
drag, startPoint x: 286, startPoint y: 356, endPoint x: 278, endPoint y: 347, distance: 12.4
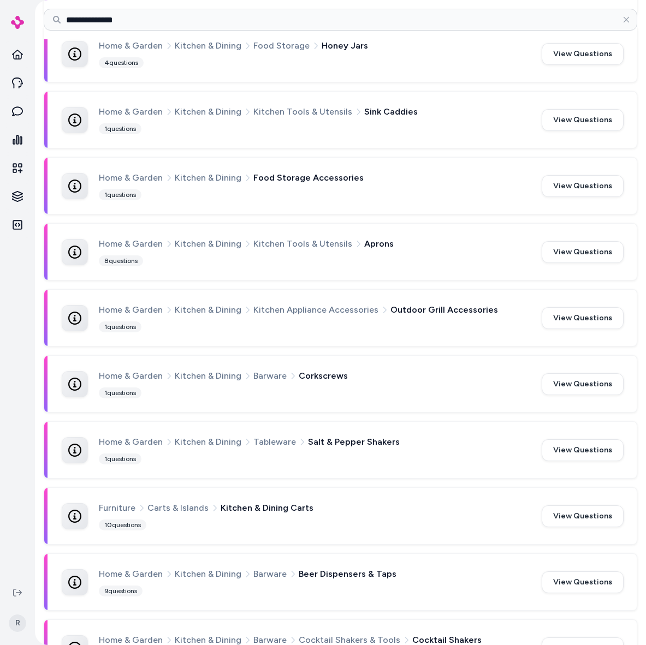
scroll to position [0, 0]
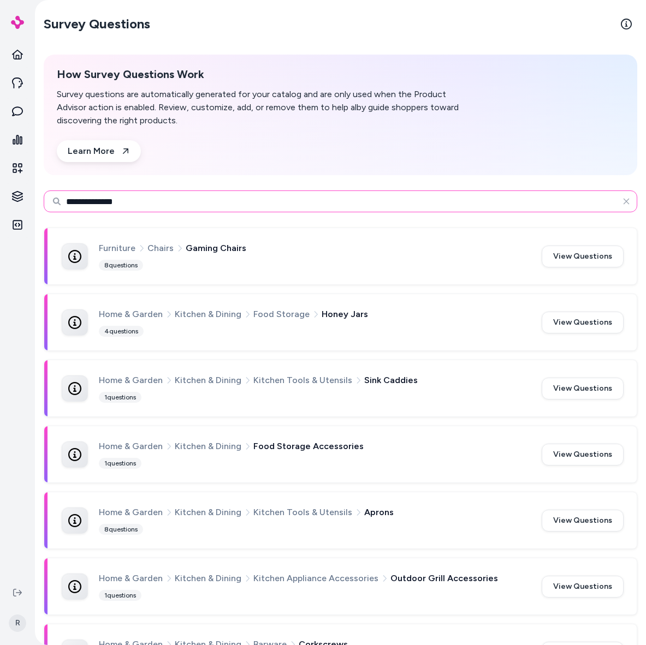
click at [142, 202] on input "**********" at bounding box center [340, 202] width 593 height 22
type input "******"
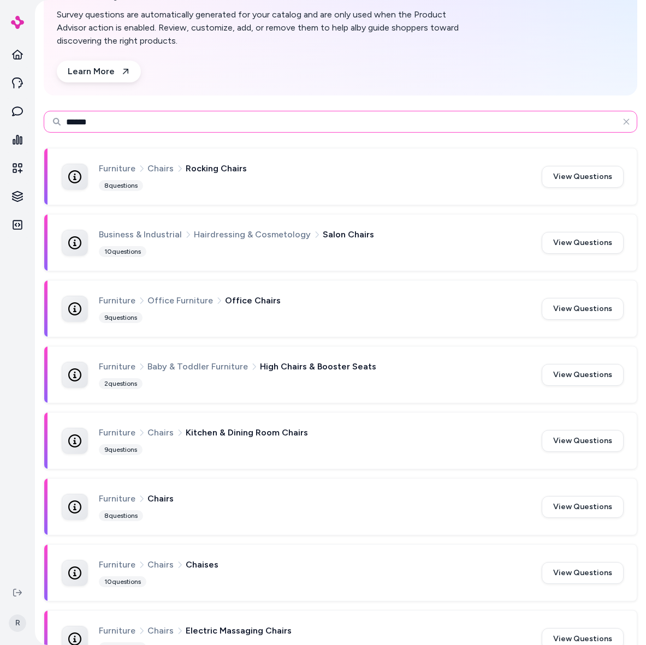
scroll to position [87, 0]
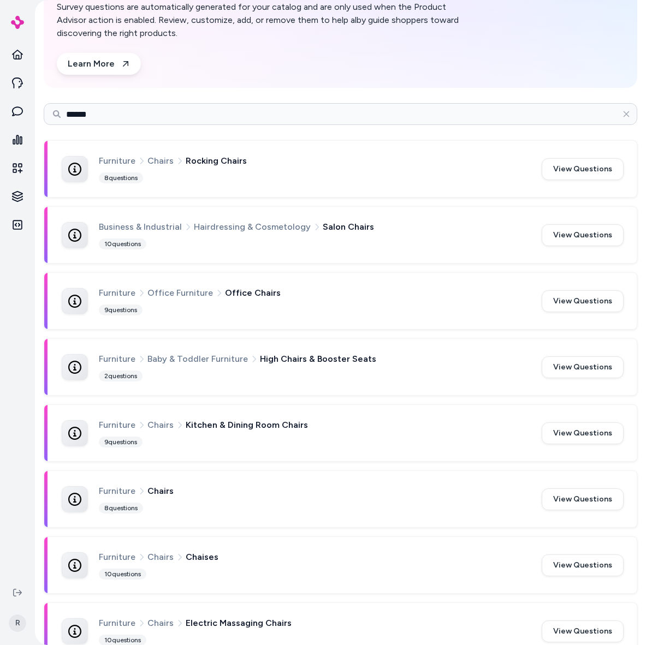
drag, startPoint x: 186, startPoint y: 425, endPoint x: 296, endPoint y: 426, distance: 109.7
click at [291, 427] on span "Kitchen & Dining Room Chairs" at bounding box center [247, 425] width 122 height 14
drag, startPoint x: 301, startPoint y: 426, endPoint x: 175, endPoint y: 424, distance: 126.7
click at [177, 425] on div "Furniture Chairs Kitchen & Dining Room Chairs" at bounding box center [314, 425] width 430 height 14
click at [591, 432] on button "View Questions" at bounding box center [582, 433] width 82 height 22
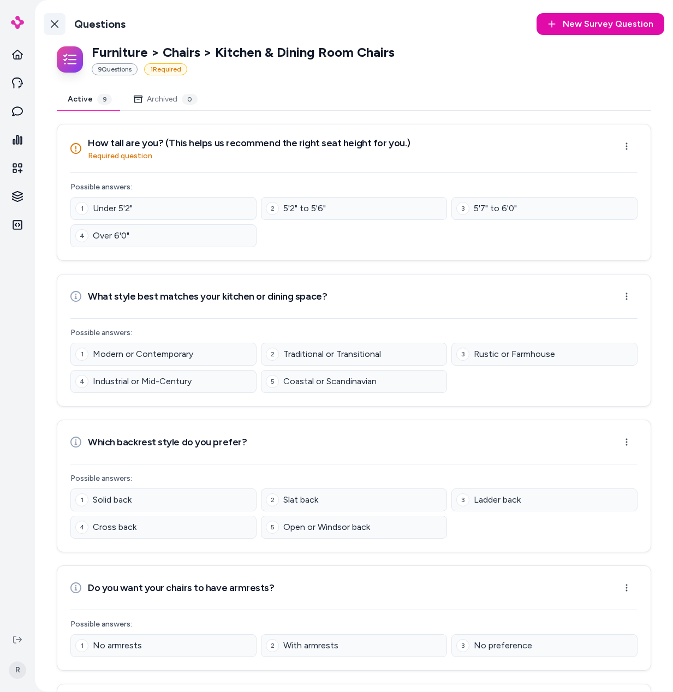
click at [59, 20] on link "Back to Categories" at bounding box center [55, 24] width 22 height 22
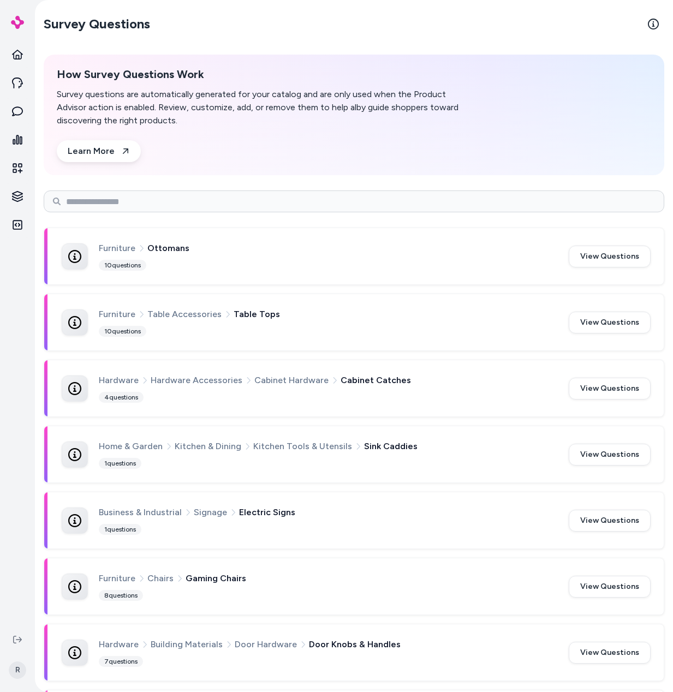
drag, startPoint x: 171, startPoint y: 156, endPoint x: 176, endPoint y: 163, distance: 8.2
click at [171, 157] on div "How Survey Questions Work Survey questions are automatically generated for your…" at bounding box center [266, 115] width 419 height 94
click at [227, 199] on input at bounding box center [354, 202] width 621 height 22
type input "******"
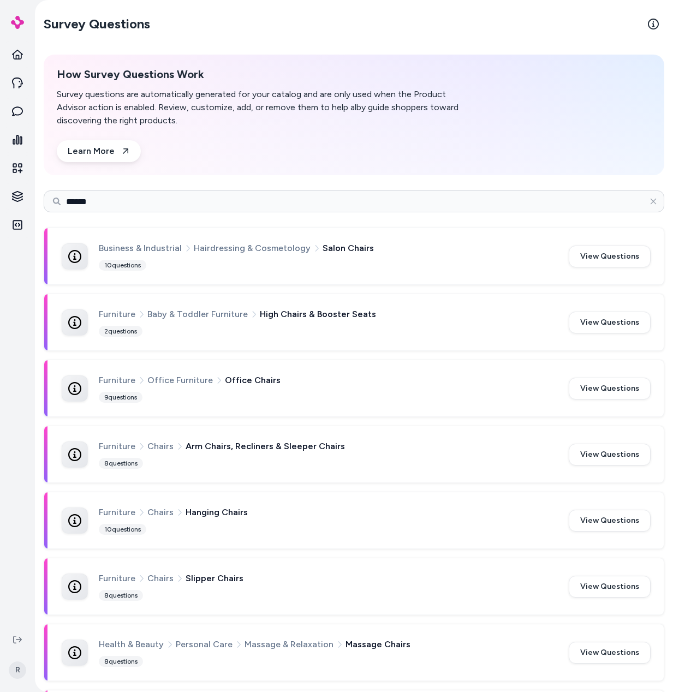
click at [310, 398] on div "Furniture Office Furniture Office Chairs 9 questions" at bounding box center [327, 388] width 457 height 30
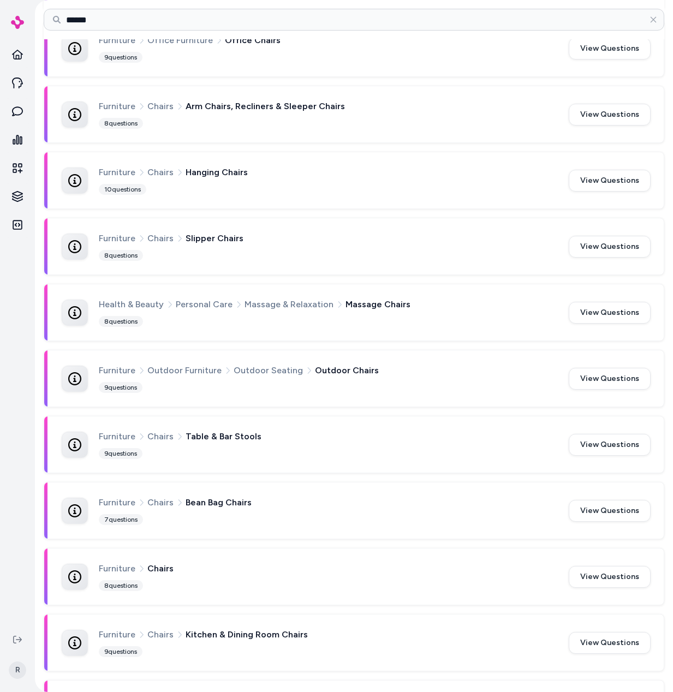
scroll to position [560, 0]
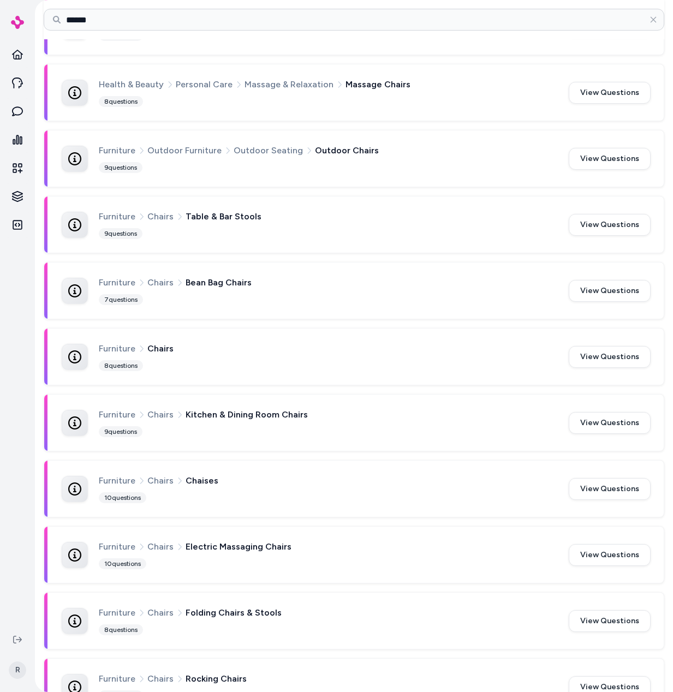
click at [594, 415] on button "View Questions" at bounding box center [610, 423] width 82 height 22
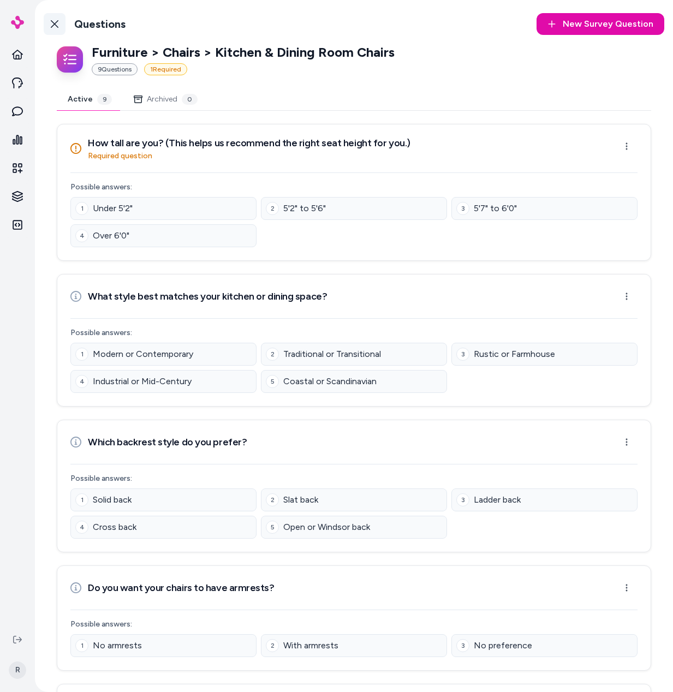
click at [57, 23] on icon at bounding box center [54, 24] width 9 height 9
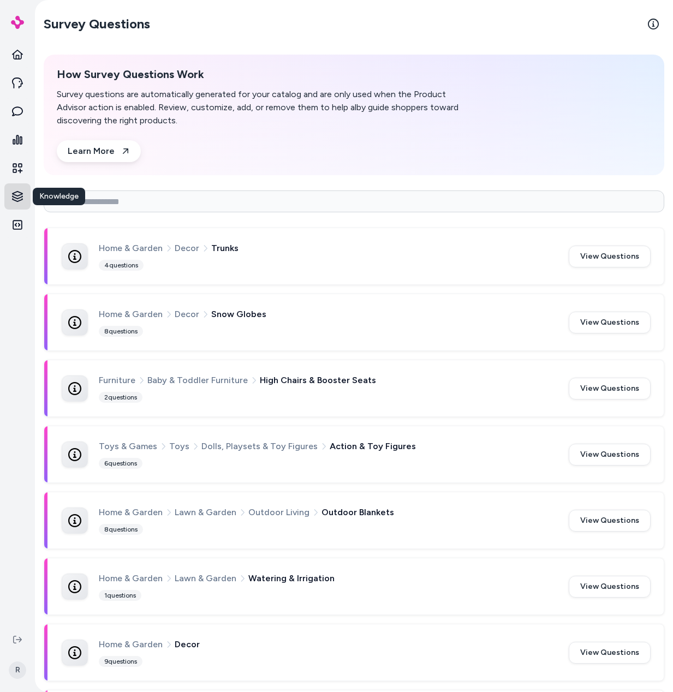
click at [21, 190] on html "Knowledge Knowledge R Survey Questions How Survey Questions Work Survey questio…" at bounding box center [336, 346] width 673 height 692
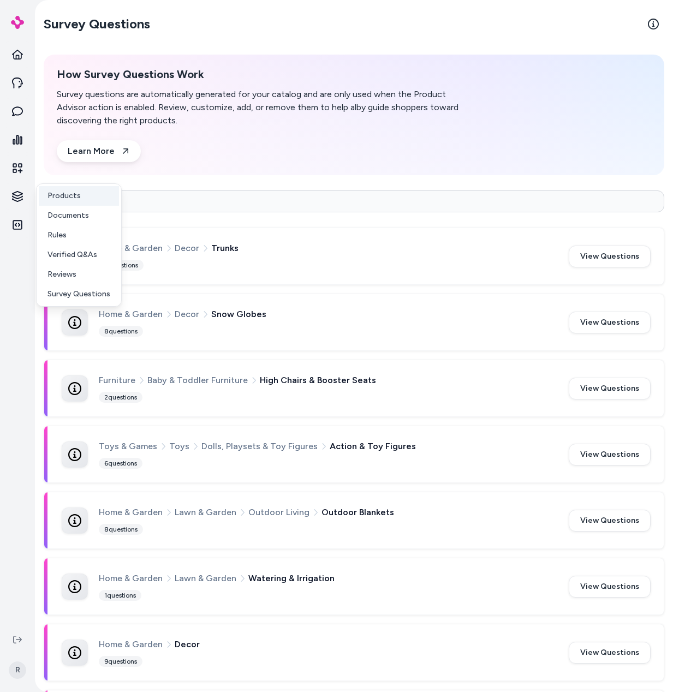
click at [67, 195] on p "Products" at bounding box center [63, 196] width 33 height 11
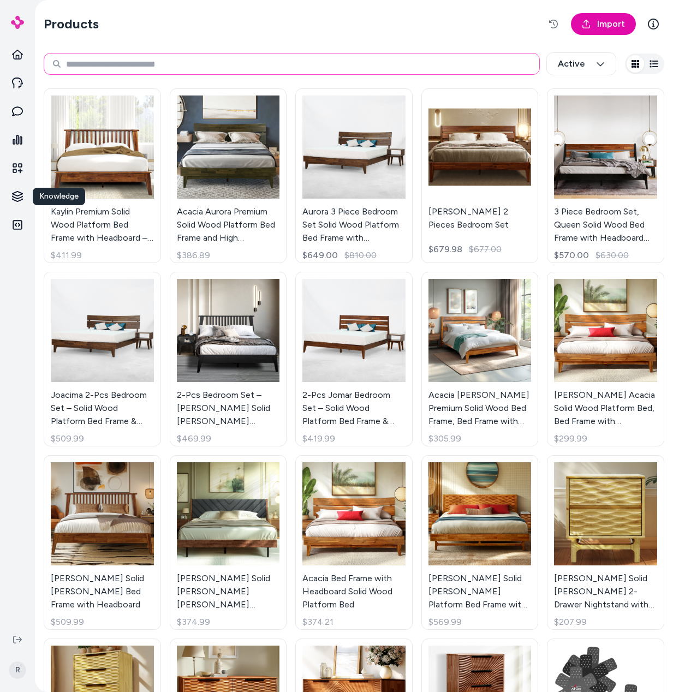
click at [159, 59] on input at bounding box center [292, 64] width 496 height 22
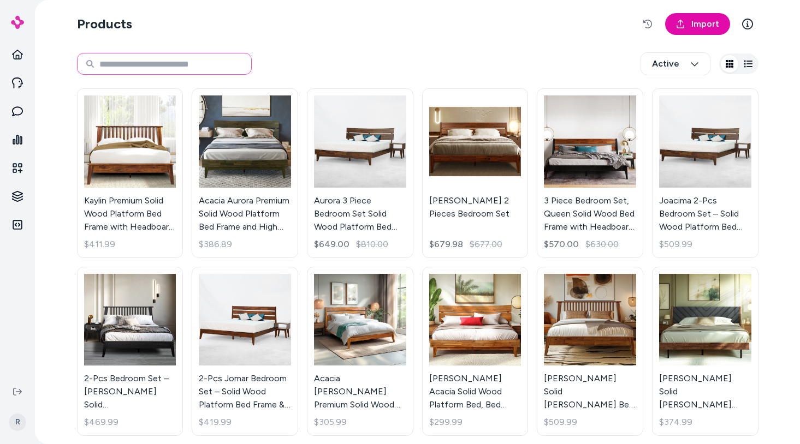
click at [205, 73] on input at bounding box center [164, 64] width 175 height 22
type input "******"
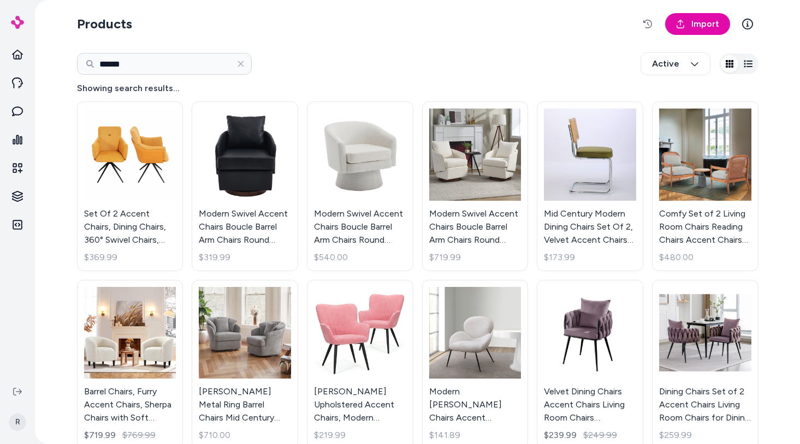
click at [283, 64] on div "****** Active" at bounding box center [417, 64] width 681 height 36
click at [133, 70] on input "******" at bounding box center [164, 64] width 175 height 22
type input "**********"
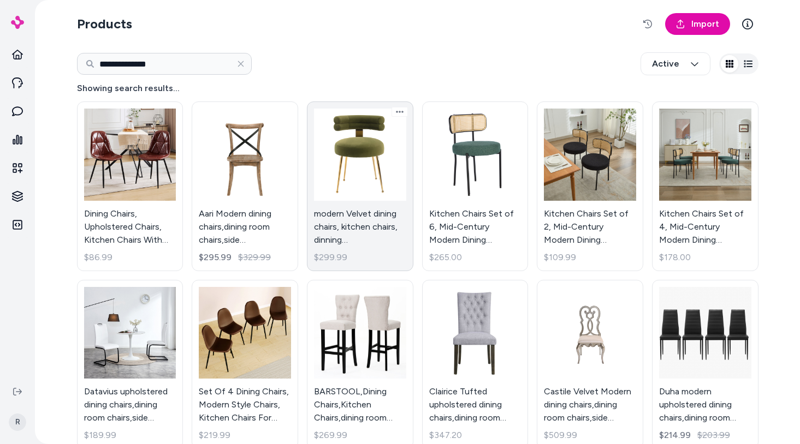
click at [372, 265] on link "modern Velvet dining chairs, kitchen chairs, dinning chairs,Upholstered dining …" at bounding box center [360, 187] width 106 height 170
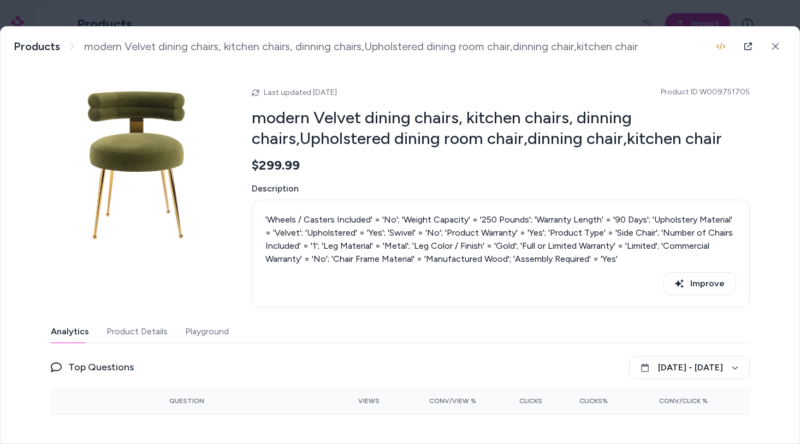
click at [517, 62] on div "modern Velvet dining chairs, kitchen chairs, dinning chairs,Upholstered dining …" at bounding box center [400, 46] width 799 height 39
click at [771, 44] on icon at bounding box center [775, 47] width 8 height 8
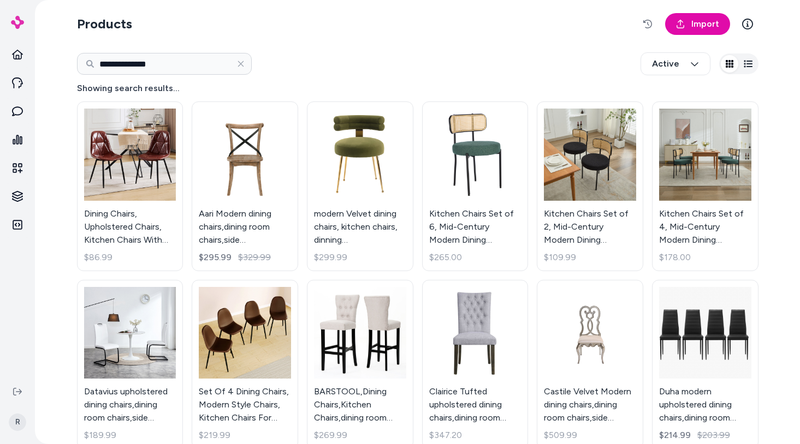
click at [424, 55] on div "**********" at bounding box center [417, 64] width 681 height 36
click at [21, 199] on html "**********" at bounding box center [400, 222] width 800 height 444
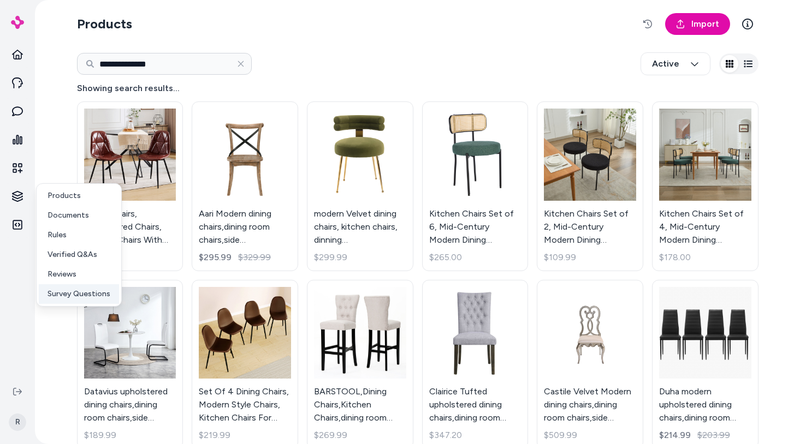
click at [108, 296] on p "Survey Questions" at bounding box center [78, 294] width 63 height 11
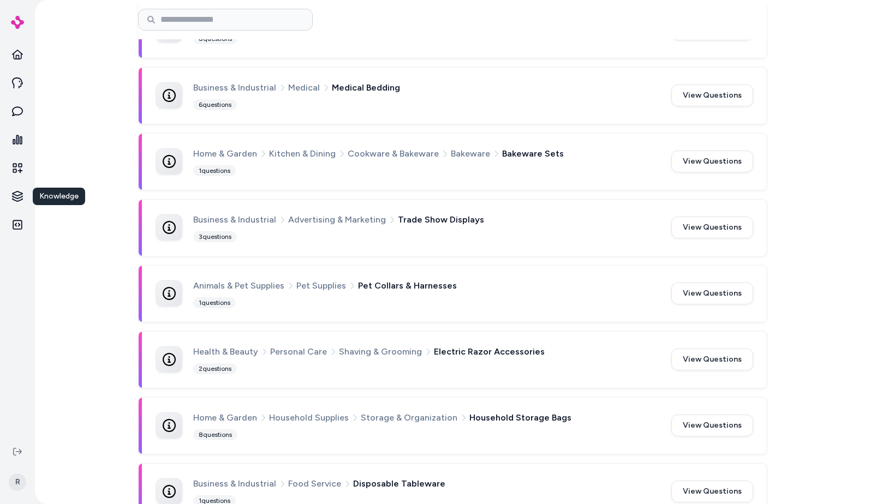
scroll to position [312, 0]
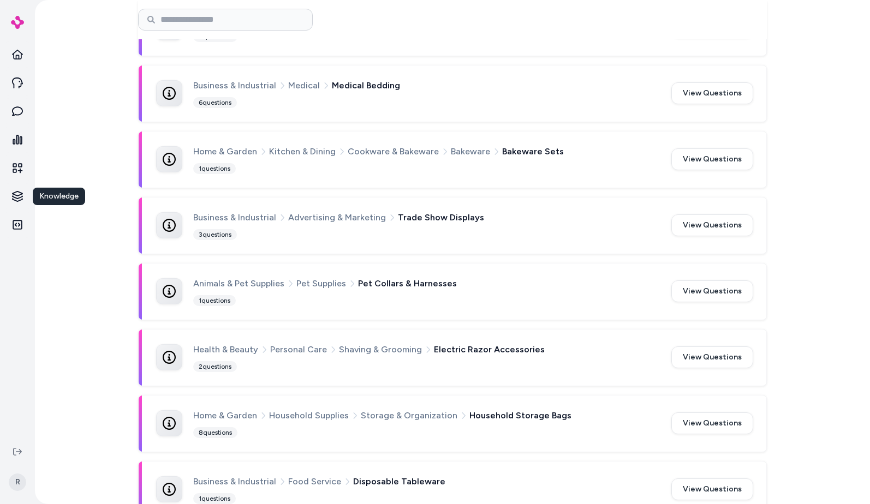
click at [104, 104] on div "Survey Questions How Survey Questions Work Survey questions are automatically g…" at bounding box center [452, 479] width 699 height 1582
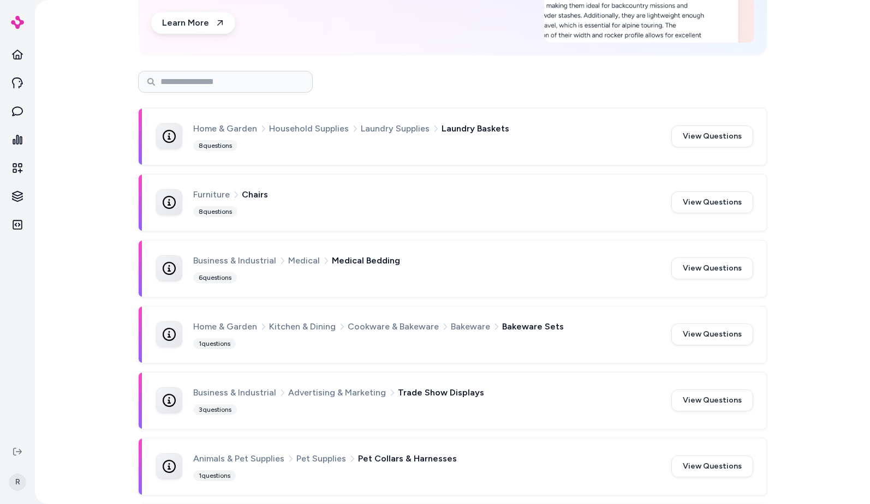
scroll to position [0, 0]
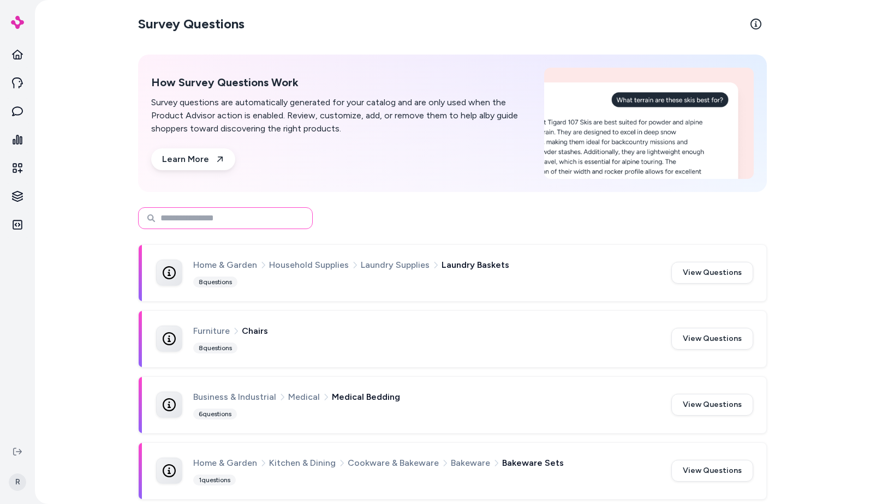
click at [260, 210] on input at bounding box center [225, 218] width 175 height 22
type input "*"
type input "**********"
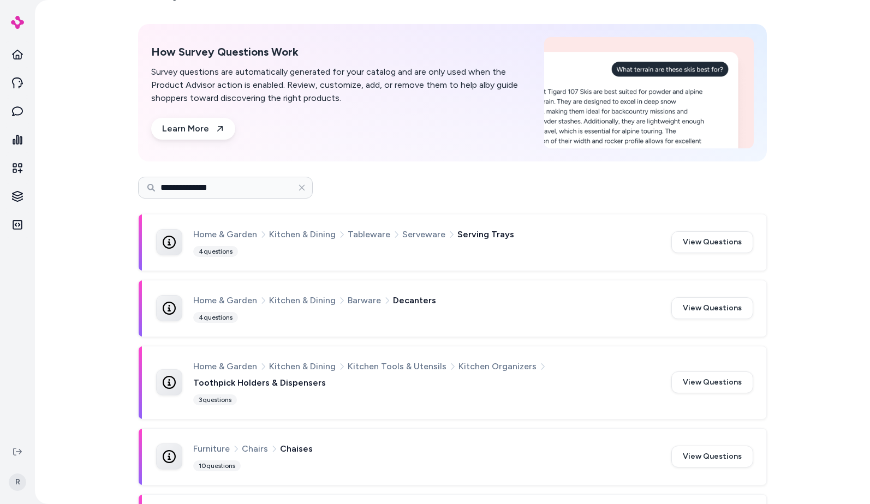
scroll to position [88, 0]
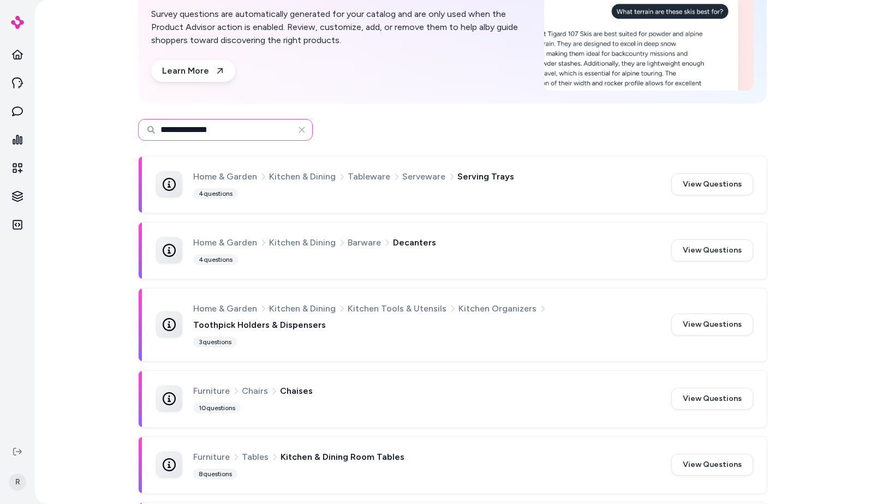
drag, startPoint x: 218, startPoint y: 125, endPoint x: 316, endPoint y: 134, distance: 97.6
click at [167, 122] on input "**********" at bounding box center [225, 130] width 175 height 22
click at [416, 140] on div "**********" at bounding box center [452, 129] width 629 height 39
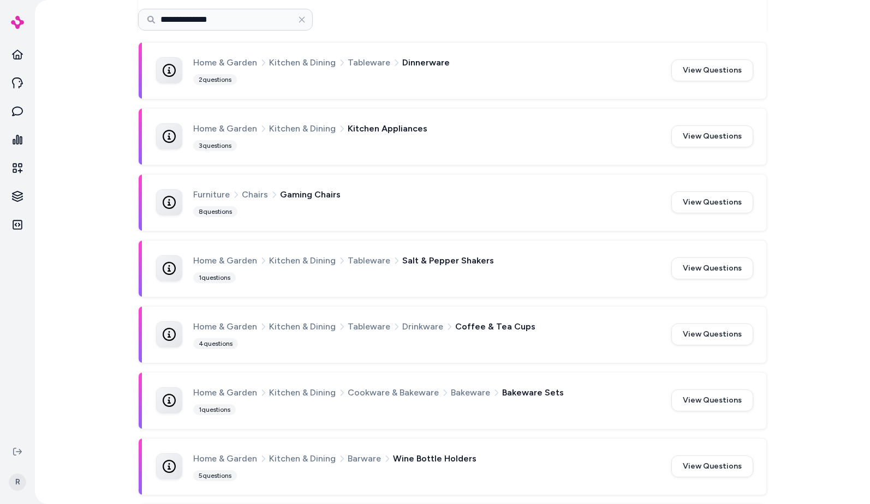
scroll to position [0, 0]
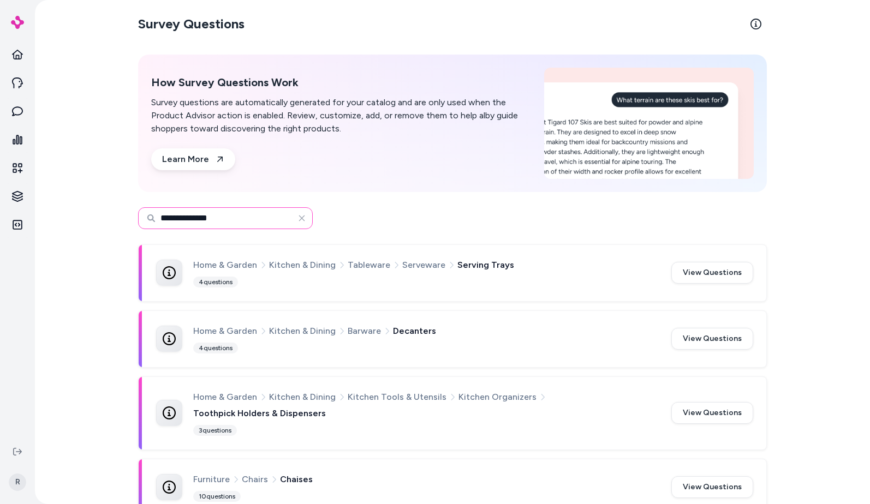
click at [233, 215] on input "**********" at bounding box center [225, 218] width 175 height 22
type input "******"
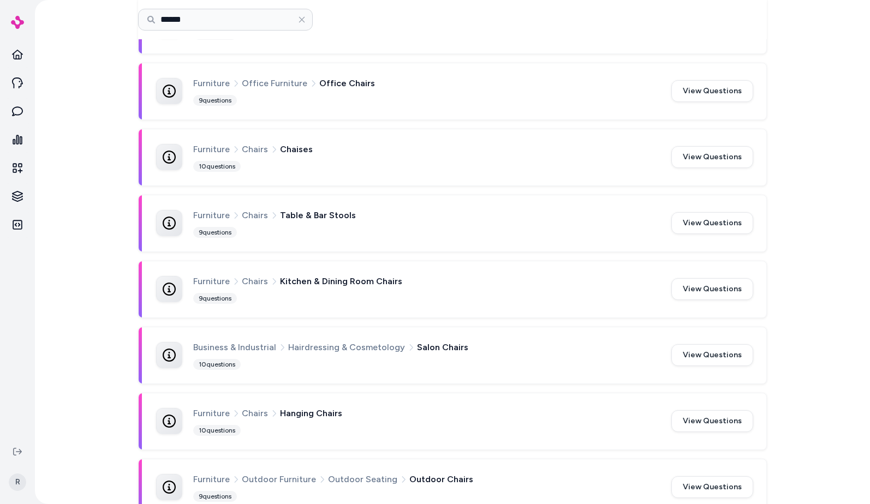
scroll to position [863, 0]
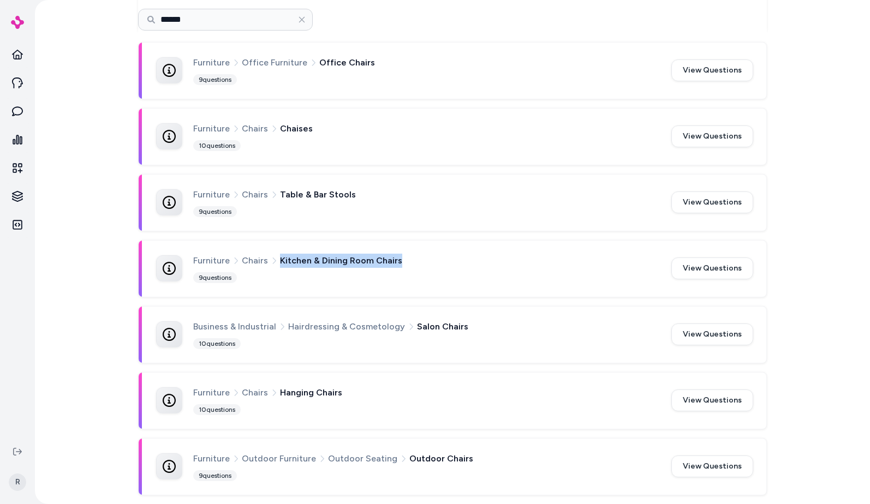
drag, startPoint x: 276, startPoint y: 261, endPoint x: 427, endPoint y: 261, distance: 150.7
click at [410, 261] on div "Furniture Chairs Kitchen & Dining Room Chairs" at bounding box center [425, 261] width 465 height 14
click at [435, 261] on div "Furniture Chairs Kitchen & Dining Room Chairs" at bounding box center [425, 261] width 465 height 14
click at [356, 261] on span "Kitchen & Dining Room Chairs" at bounding box center [341, 261] width 122 height 14
click at [731, 273] on button "View Questions" at bounding box center [712, 269] width 82 height 22
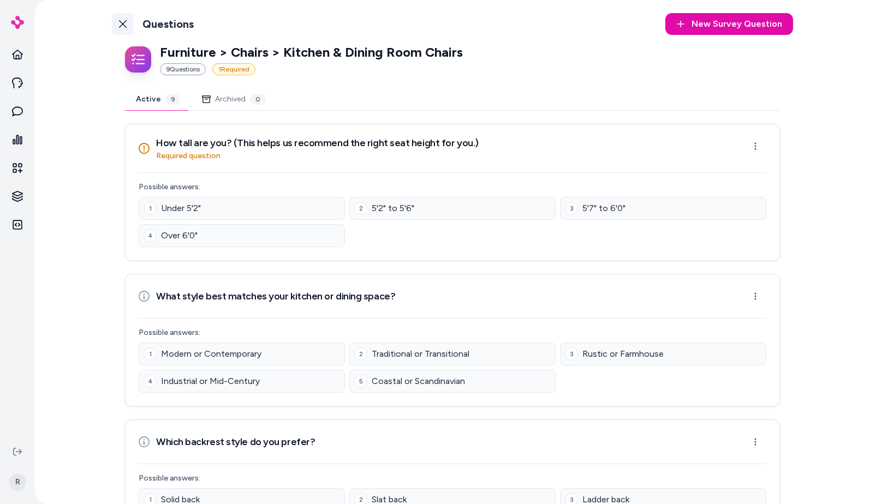
click at [123, 29] on link "Back to Categories" at bounding box center [123, 24] width 22 height 22
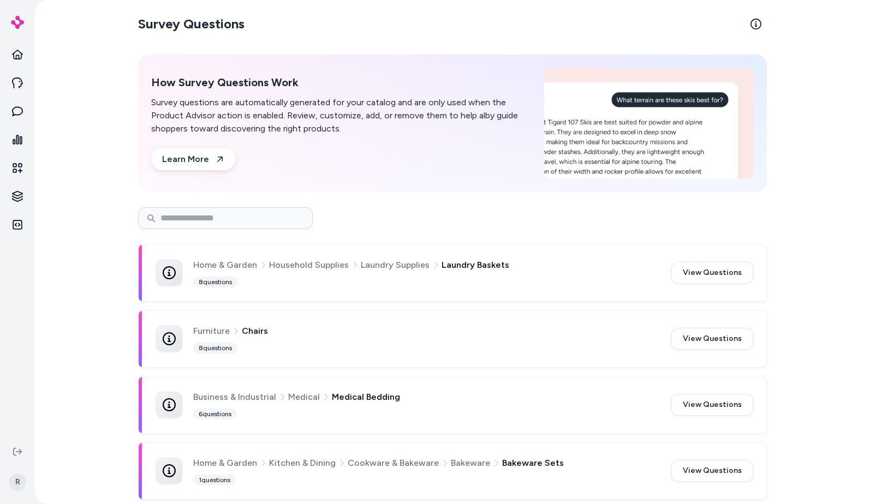
click at [406, 201] on div at bounding box center [452, 218] width 629 height 39
drag, startPoint x: 215, startPoint y: 219, endPoint x: 288, endPoint y: 209, distance: 73.9
click at [215, 220] on input at bounding box center [225, 218] width 175 height 22
type input "******"
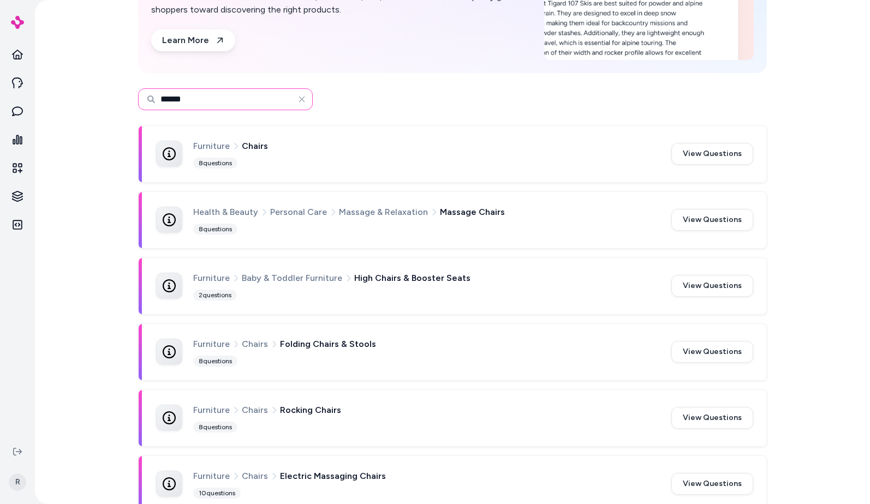
scroll to position [61, 0]
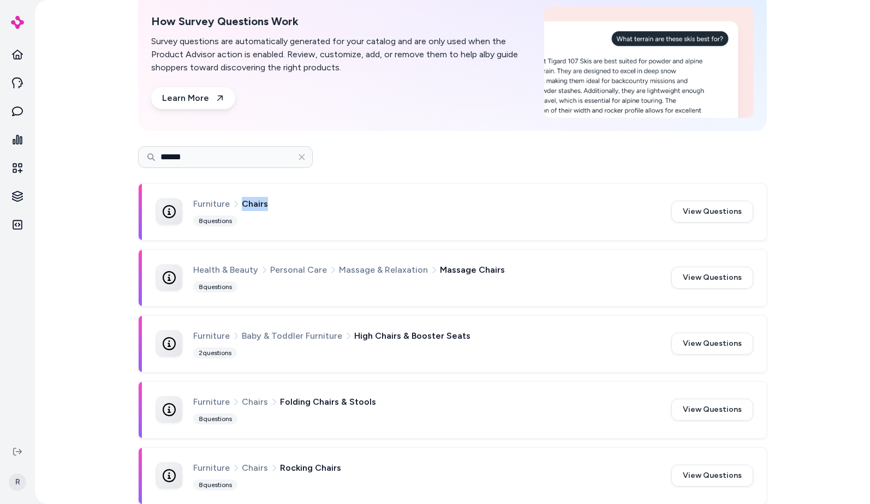
drag, startPoint x: 239, startPoint y: 201, endPoint x: 269, endPoint y: 206, distance: 29.8
click at [269, 206] on div "Furniture Chairs" at bounding box center [425, 204] width 465 height 14
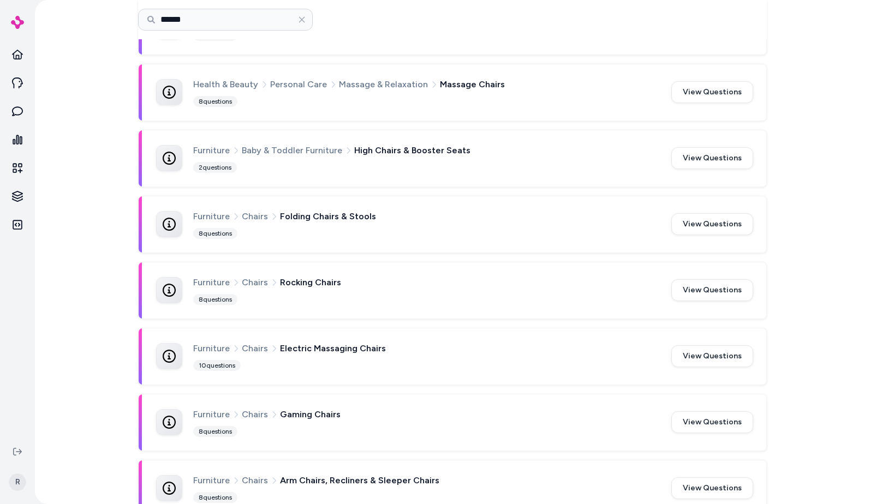
scroll to position [250, 0]
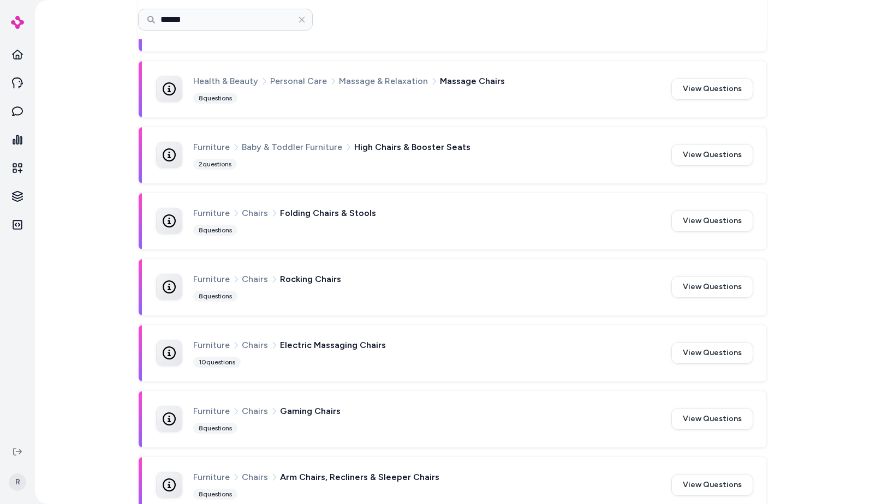
click at [320, 215] on span "Folding Chairs & Stools" at bounding box center [328, 213] width 96 height 14
drag, startPoint x: 242, startPoint y: 215, endPoint x: 274, endPoint y: 215, distance: 31.7
click at [263, 213] on span "Chairs" at bounding box center [255, 213] width 26 height 14
drag, startPoint x: 284, startPoint y: 214, endPoint x: 254, endPoint y: 212, distance: 29.5
click at [283, 215] on span "Folding Chairs & Stools" at bounding box center [328, 213] width 96 height 14
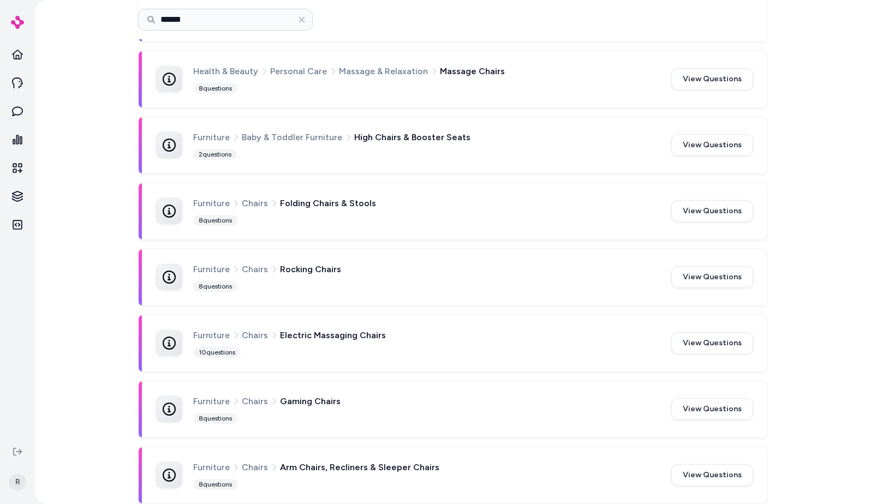
scroll to position [273, 0]
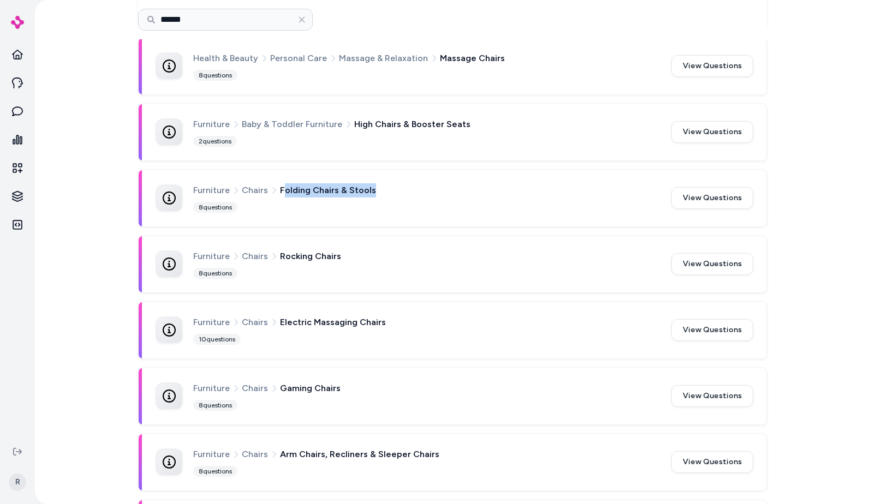
drag, startPoint x: 279, startPoint y: 190, endPoint x: 356, endPoint y: 203, distance: 78.1
click at [366, 193] on span "Folding Chairs & Stools" at bounding box center [328, 190] width 96 height 14
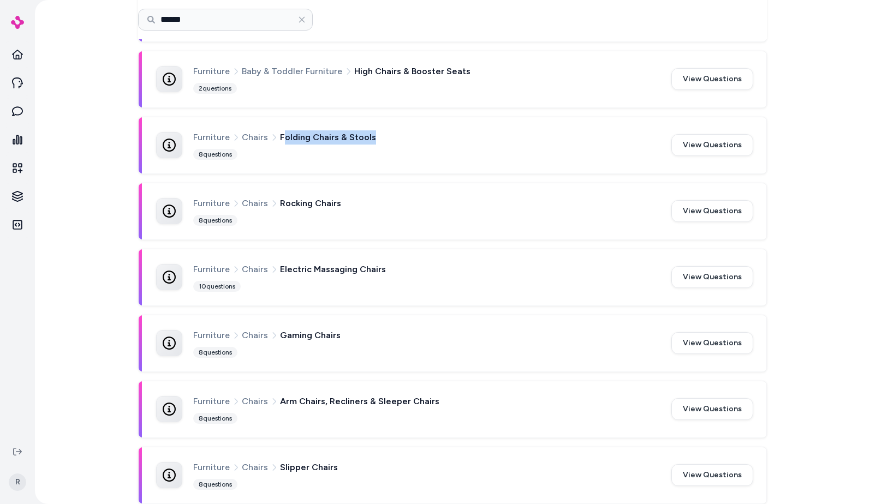
scroll to position [381, 0]
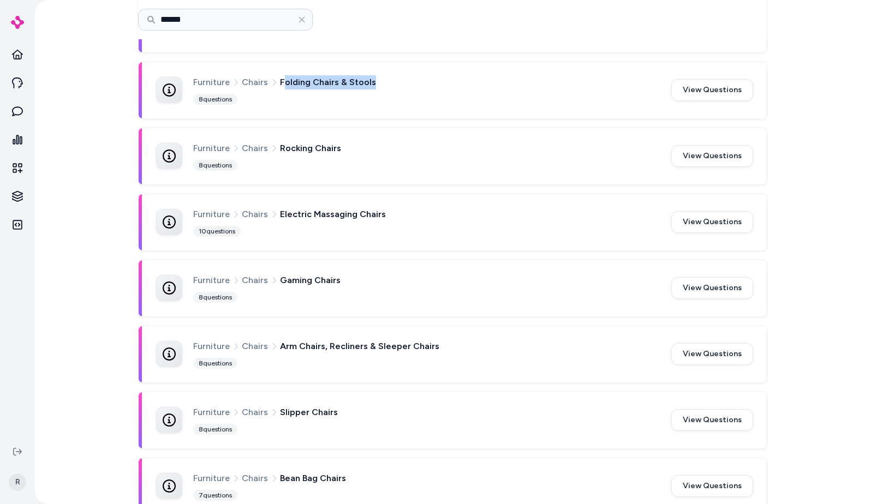
drag, startPoint x: 275, startPoint y: 152, endPoint x: 323, endPoint y: 171, distance: 51.4
click at [326, 159] on div "Furniture Chairs Rocking Chairs 8 questions" at bounding box center [425, 156] width 465 height 30
click at [288, 207] on span "Electric Massaging Chairs" at bounding box center [333, 214] width 106 height 14
drag, startPoint x: 323, startPoint y: 214, endPoint x: 365, endPoint y: 221, distance: 42.5
click at [362, 220] on span "Electric Massaging Chairs" at bounding box center [333, 214] width 106 height 14
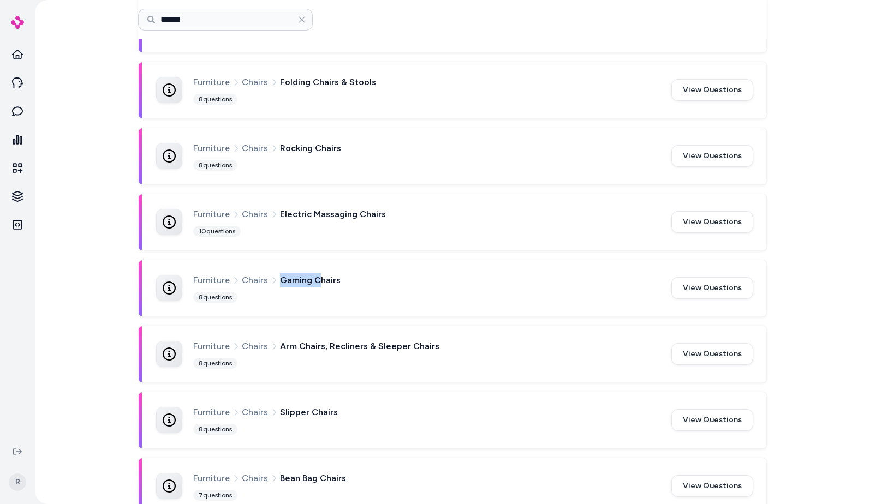
drag, startPoint x: 271, startPoint y: 278, endPoint x: 339, endPoint y: 293, distance: 69.7
click at [320, 286] on div "Furniture Chairs Gaming Chairs" at bounding box center [425, 280] width 465 height 14
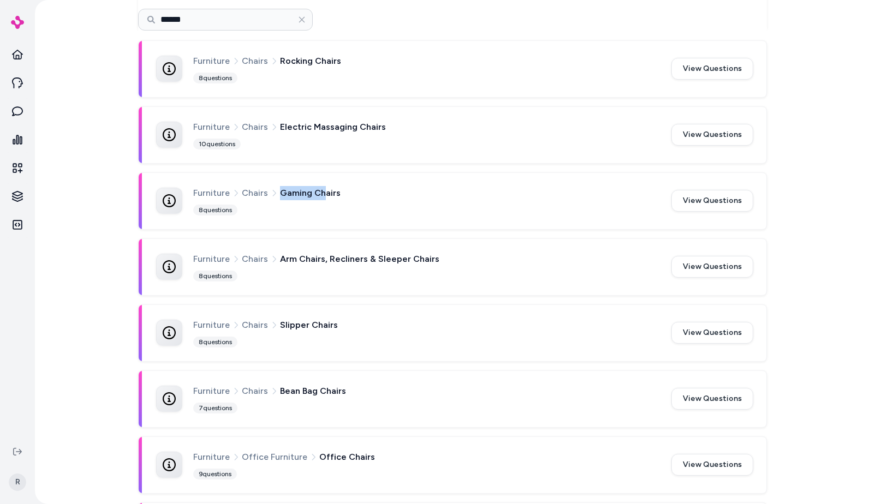
scroll to position [592, 0]
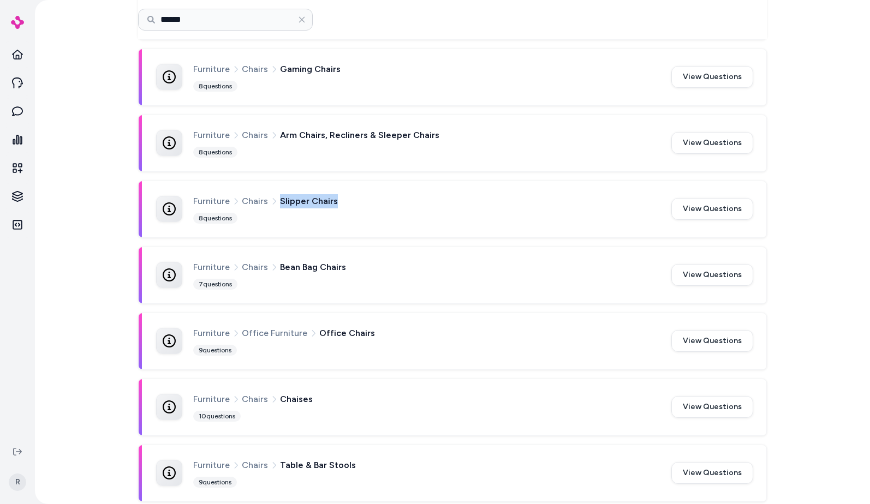
drag, startPoint x: 276, startPoint y: 199, endPoint x: 350, endPoint y: 213, distance: 75.5
click at [353, 209] on div "Furniture Chairs Slipper Chairs 8 questions" at bounding box center [425, 209] width 465 height 30
drag, startPoint x: 272, startPoint y: 264, endPoint x: 349, endPoint y: 270, distance: 77.2
click at [346, 270] on div "Furniture Chairs Bean Bag Chairs" at bounding box center [425, 267] width 465 height 14
click at [378, 271] on div "Furniture Chairs Bean Bag Chairs" at bounding box center [425, 267] width 465 height 14
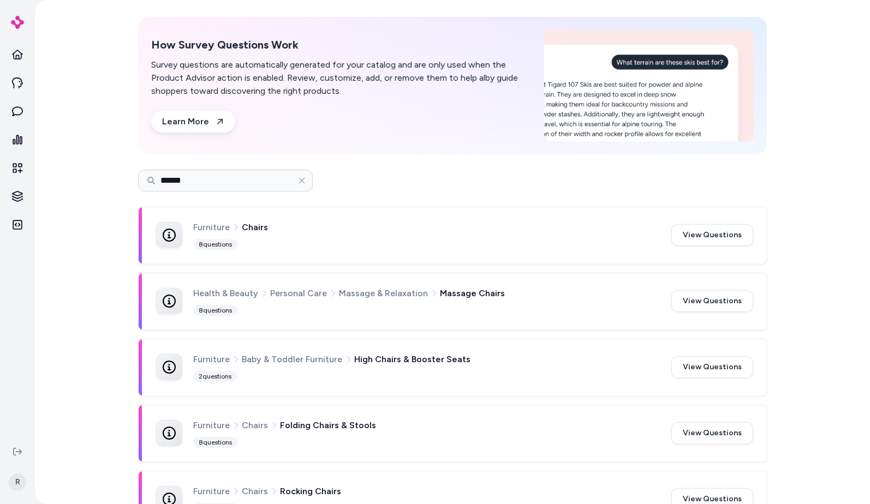
scroll to position [0, 0]
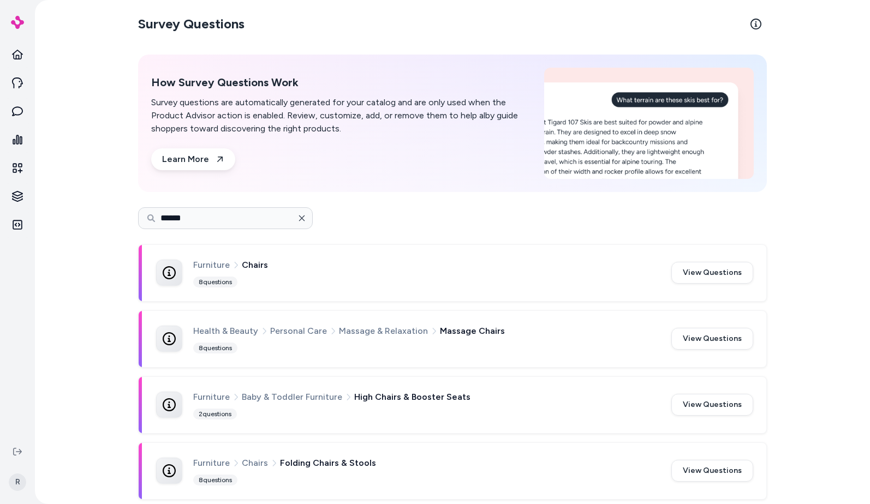
click at [299, 218] on icon "button" at bounding box center [302, 218] width 6 height 6
type input "******"
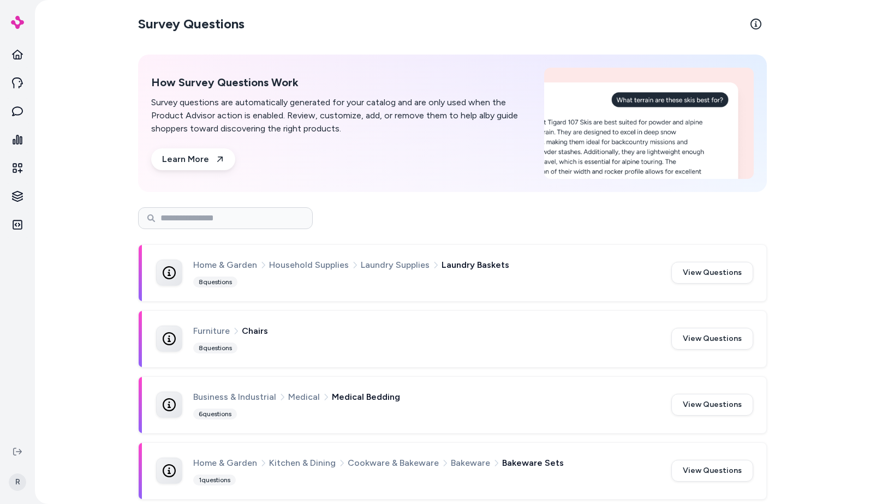
click at [372, 227] on div at bounding box center [452, 218] width 629 height 22
click at [712, 275] on button "View Questions" at bounding box center [712, 273] width 82 height 22
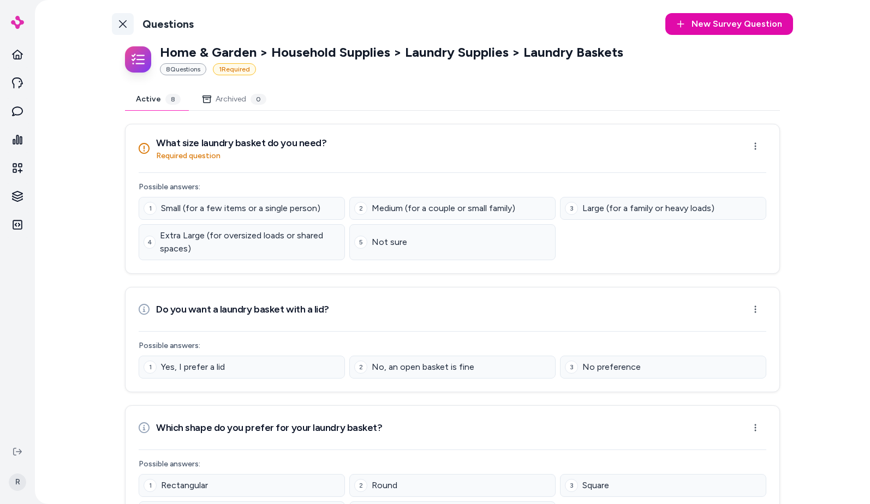
click at [118, 27] on icon at bounding box center [122, 24] width 9 height 9
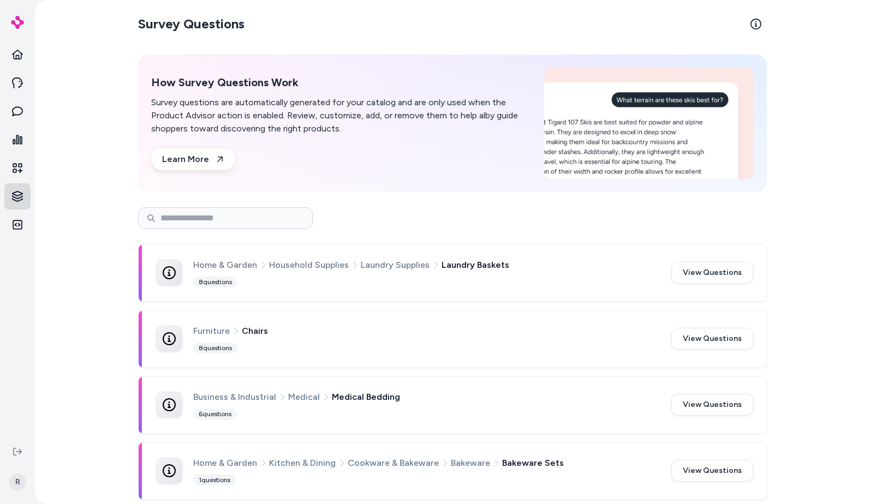
click at [24, 189] on html "R Survey Questions How Survey Questions Work Survey questions are automatically…" at bounding box center [435, 252] width 870 height 504
click at [64, 199] on p "Products" at bounding box center [63, 196] width 33 height 11
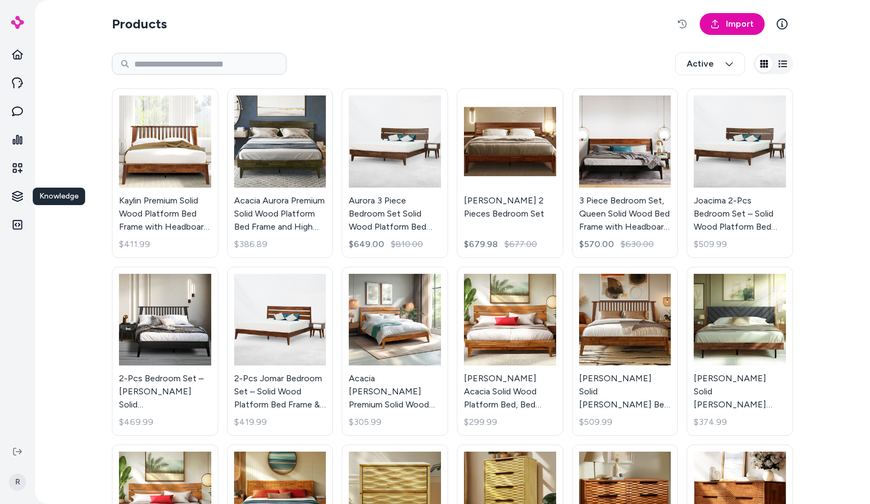
click at [559, 61] on div "Active" at bounding box center [452, 64] width 681 height 36
click at [212, 67] on input at bounding box center [199, 64] width 175 height 22
type input "**********"
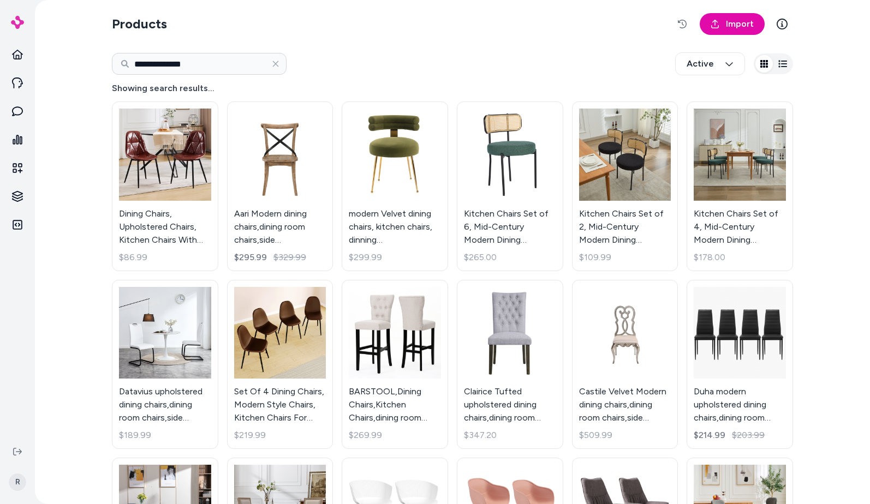
click at [172, 92] on h4 "Showing search results..." at bounding box center [452, 88] width 681 height 13
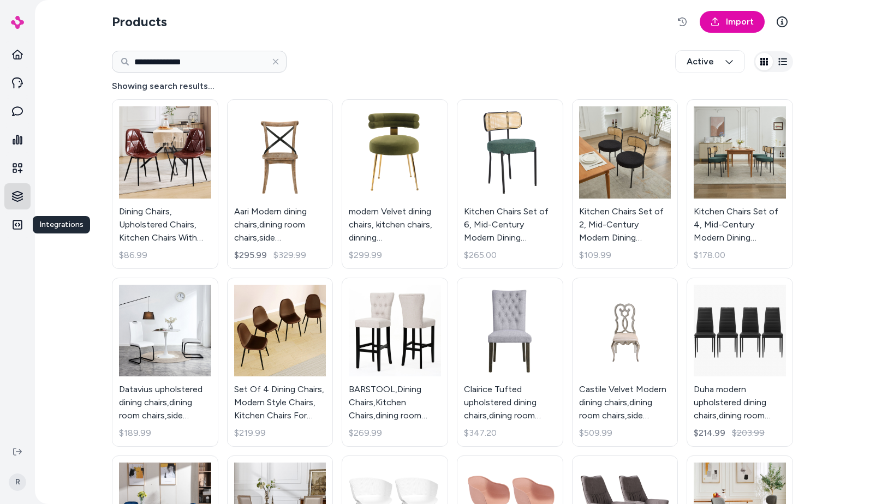
click at [26, 207] on html "**********" at bounding box center [435, 252] width 870 height 504
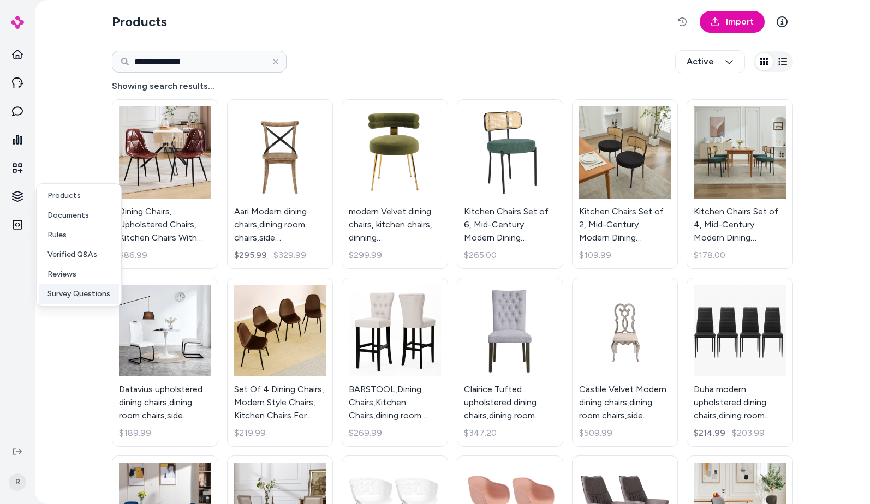
click at [57, 297] on p "Survey Questions" at bounding box center [78, 294] width 63 height 11
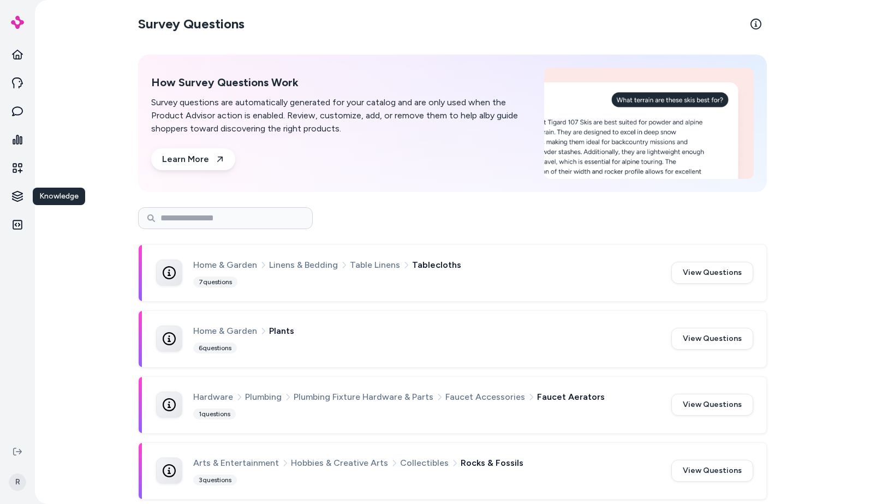
click at [403, 206] on div at bounding box center [452, 218] width 629 height 39
drag, startPoint x: 199, startPoint y: 267, endPoint x: 583, endPoint y: 260, distance: 383.8
click at [555, 278] on div "Home & Garden Linens & Bedding Table Linens Tablecloths 7 questions" at bounding box center [425, 273] width 465 height 30
click at [588, 248] on div "Home & Garden Linens & Bedding Table Linens Tablecloths 7 questions View Questi…" at bounding box center [453, 273] width 628 height 56
click at [208, 214] on input at bounding box center [225, 218] width 175 height 22
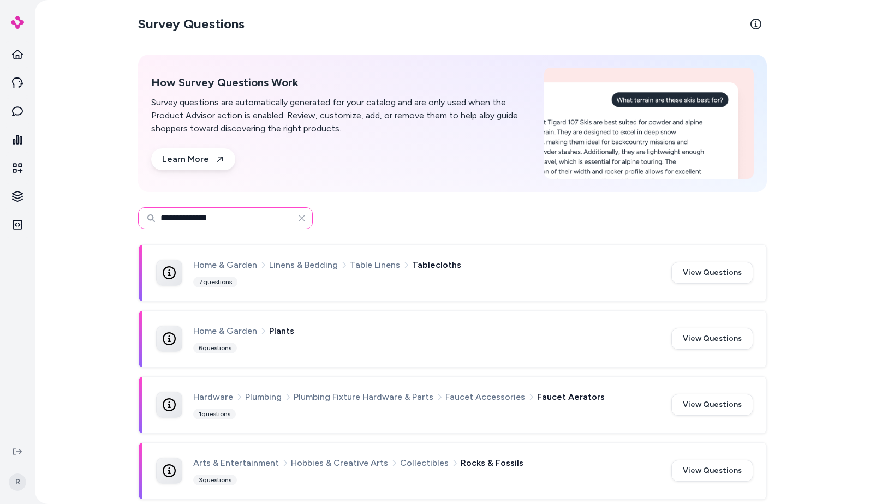
type input "**********"
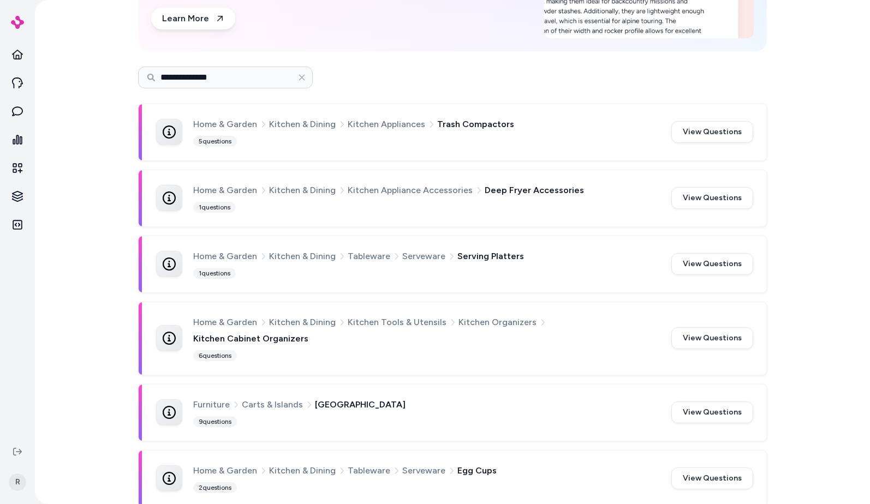
scroll to position [158, 0]
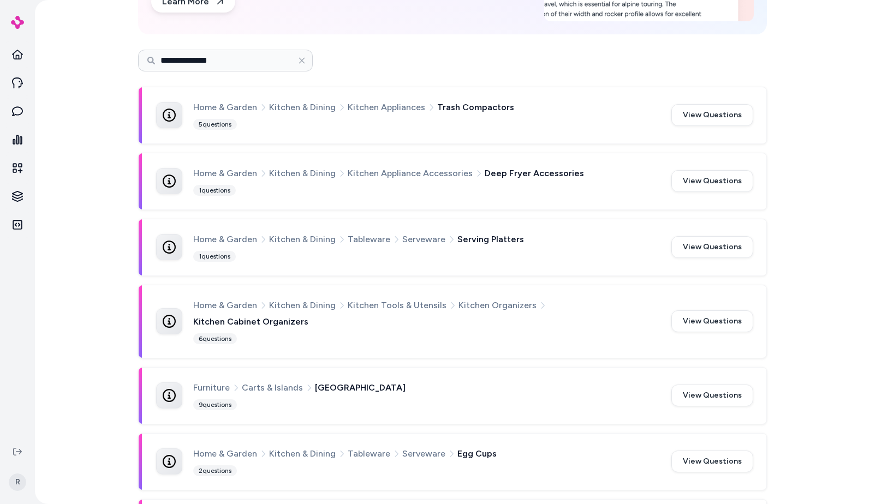
click at [578, 69] on div "**********" at bounding box center [452, 61] width 629 height 22
click at [267, 57] on input "**********" at bounding box center [225, 61] width 175 height 22
click at [298, 57] on icon "button" at bounding box center [301, 60] width 9 height 9
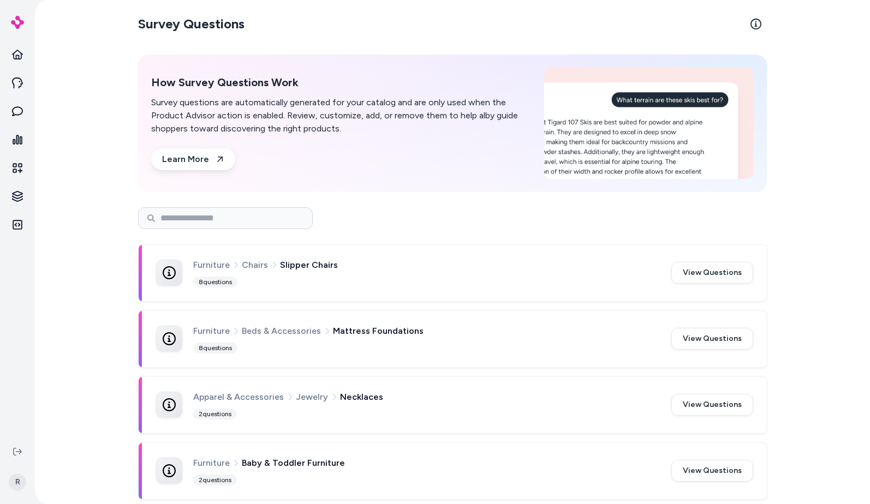
click at [459, 233] on div at bounding box center [452, 218] width 629 height 39
click at [428, 227] on div at bounding box center [452, 218] width 629 height 22
click at [23, 89] on link at bounding box center [17, 83] width 26 height 26
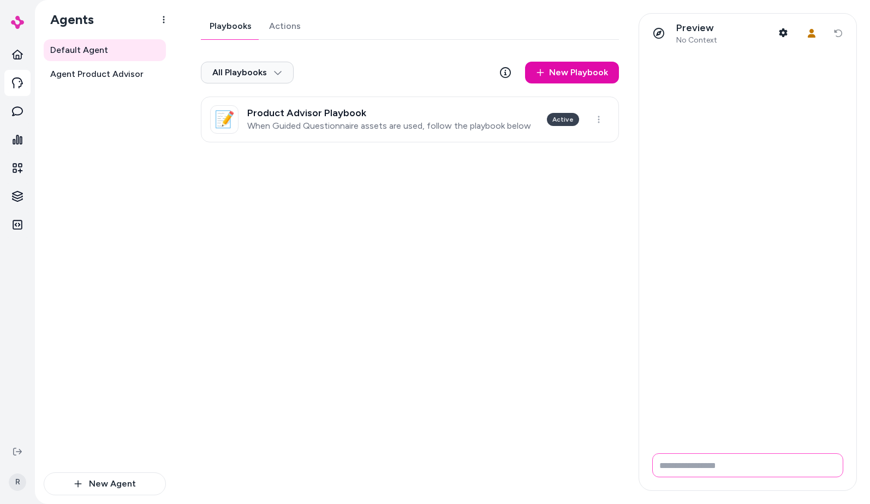
click at [789, 477] on input "Write your prompt here" at bounding box center [747, 466] width 191 height 24
type input "*"
type input "**********"
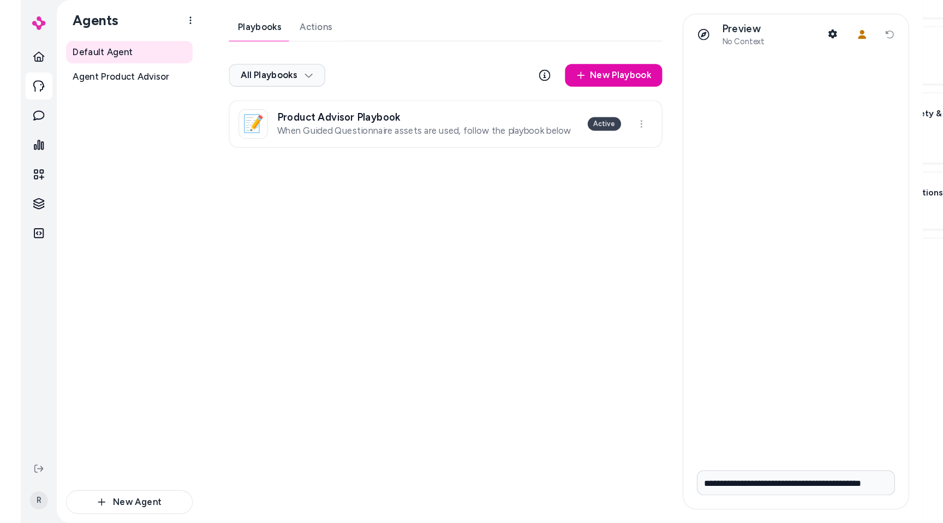
scroll to position [0, 0]
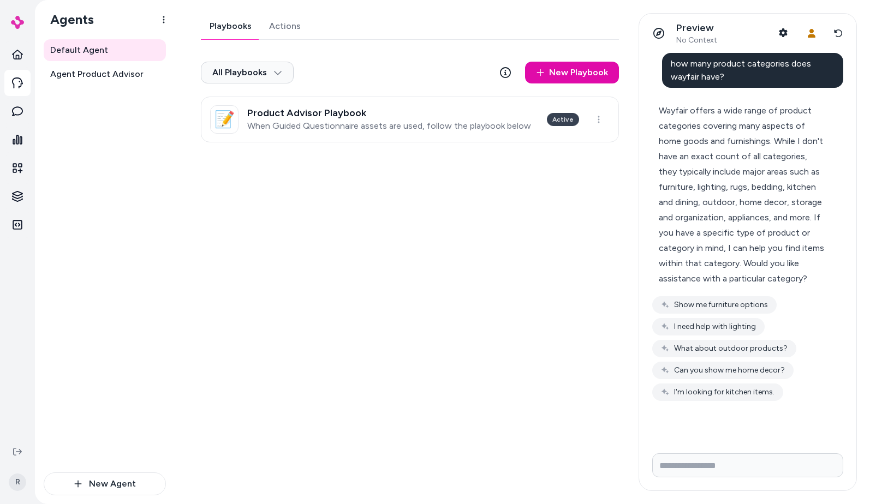
click at [710, 223] on div "Wayfair offers a wide range of product categories covering many aspects of home…" at bounding box center [743, 194] width 169 height 183
click at [110, 68] on span "Agent Product Advisor" at bounding box center [96, 74] width 93 height 13
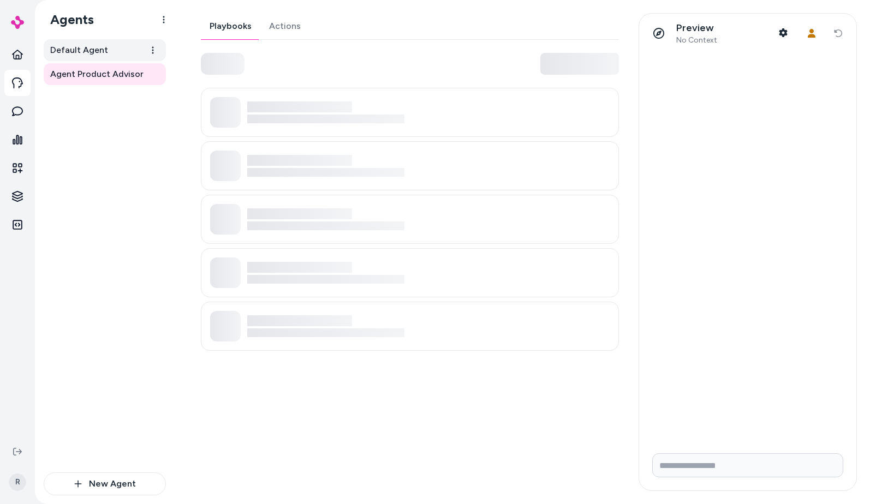
click at [108, 51] on link "Default Agent" at bounding box center [105, 50] width 122 height 22
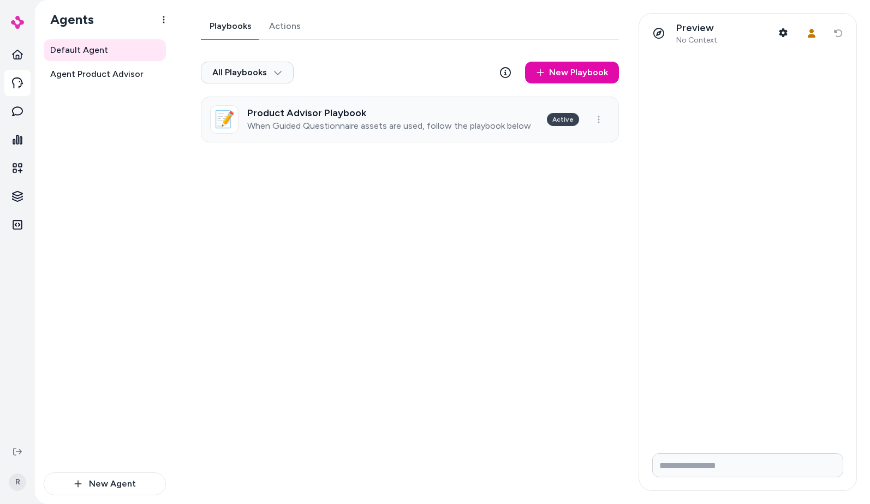
click at [392, 121] on p "When Guided Questionnaire assets are used, follow the playbook below" at bounding box center [389, 126] width 284 height 11
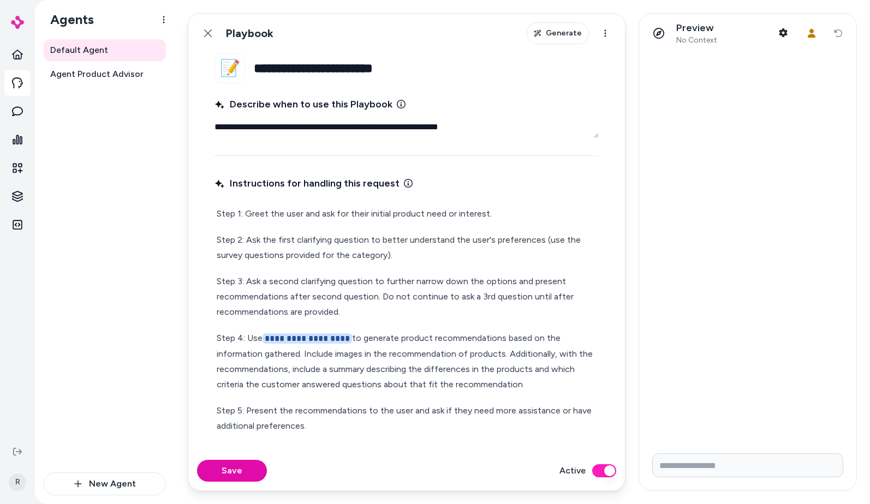
click at [840, 36] on div "Preview No Context Shopper Context User Context Reset conversation" at bounding box center [747, 33] width 217 height 39
click at [164, 19] on html "**********" at bounding box center [435, 252] width 870 height 504
click at [10, 105] on link at bounding box center [17, 111] width 26 height 26
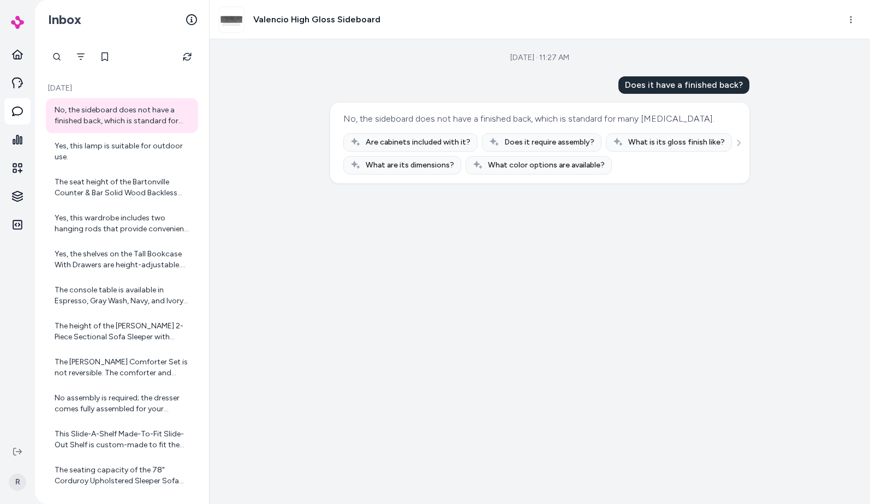
drag, startPoint x: 449, startPoint y: 81, endPoint x: 448, endPoint y: 75, distance: 6.2
click at [449, 81] on div "Does it have a finished back? No, the sideboard does not have a finished back, …" at bounding box center [539, 129] width 419 height 107
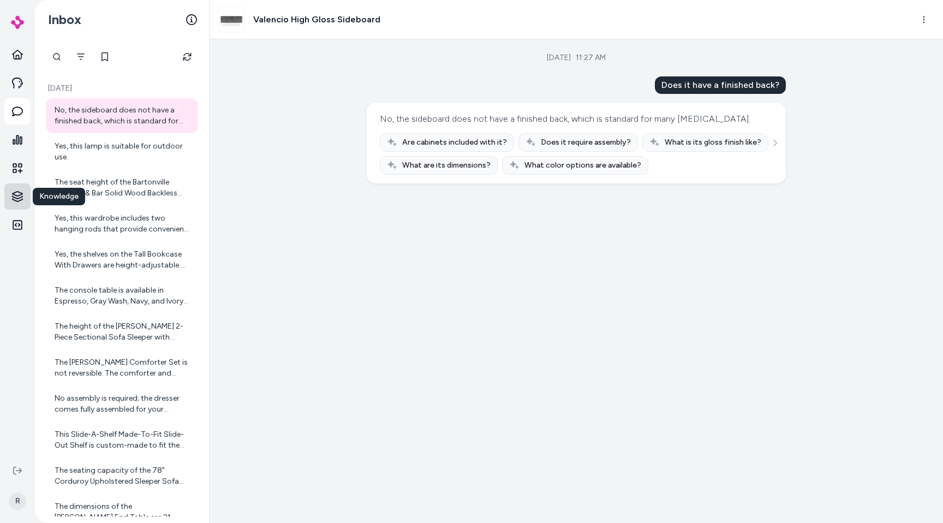
click at [23, 190] on html "Knowledge Knowledge R Inbox [DATE] No, the sideboard does not have a finished b…" at bounding box center [471, 261] width 943 height 523
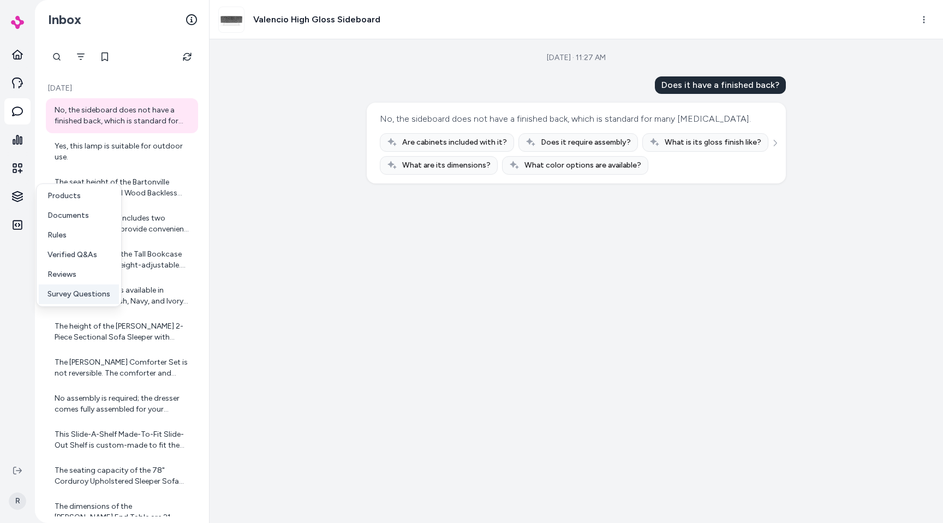
click at [78, 293] on p "Survey Questions" at bounding box center [78, 294] width 63 height 11
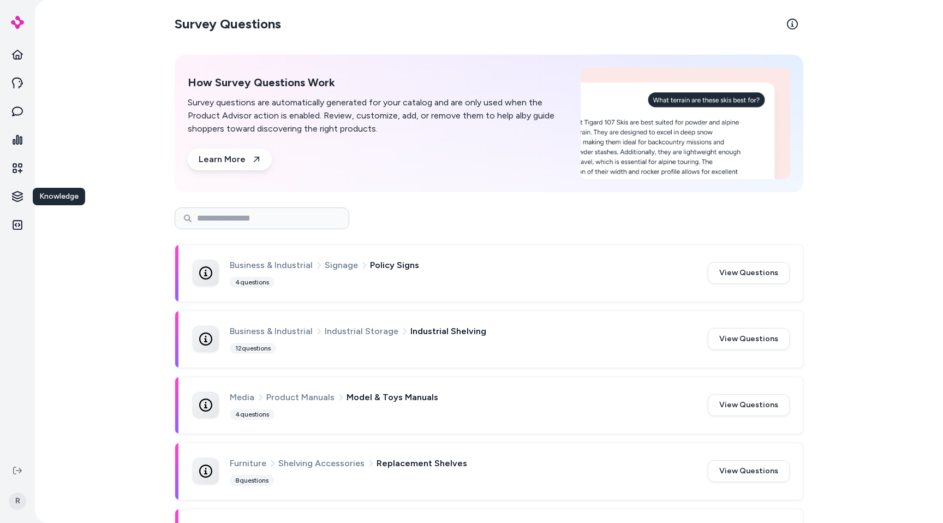
click at [579, 224] on div at bounding box center [489, 218] width 629 height 22
click at [284, 224] on input at bounding box center [262, 218] width 175 height 22
type input "**********"
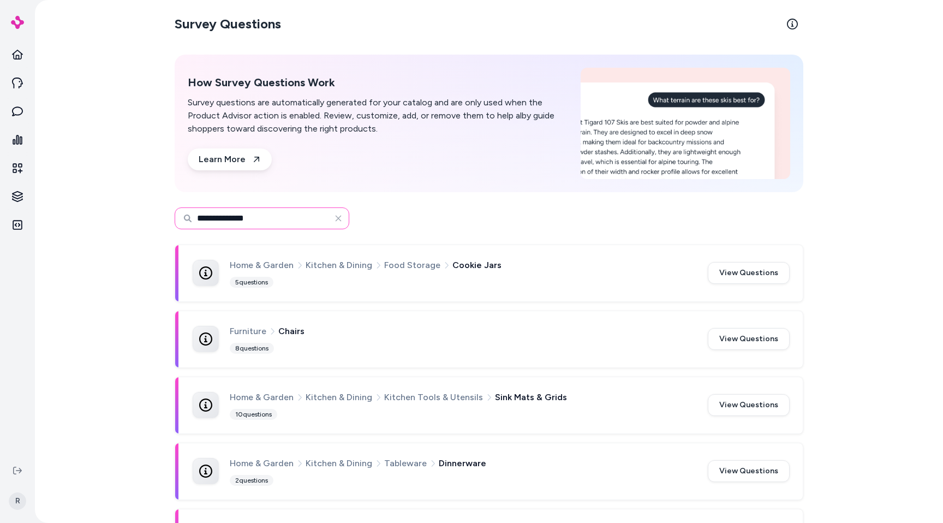
click at [279, 218] on input "**********" at bounding box center [262, 218] width 175 height 22
click at [337, 217] on icon "button" at bounding box center [339, 218] width 6 height 6
type input "**********"
click at [240, 219] on input at bounding box center [262, 218] width 175 height 22
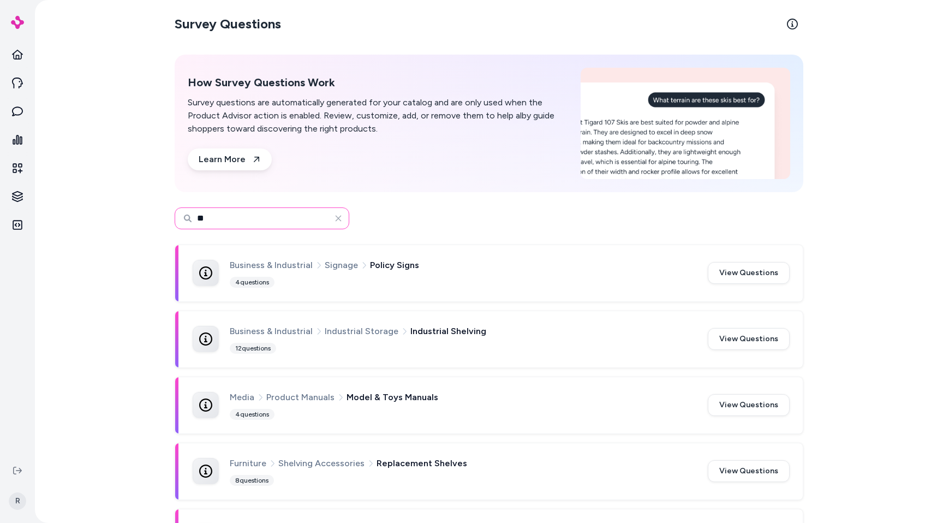
type input "*"
type input "**********"
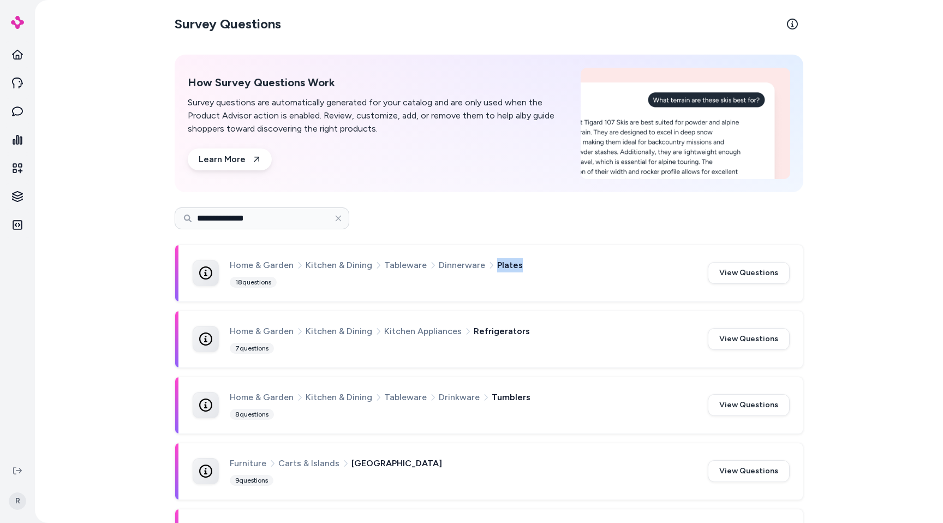
drag, startPoint x: 490, startPoint y: 265, endPoint x: 520, endPoint y: 265, distance: 30.6
click at [520, 265] on div "Home & Garden Kitchen & Dining Tableware Dinnerware Plates" at bounding box center [462, 265] width 465 height 14
click at [474, 325] on span "Refrigerators" at bounding box center [502, 331] width 56 height 14
click at [263, 217] on input "**********" at bounding box center [262, 218] width 175 height 22
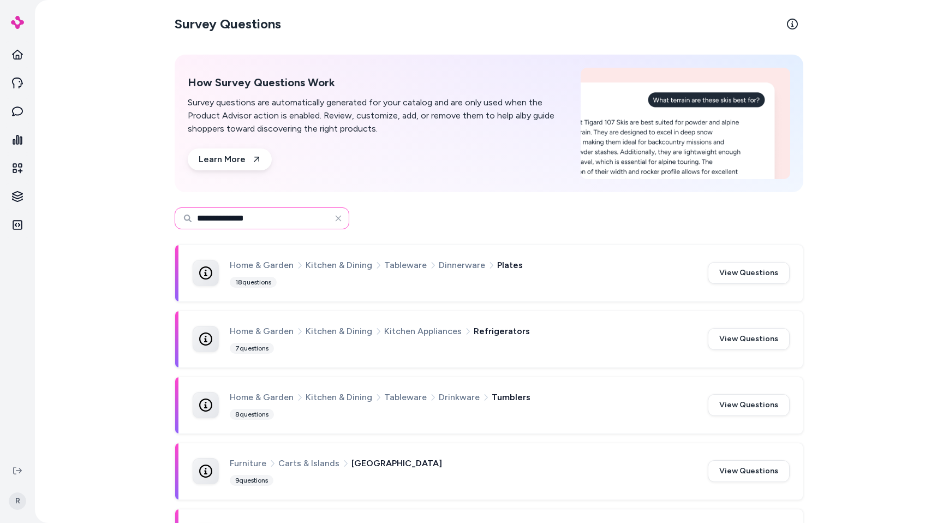
click at [263, 217] on input "**********" at bounding box center [262, 218] width 175 height 22
type input "******"
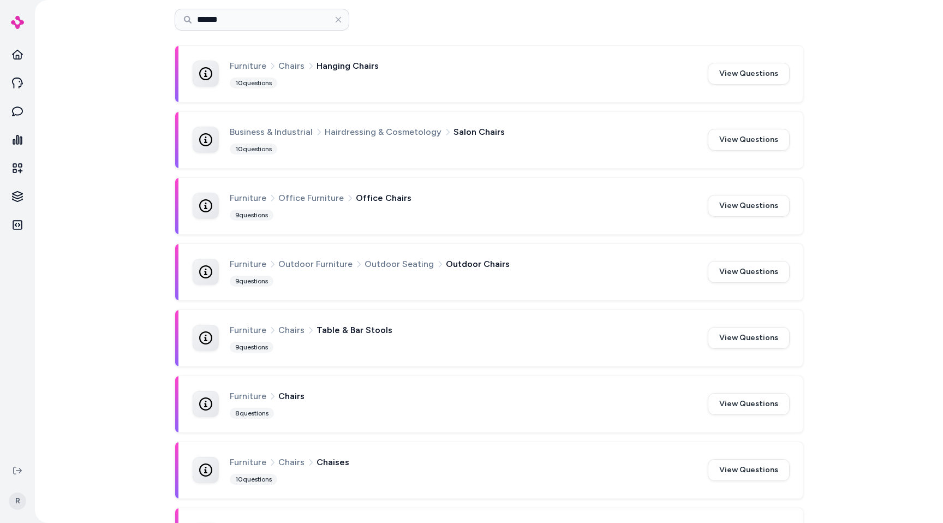
scroll to position [206, 0]
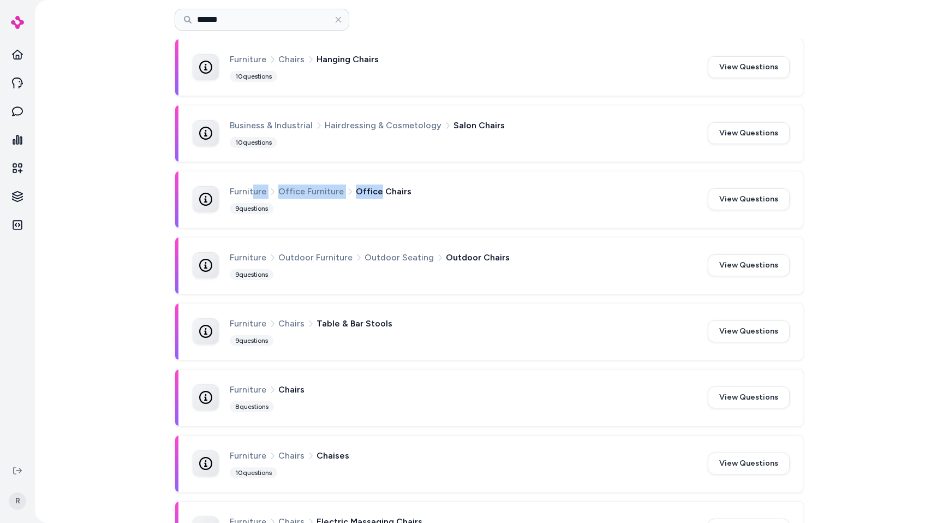
drag, startPoint x: 248, startPoint y: 188, endPoint x: 374, endPoint y: 187, distance: 125.5
click at [374, 187] on div "Furniture Office Furniture Office Chairs" at bounding box center [462, 191] width 465 height 14
click at [421, 202] on div "Furniture Office Furniture Office Chairs 9 questions" at bounding box center [462, 199] width 465 height 30
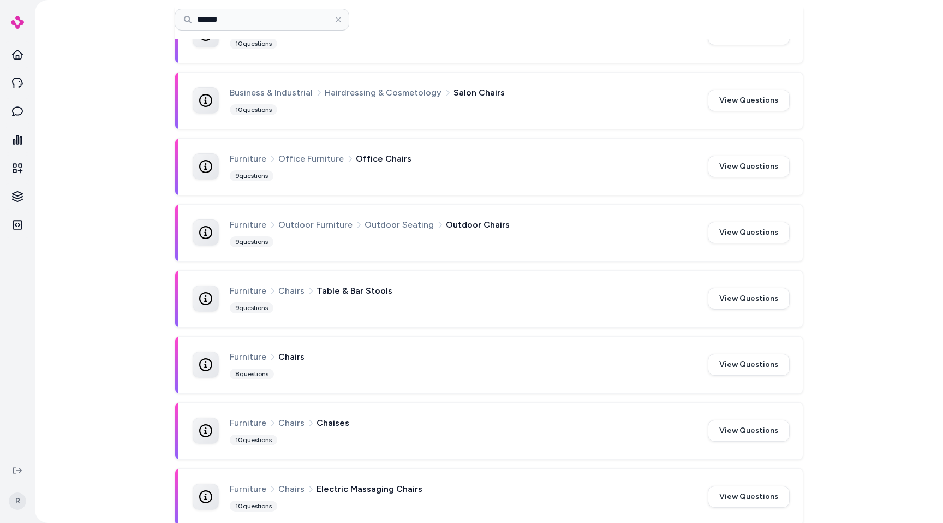
scroll to position [244, 0]
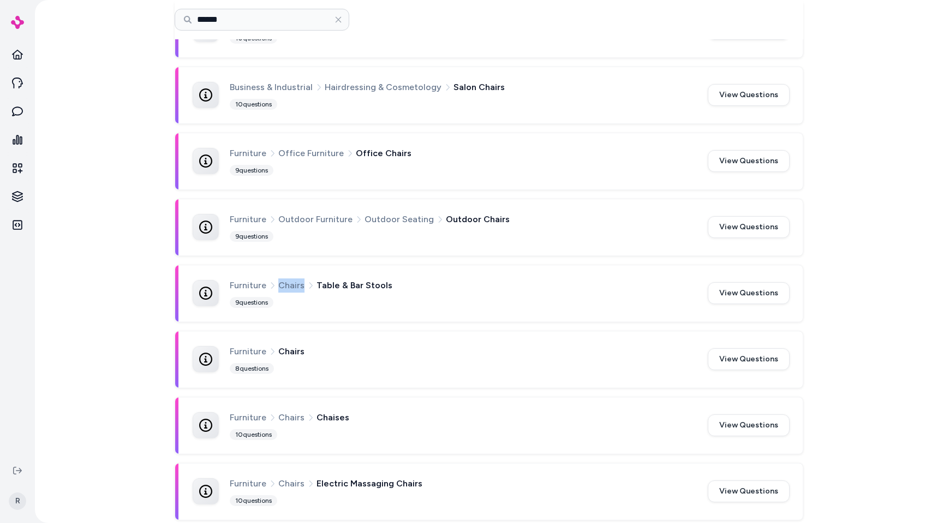
drag, startPoint x: 275, startPoint y: 284, endPoint x: 299, endPoint y: 286, distance: 24.7
click at [299, 286] on span "Chairs" at bounding box center [291, 285] width 26 height 14
click at [340, 299] on div "Furniture Chairs Table & Bar Stools 9 questions" at bounding box center [462, 293] width 465 height 30
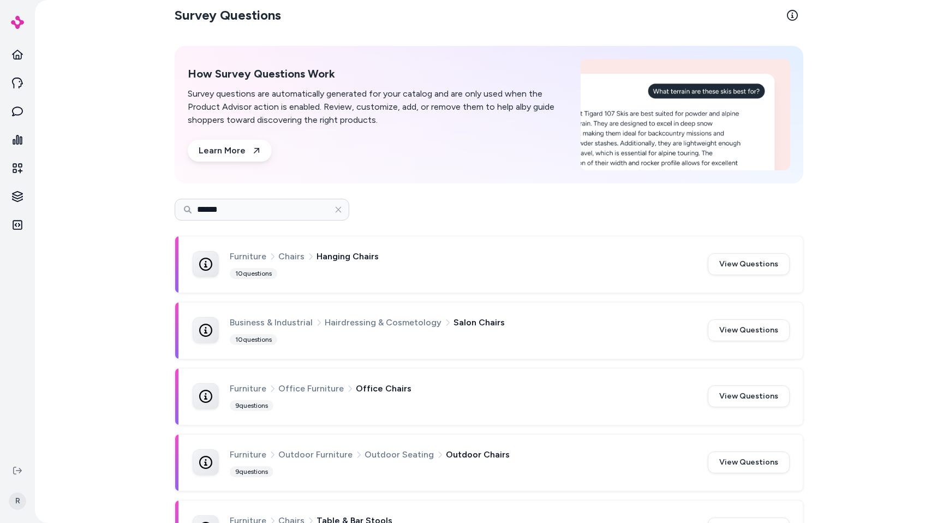
scroll to position [0, 0]
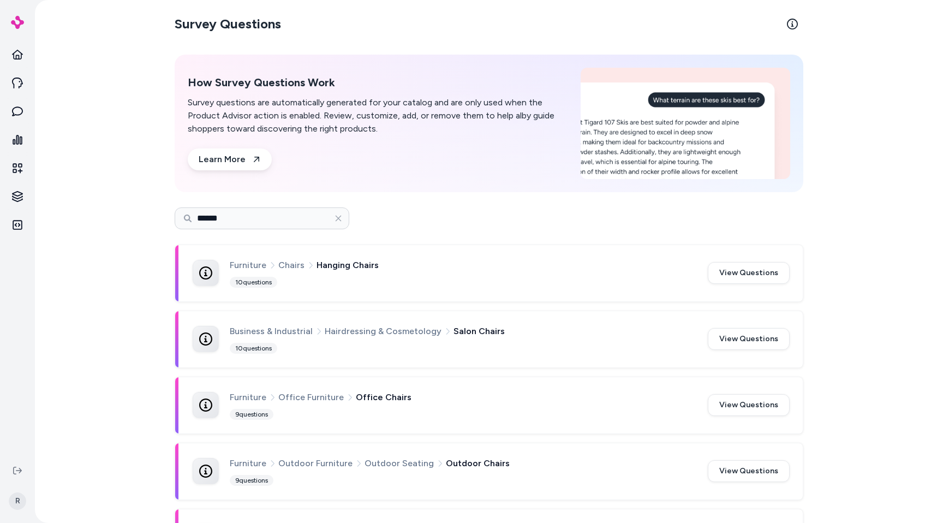
click at [388, 219] on div "******" at bounding box center [489, 218] width 629 height 22
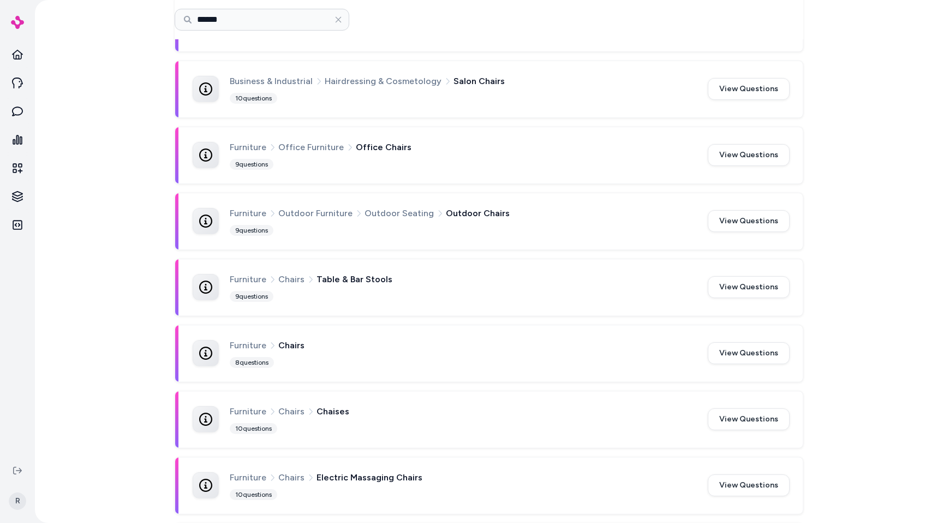
scroll to position [253, 0]
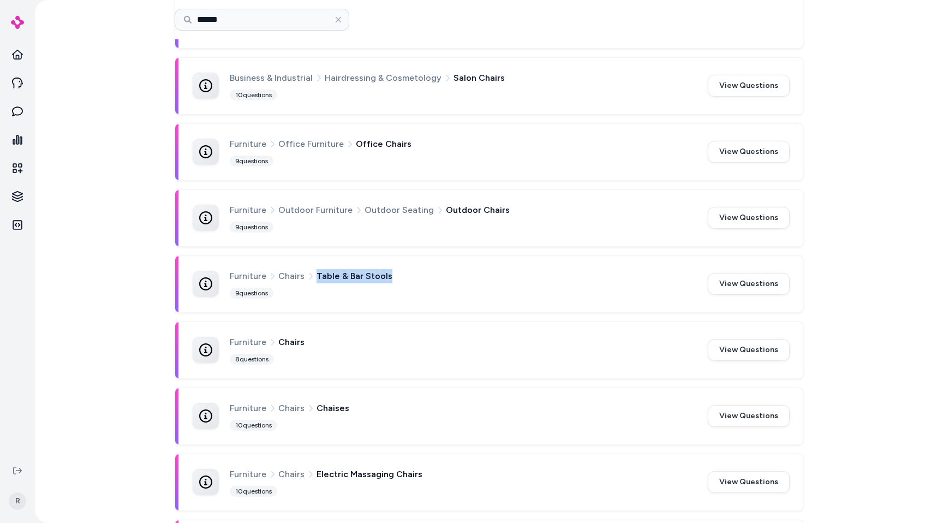
drag, startPoint x: 312, startPoint y: 273, endPoint x: 393, endPoint y: 277, distance: 80.9
click at [393, 277] on div "Furniture Chairs Table & Bar Stools" at bounding box center [462, 276] width 465 height 14
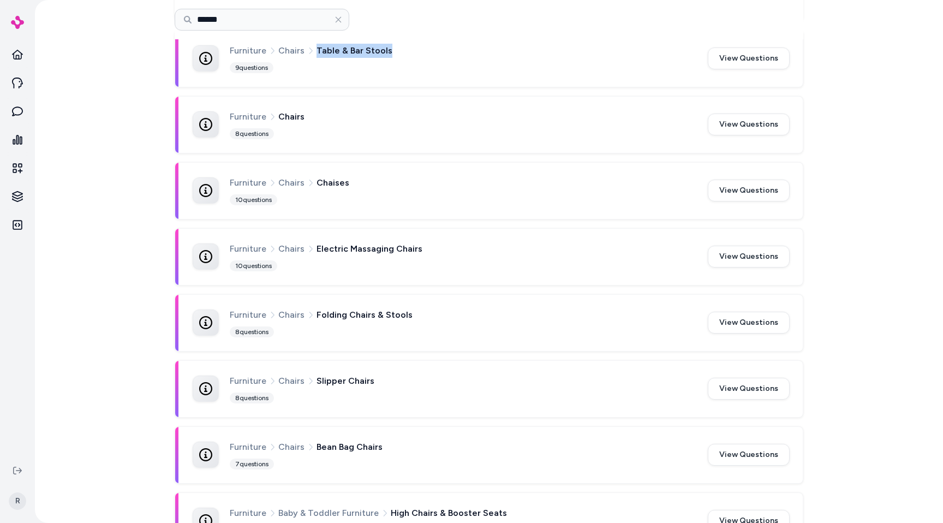
drag, startPoint x: 393, startPoint y: 277, endPoint x: 422, endPoint y: 522, distance: 246.8
click at [422, 522] on div "Furniture Chairs Hanging Chairs 10 questions View Questions Business & Industri…" at bounding box center [489, 323] width 629 height 1114
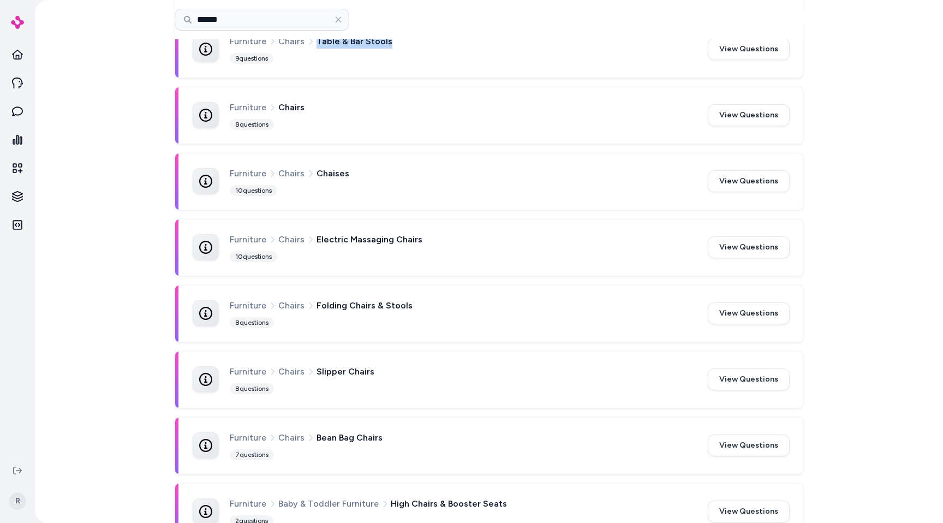
click at [437, 301] on div "Furniture Chairs Folding Chairs & Stools" at bounding box center [462, 306] width 465 height 14
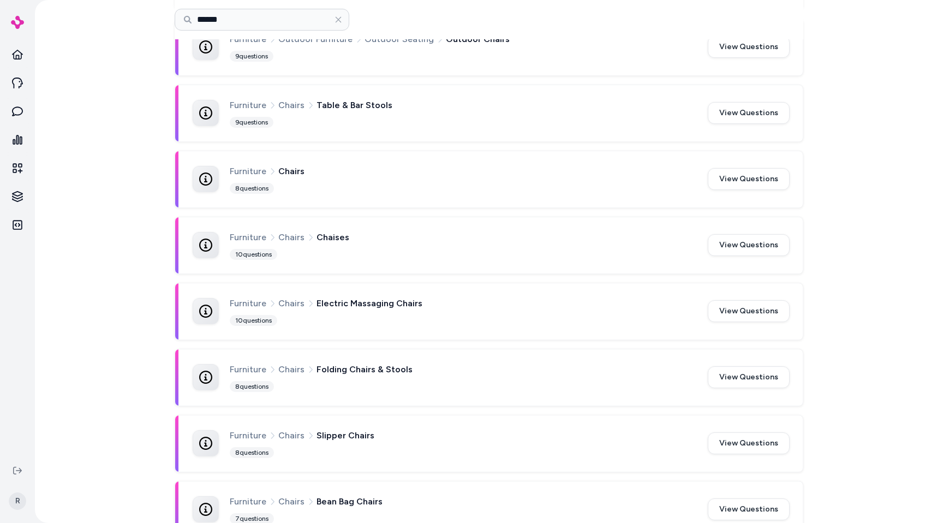
scroll to position [414, 0]
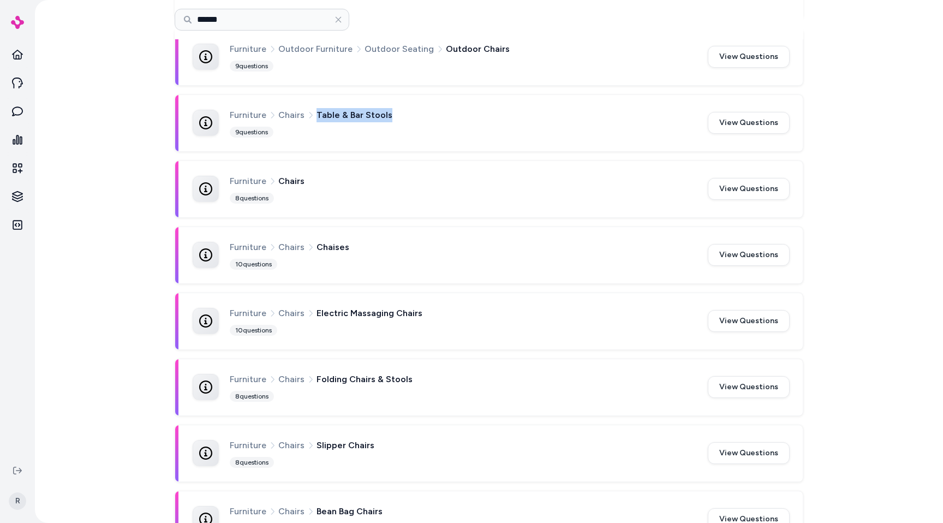
drag, startPoint x: 312, startPoint y: 112, endPoint x: 394, endPoint y: 116, distance: 82.5
click at [394, 116] on div "Furniture Chairs Table & Bar Stools" at bounding box center [462, 115] width 465 height 14
drag, startPoint x: 312, startPoint y: 244, endPoint x: 345, endPoint y: 245, distance: 33.3
click at [345, 245] on div "Furniture Chairs Chaises" at bounding box center [462, 247] width 465 height 14
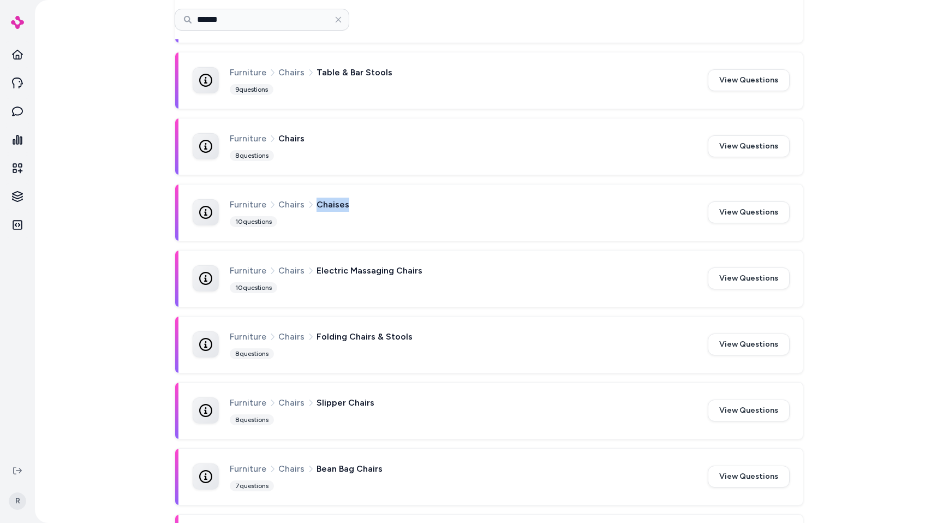
scroll to position [461, 0]
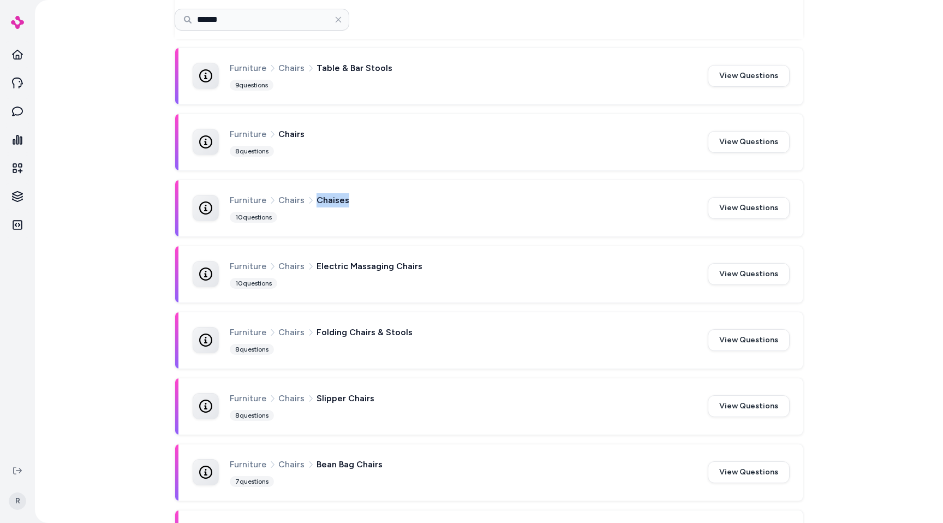
drag, startPoint x: 312, startPoint y: 264, endPoint x: 453, endPoint y: 275, distance: 140.8
click at [453, 275] on div "Furniture Chairs Electric Massaging Chairs 10 questions" at bounding box center [462, 274] width 465 height 30
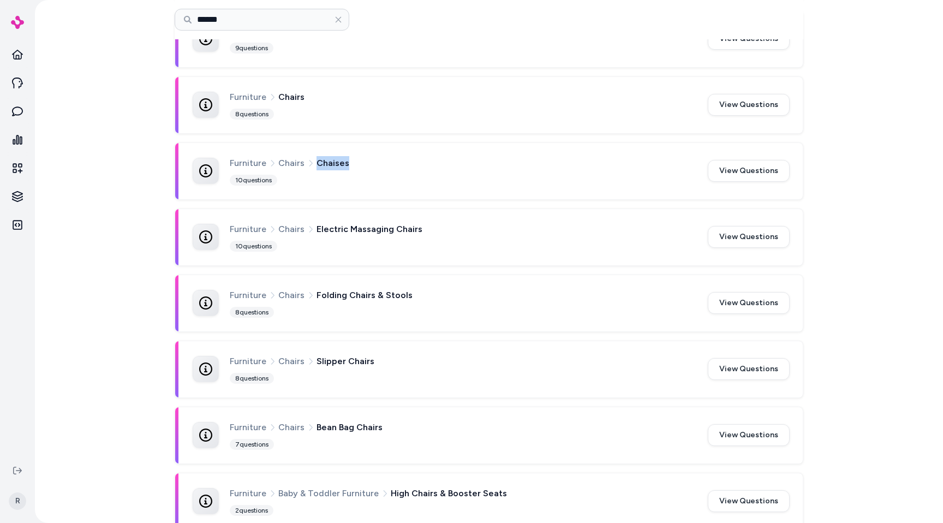
scroll to position [500, 0]
click at [453, 275] on div "Furniture Chairs Folding Chairs & Stools 8 questions View Questions" at bounding box center [489, 301] width 628 height 56
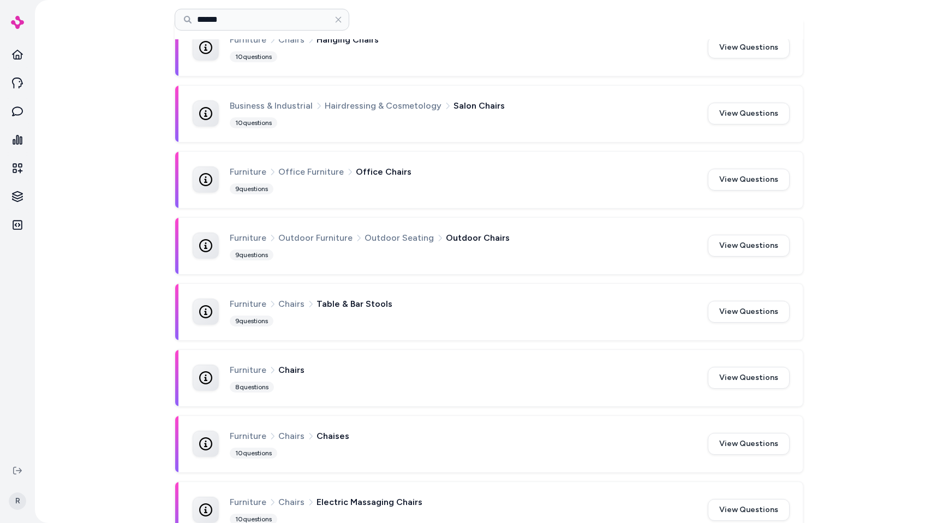
scroll to position [0, 0]
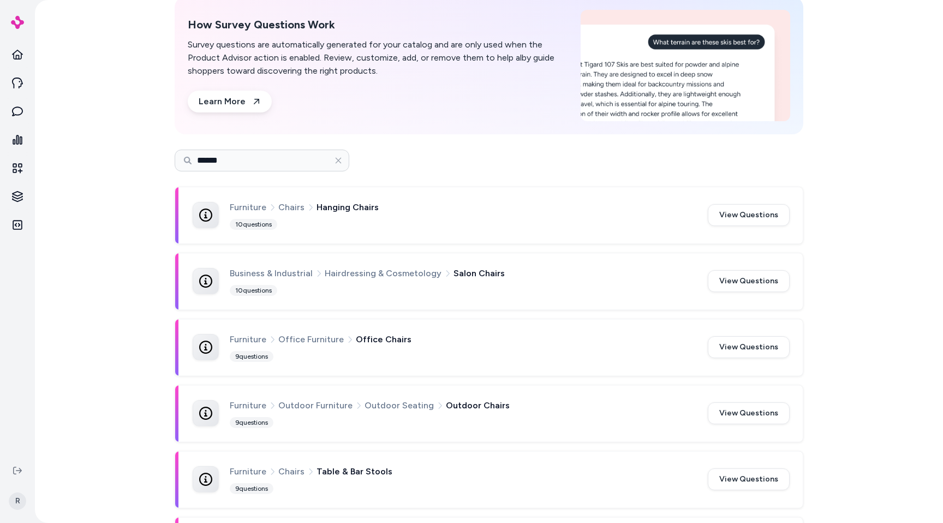
scroll to position [53, 0]
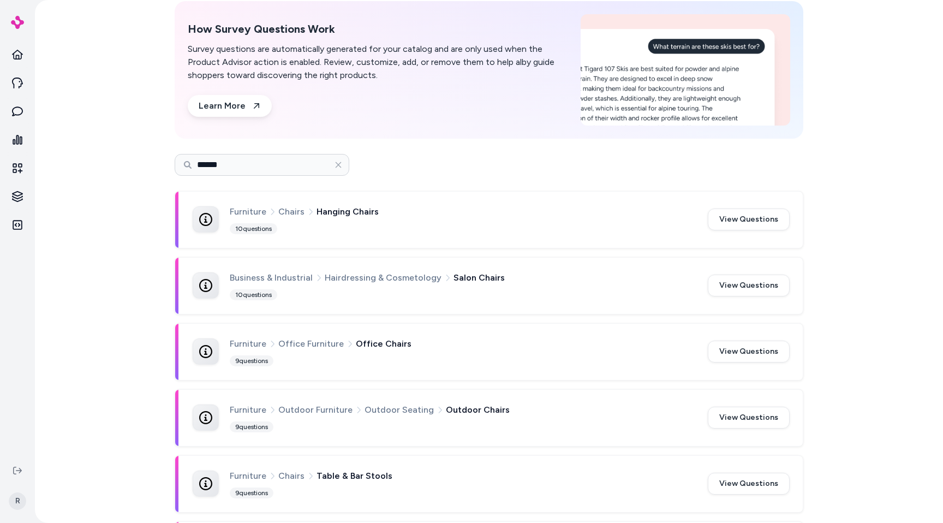
click at [242, 210] on span "Furniture" at bounding box center [248, 212] width 37 height 14
click at [297, 215] on span "Chairs" at bounding box center [291, 212] width 26 height 14
drag, startPoint x: 229, startPoint y: 212, endPoint x: 271, endPoint y: 212, distance: 42.6
click at [271, 212] on div "Furniture" at bounding box center [253, 212] width 46 height 14
click at [284, 212] on span "Chairs" at bounding box center [291, 212] width 26 height 14
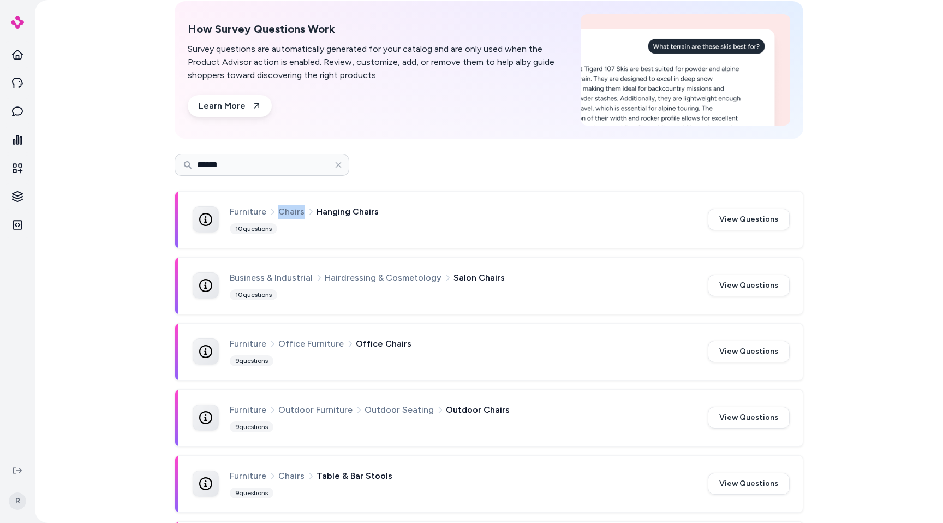
click at [284, 212] on span "Chairs" at bounding box center [291, 212] width 26 height 14
click at [403, 227] on div "Furniture Chairs Hanging Chairs 10 questions" at bounding box center [462, 220] width 465 height 30
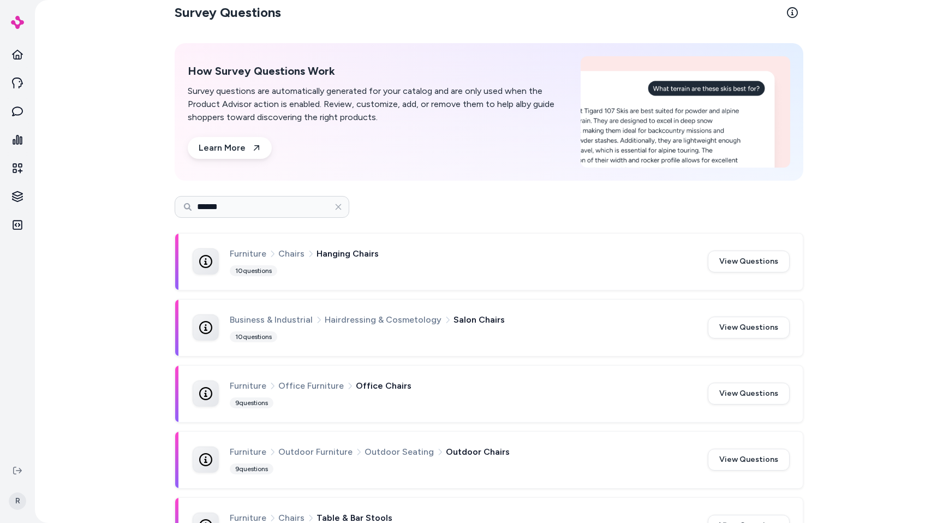
scroll to position [0, 0]
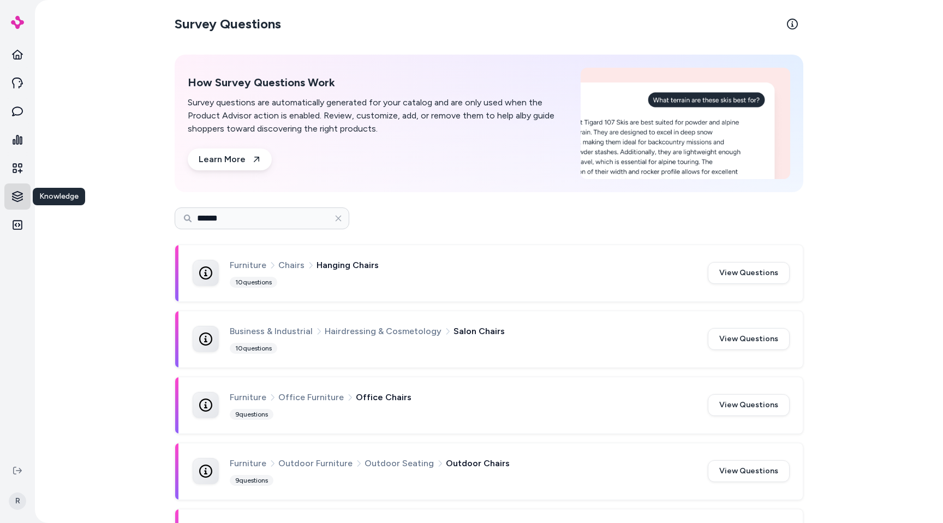
click at [15, 194] on html "Knowledge Knowledge R Survey Questions How Survey Questions Work Survey questio…" at bounding box center [471, 261] width 943 height 523
click at [65, 200] on p "Products" at bounding box center [63, 196] width 33 height 11
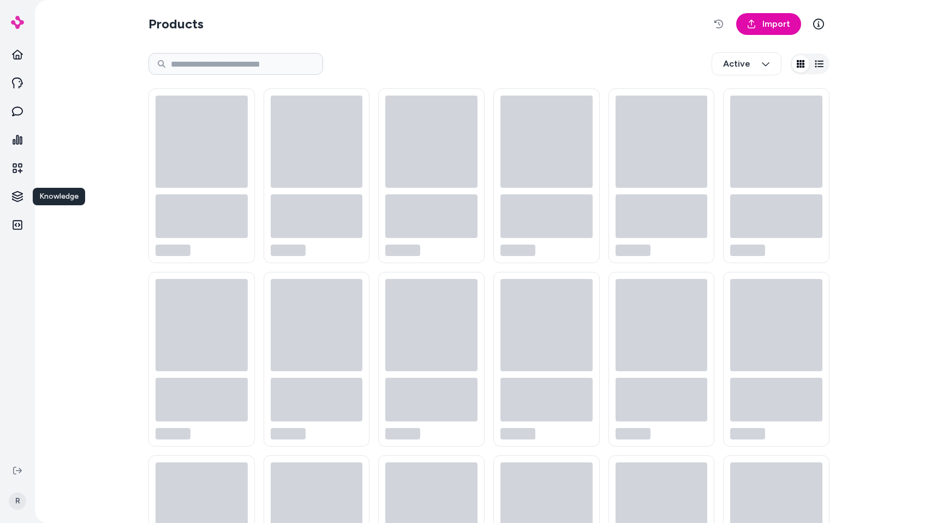
click at [140, 96] on div "Products Import Active" at bounding box center [489, 322] width 699 height 645
click at [519, 53] on div "Active" at bounding box center [488, 64] width 681 height 36
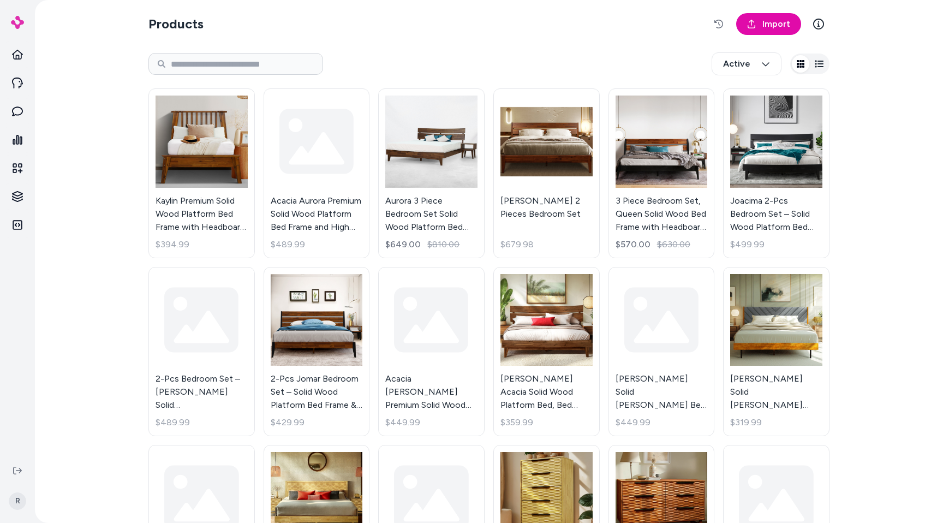
click at [381, 49] on div "Active" at bounding box center [488, 64] width 681 height 36
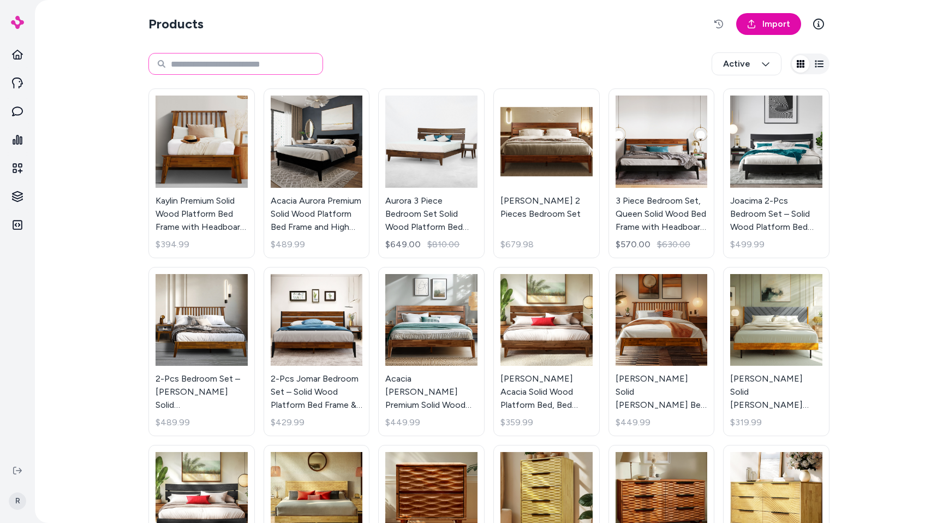
click at [261, 56] on input at bounding box center [235, 64] width 175 height 22
type input "**********"
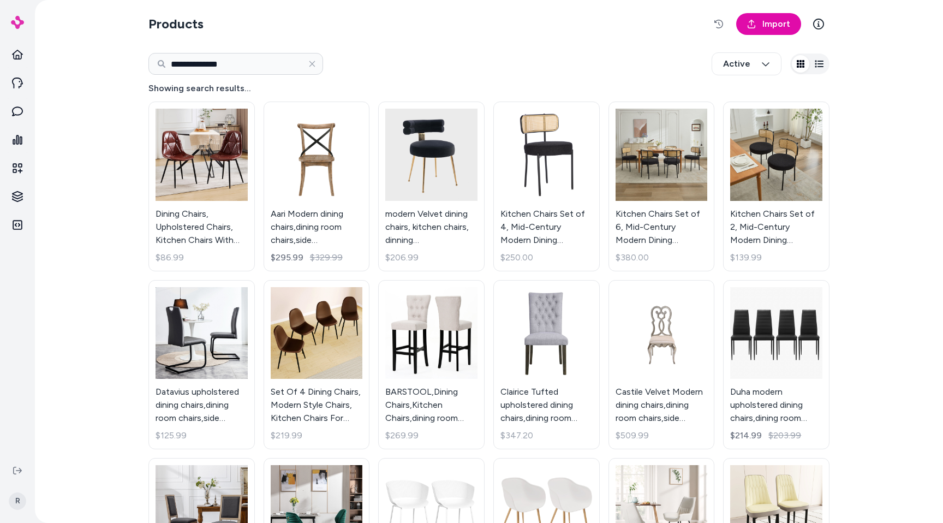
click at [356, 78] on div "**********" at bounding box center [488, 64] width 681 height 36
click at [356, 76] on div "**********" at bounding box center [488, 64] width 681 height 36
click at [21, 205] on html "**********" at bounding box center [471, 261] width 943 height 523
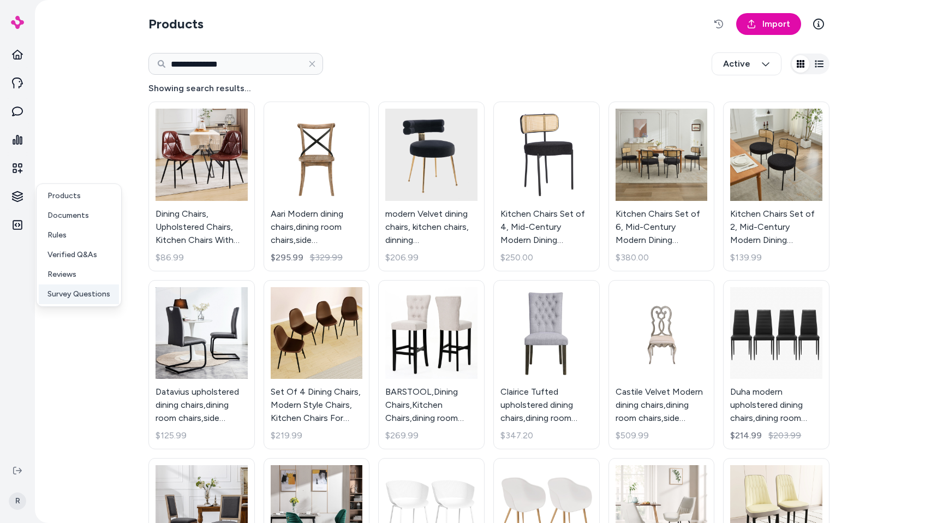
click at [100, 294] on p "Survey Questions" at bounding box center [78, 294] width 63 height 11
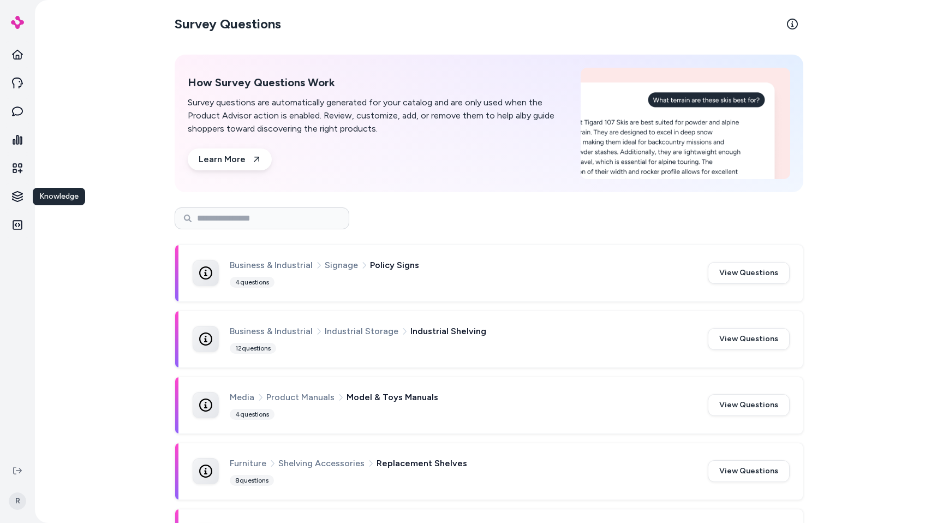
click at [407, 166] on div "How Survey Questions Work Survey questions are automatically generated for your…" at bounding box center [378, 123] width 380 height 94
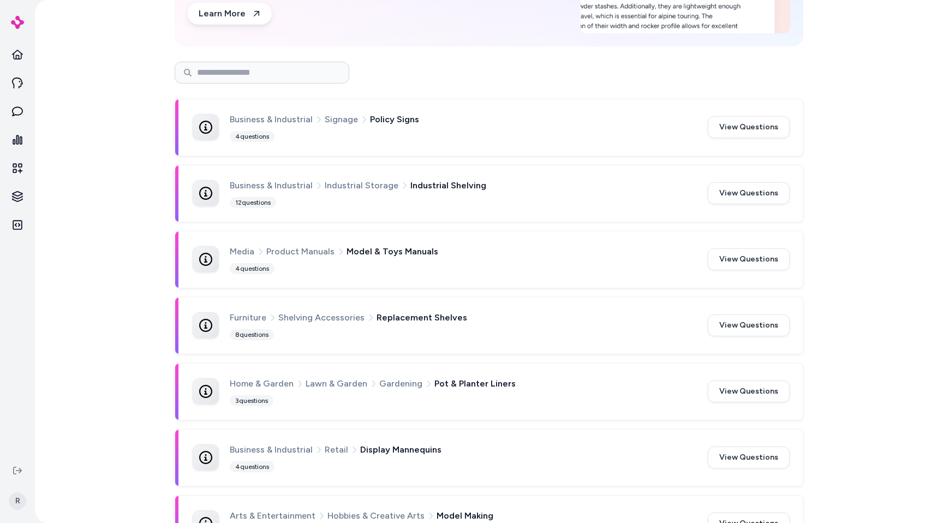
scroll to position [186, 0]
